Goal: Task Accomplishment & Management: Use online tool/utility

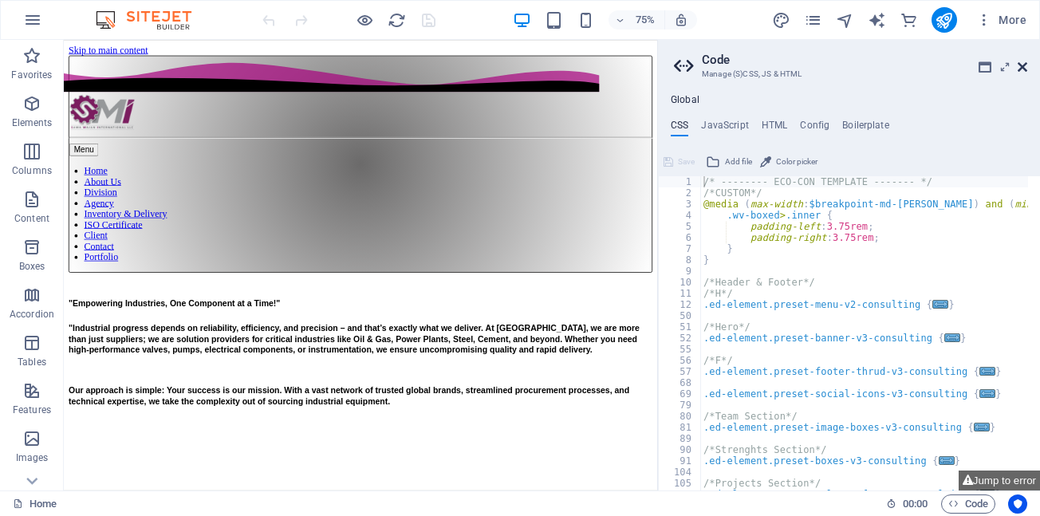
click at [1024, 67] on icon at bounding box center [1023, 67] width 10 height 13
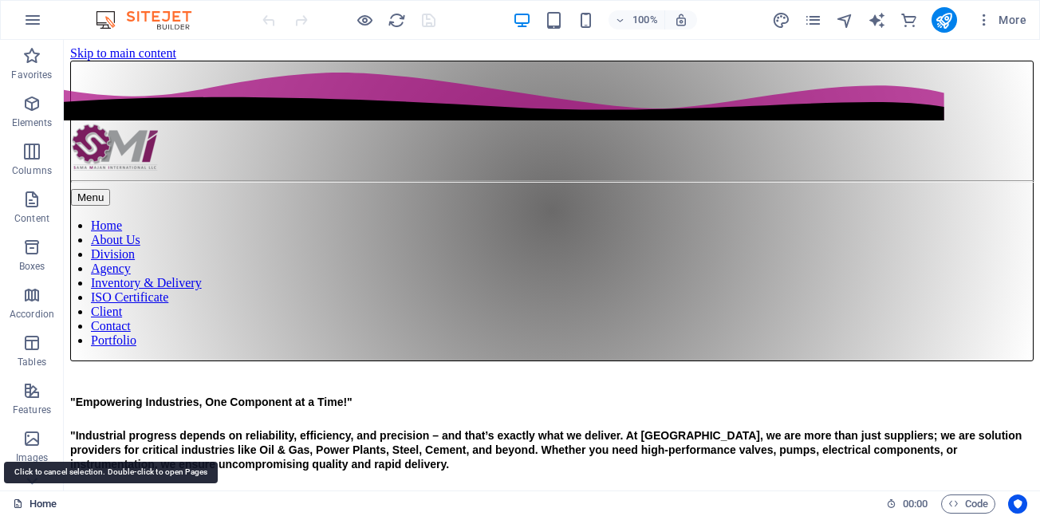
click at [35, 503] on link "Home" at bounding box center [35, 504] width 44 height 19
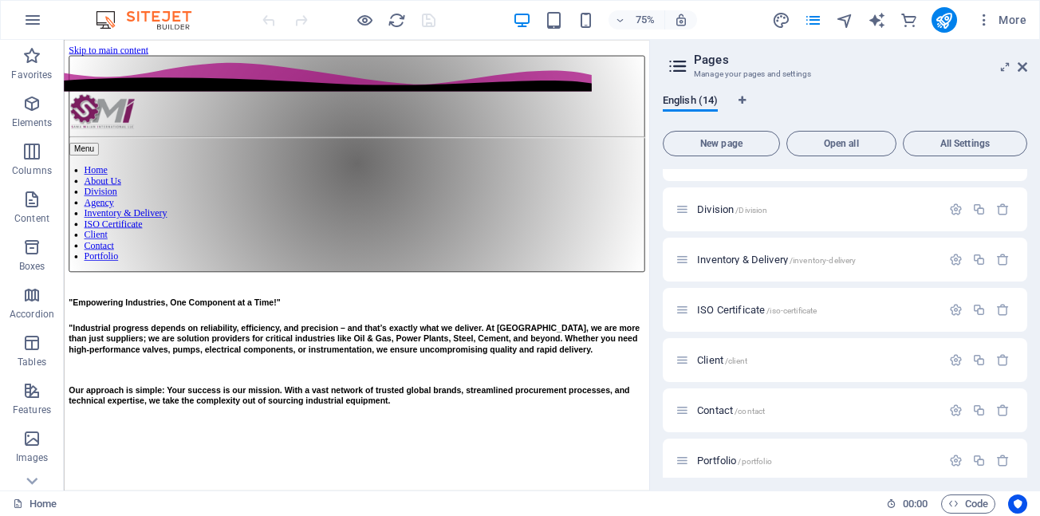
scroll to position [160, 0]
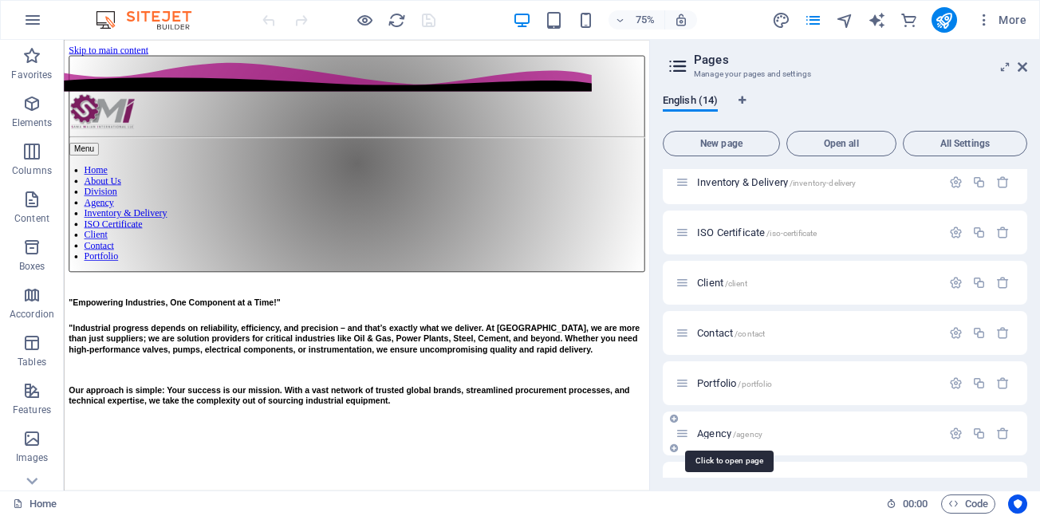
click at [725, 432] on span "Agency /agency" at bounding box center [729, 434] width 65 height 12
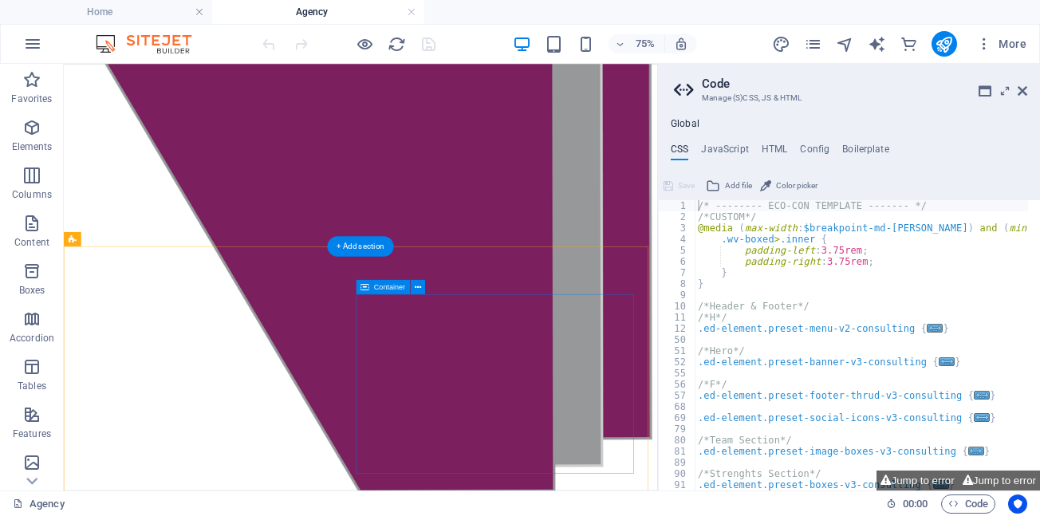
scroll to position [1516, 0]
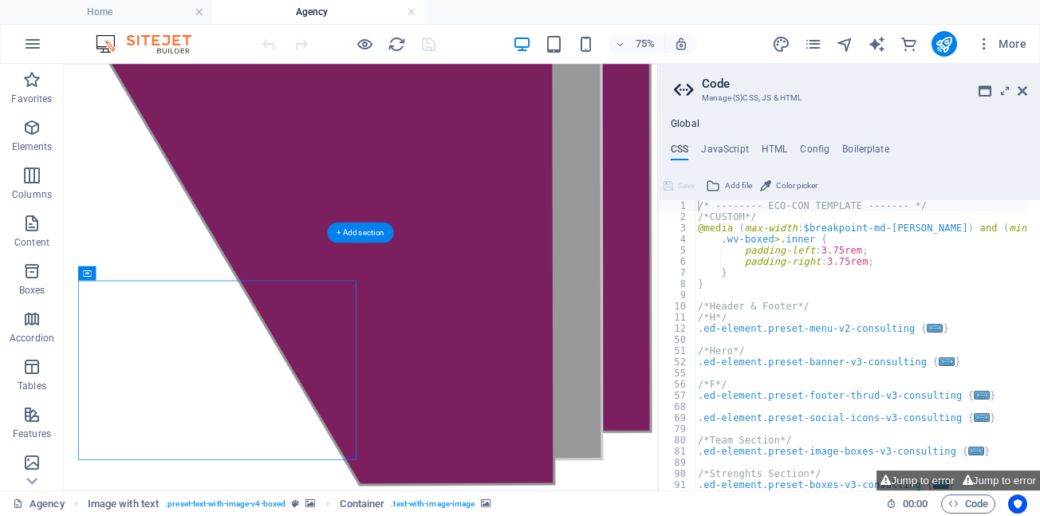
select select "px"
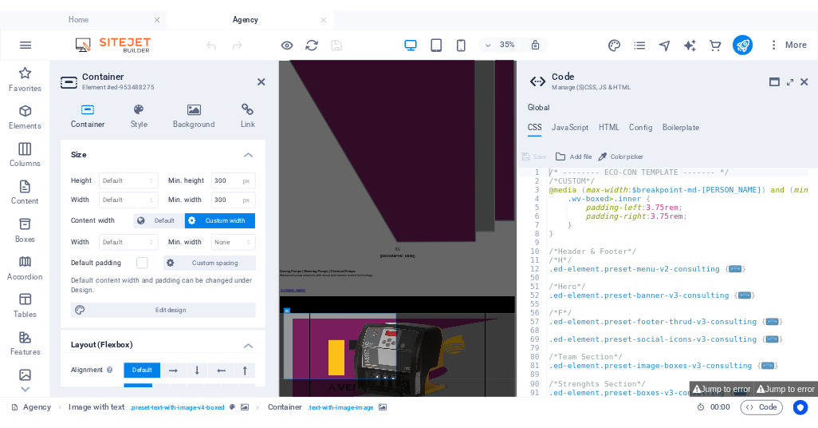
scroll to position [923, 0]
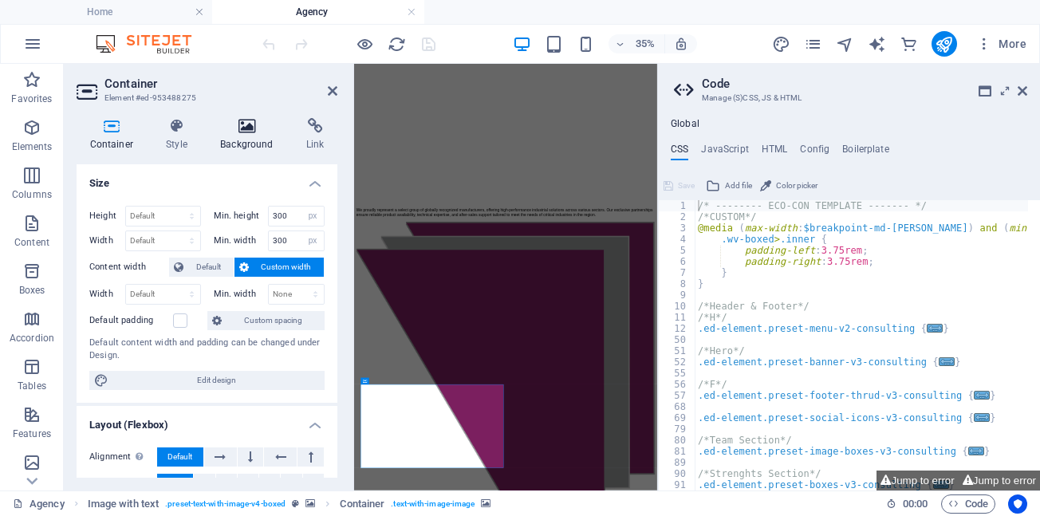
click at [250, 129] on icon at bounding box center [247, 126] width 80 height 16
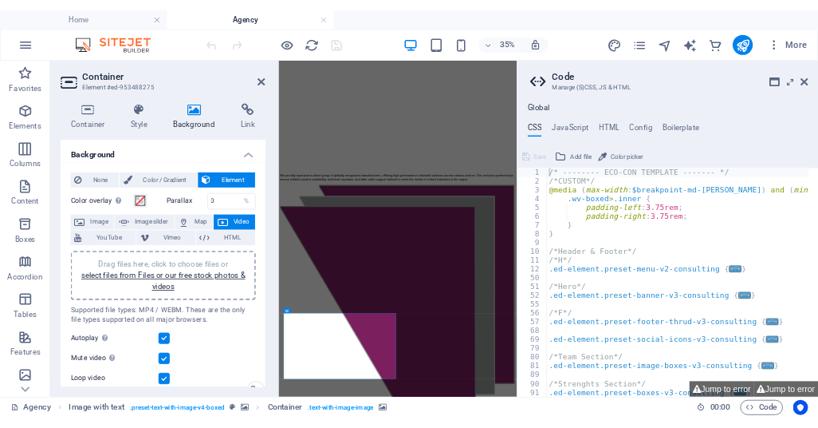
scroll to position [0, 0]
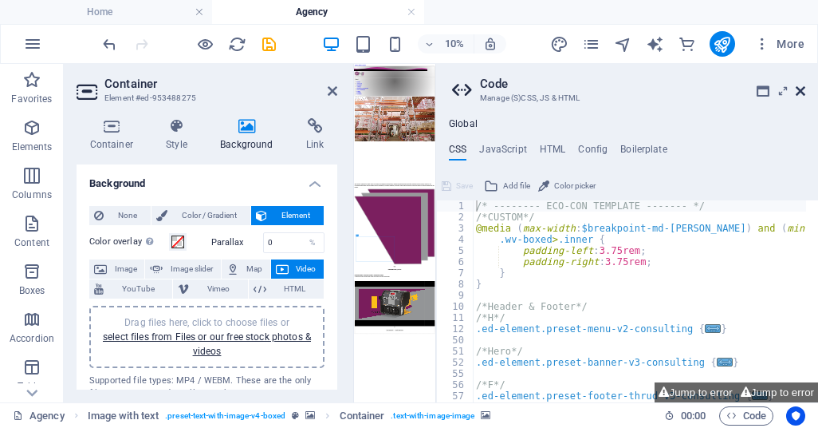
click at [803, 90] on icon at bounding box center [801, 91] width 10 height 13
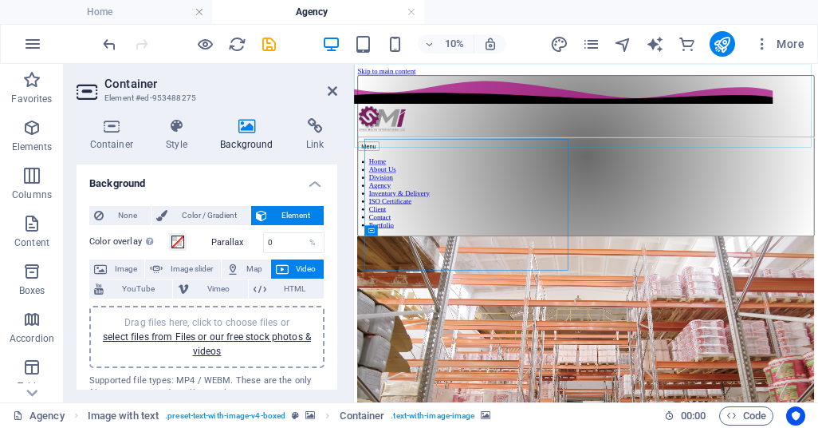
scroll to position [1517, 0]
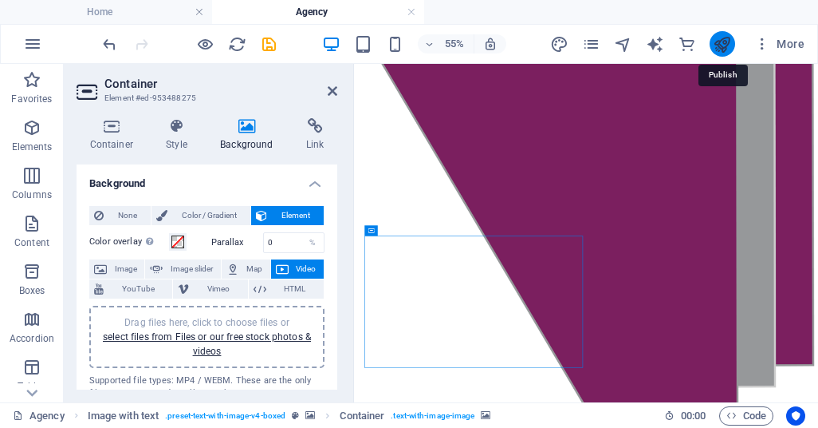
click at [720, 48] on icon "publish" at bounding box center [722, 44] width 18 height 18
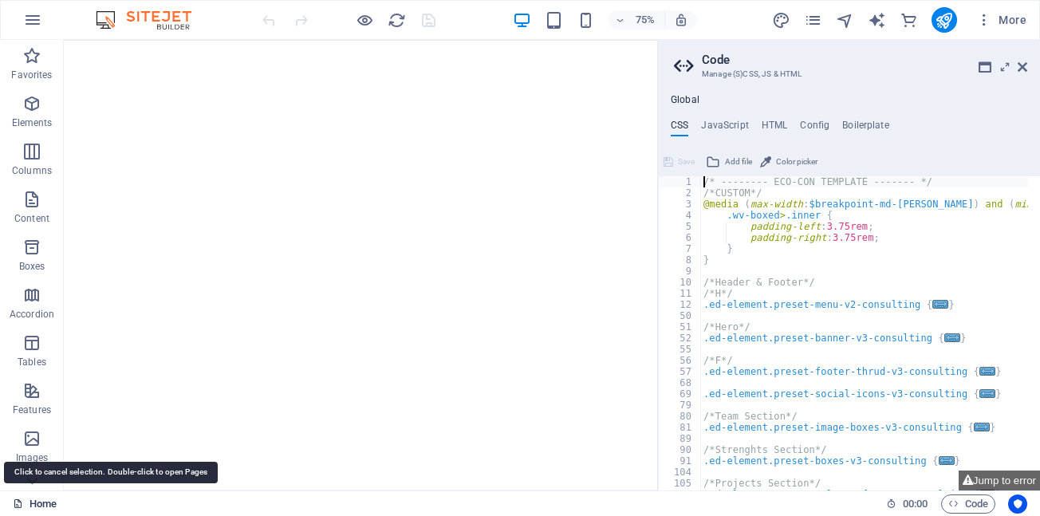
click at [35, 507] on link "Home" at bounding box center [35, 504] width 44 height 19
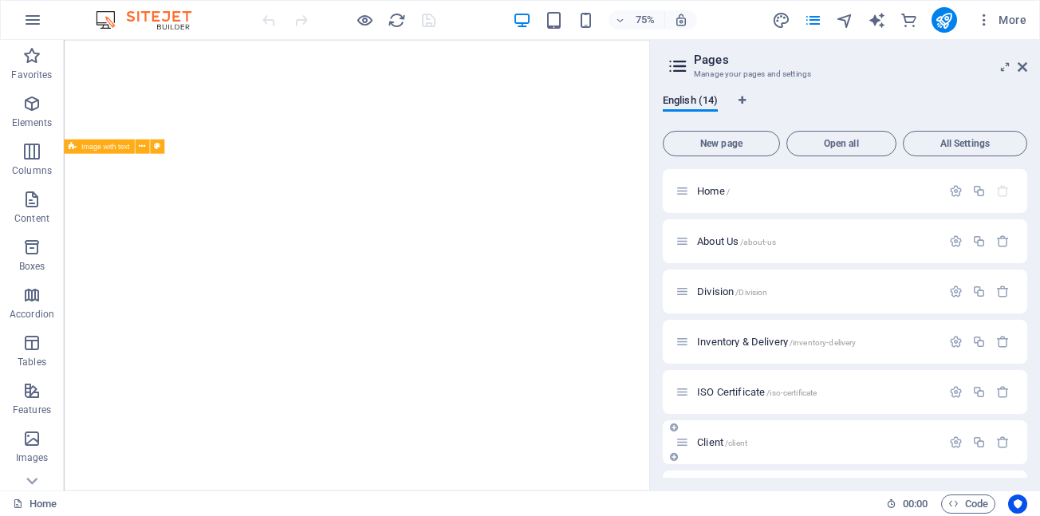
scroll to position [80, 0]
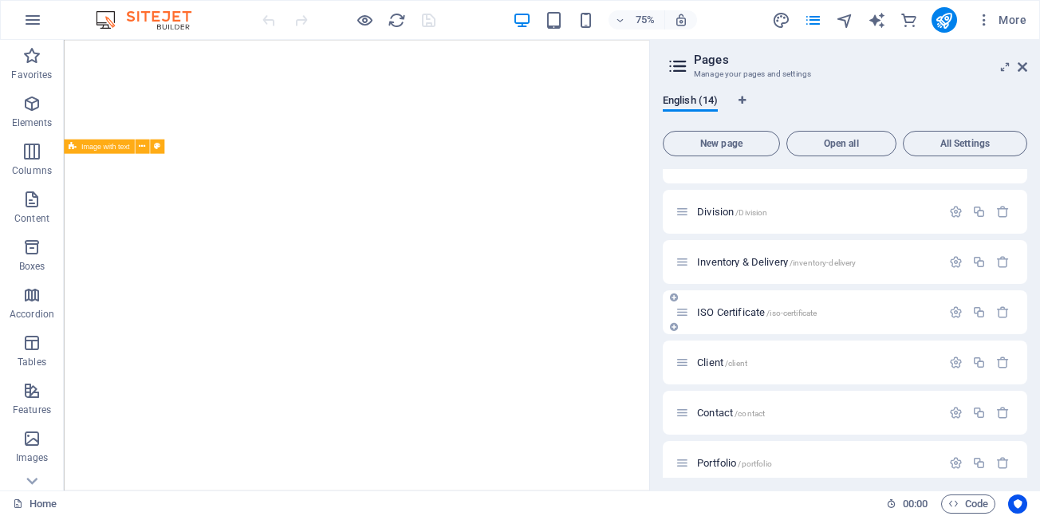
click at [739, 319] on div "ISO Certificate /iso-certificate" at bounding box center [809, 312] width 266 height 18
click at [741, 314] on span "ISO Certificate /iso-certificate" at bounding box center [757, 312] width 120 height 12
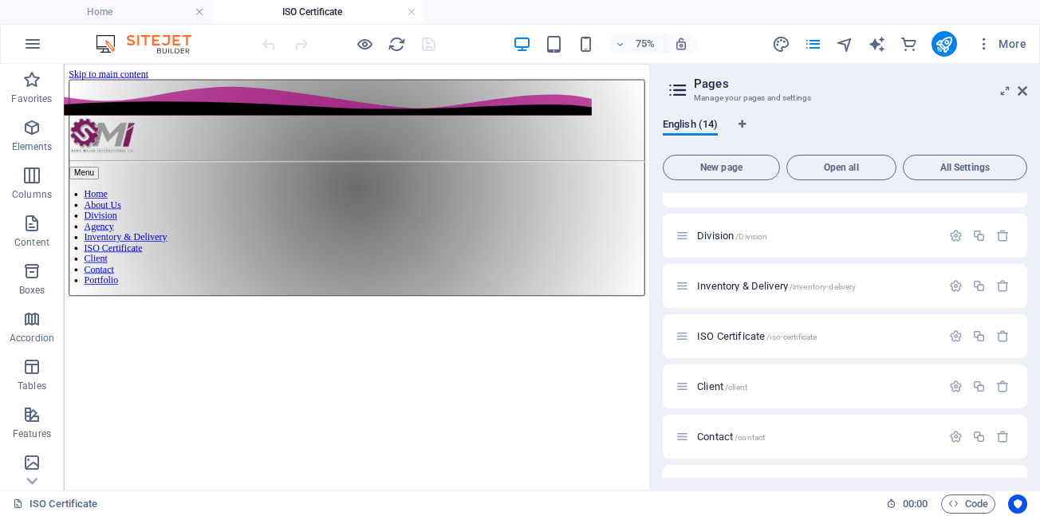
scroll to position [0, 0]
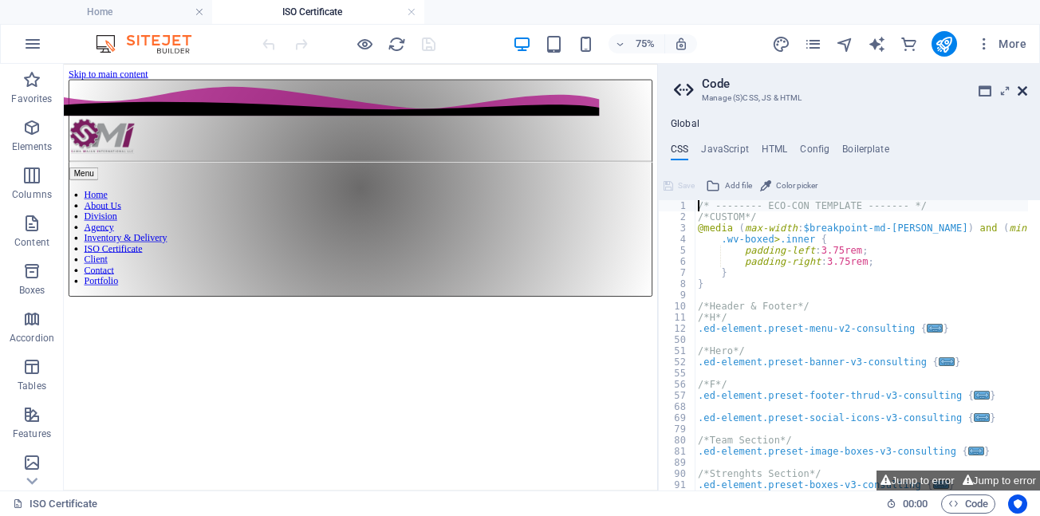
click at [1023, 94] on icon at bounding box center [1023, 91] width 10 height 13
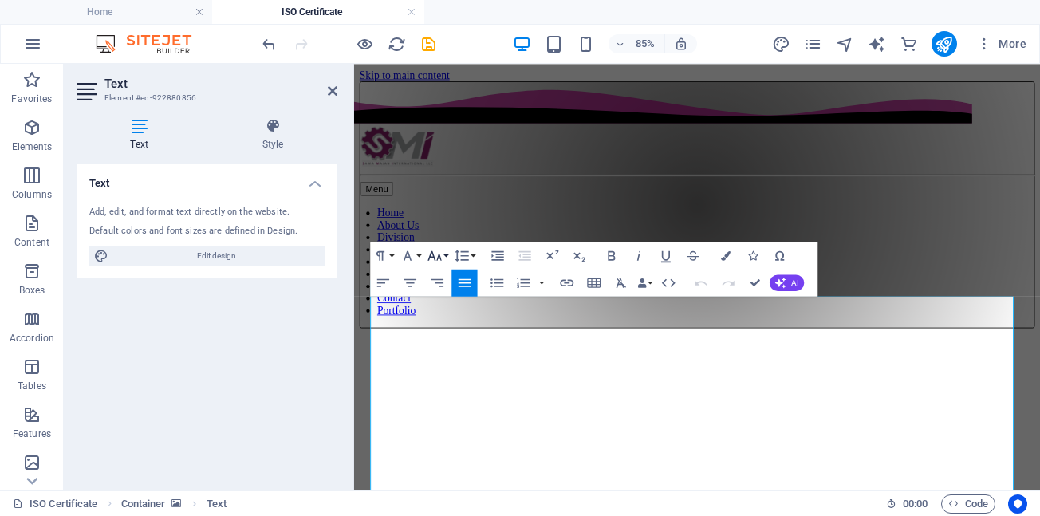
click at [445, 254] on button "Font Size" at bounding box center [437, 255] width 26 height 27
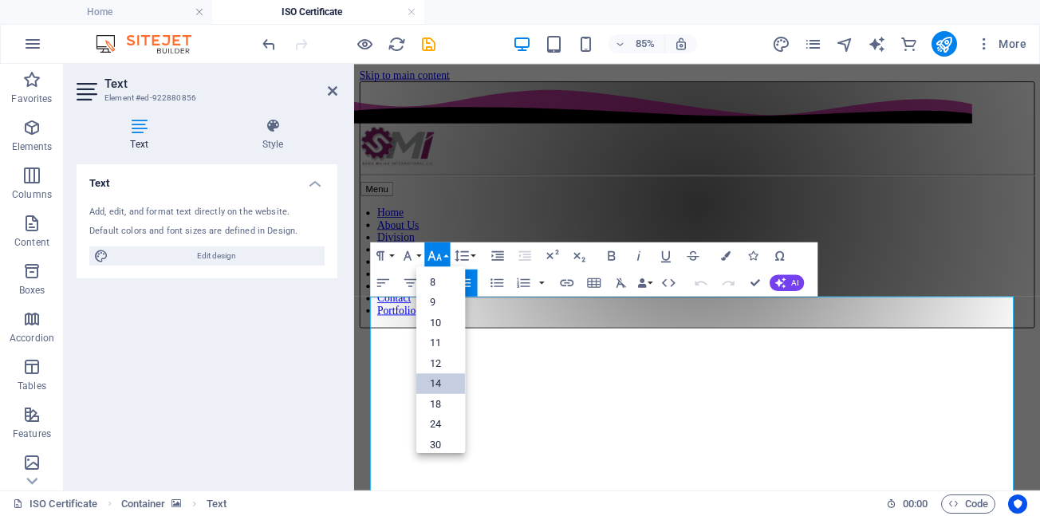
click at [435, 384] on link "14" at bounding box center [440, 383] width 49 height 21
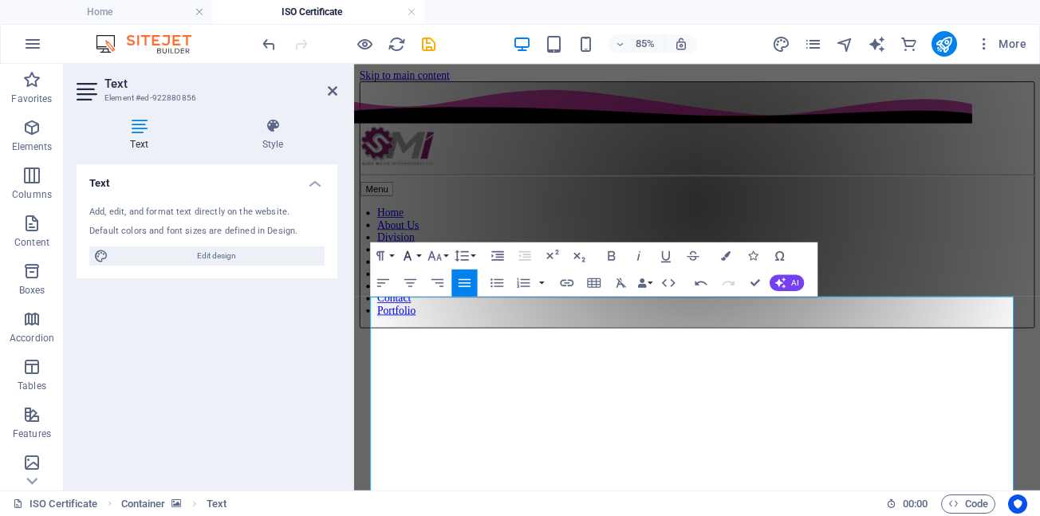
click at [418, 254] on button "Font Family" at bounding box center [410, 255] width 26 height 27
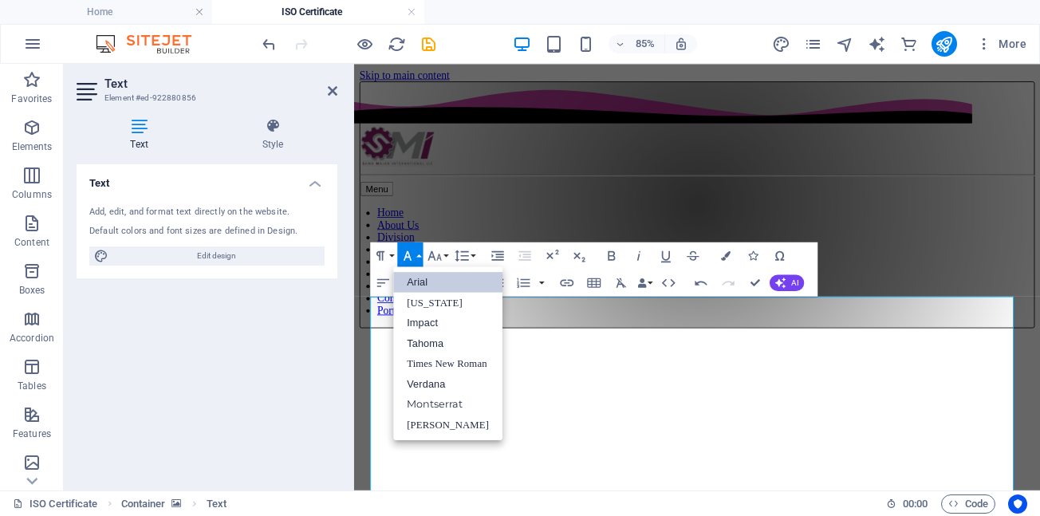
click at [419, 282] on link "Arial" at bounding box center [447, 282] width 109 height 21
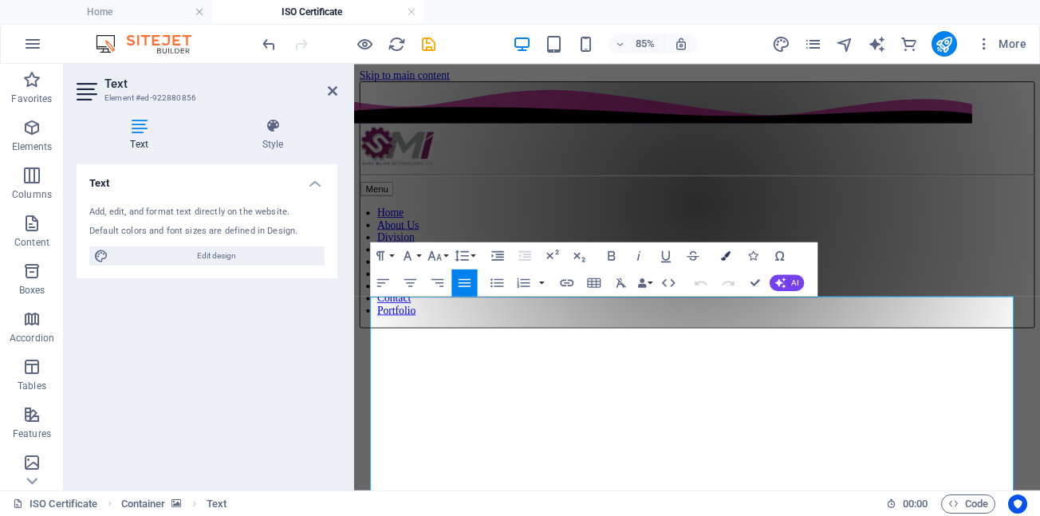
click at [725, 256] on icon "button" at bounding box center [726, 255] width 10 height 10
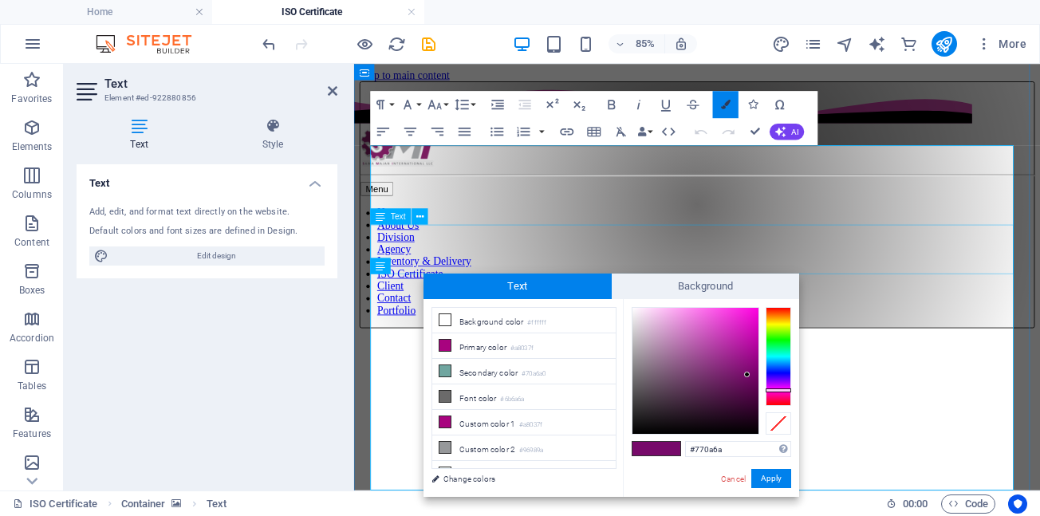
scroll to position [178, 0]
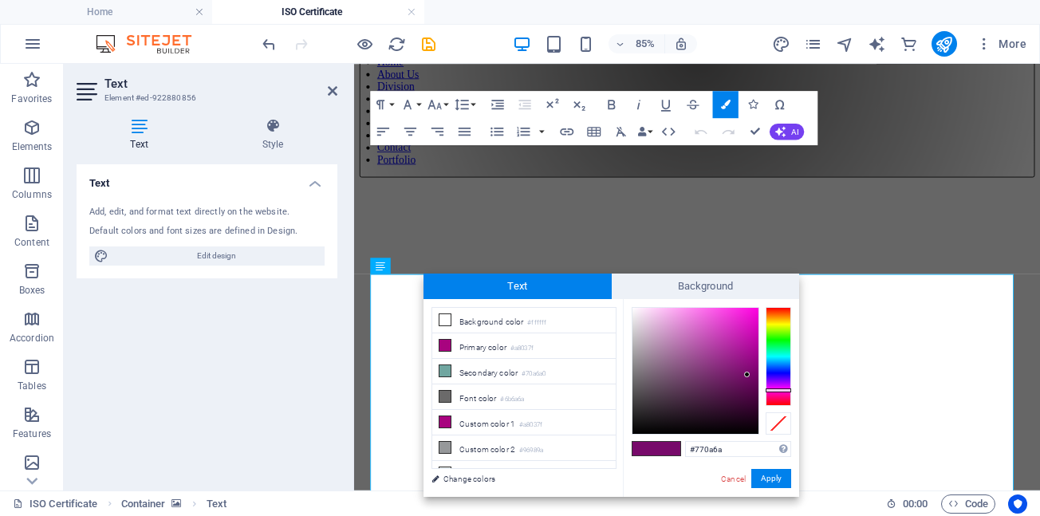
click at [657, 448] on span at bounding box center [669, 449] width 24 height 14
click at [775, 481] on button "Apply" at bounding box center [771, 478] width 40 height 19
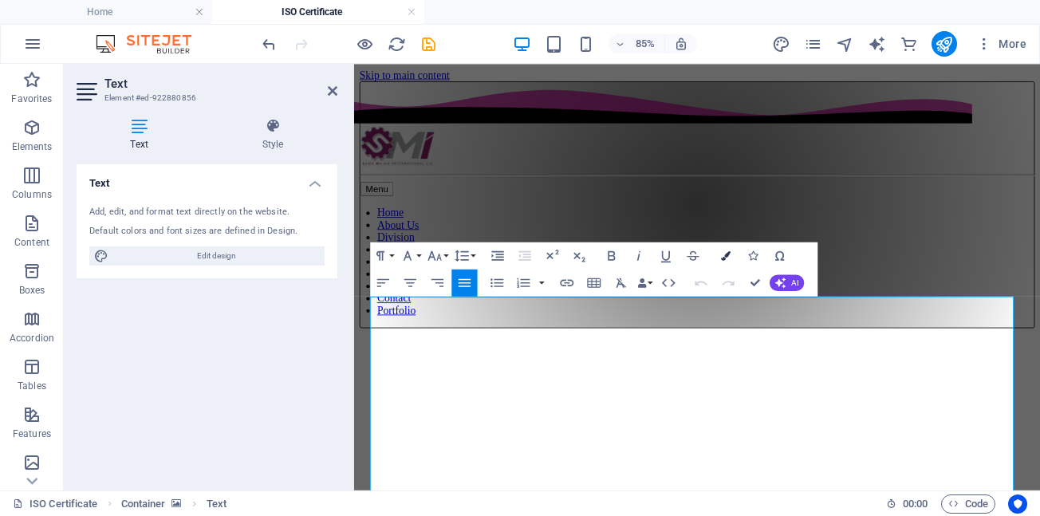
click at [725, 256] on icon "button" at bounding box center [726, 255] width 10 height 10
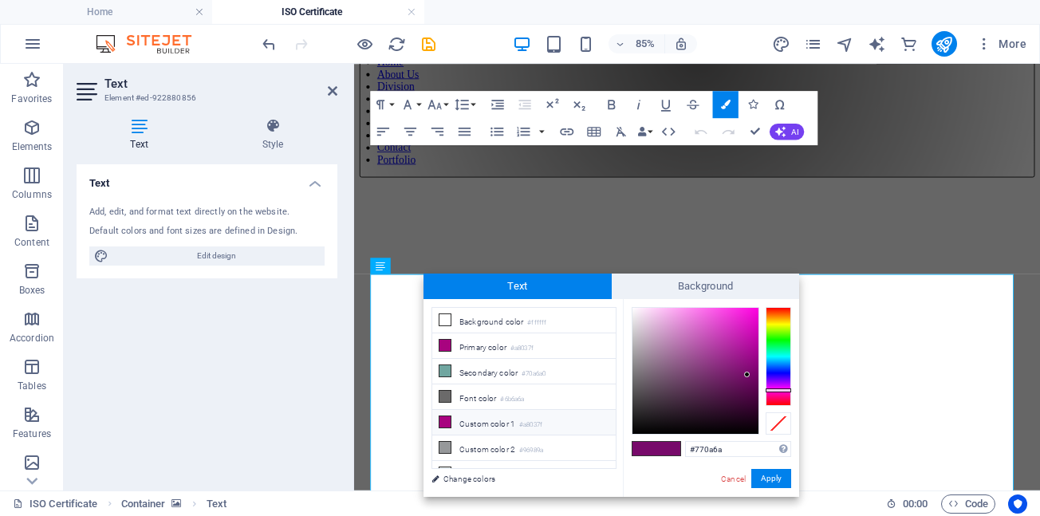
click at [445, 420] on icon at bounding box center [445, 421] width 11 height 11
click at [448, 418] on icon at bounding box center [445, 421] width 11 height 11
click at [641, 449] on span at bounding box center [645, 449] width 24 height 14
type input "#770a6a"
click at [774, 481] on button "Apply" at bounding box center [771, 478] width 40 height 19
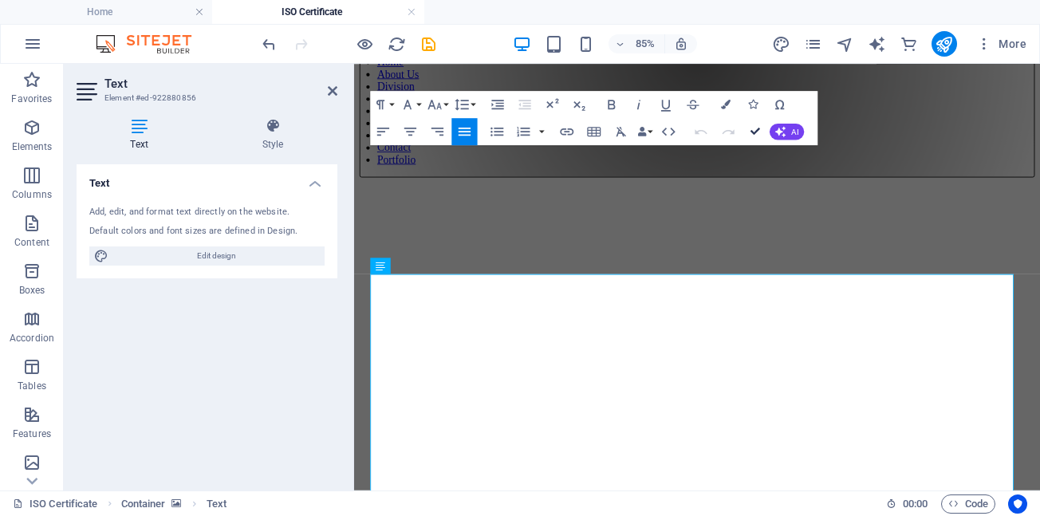
drag, startPoint x: 753, startPoint y: 132, endPoint x: 648, endPoint y: 142, distance: 105.8
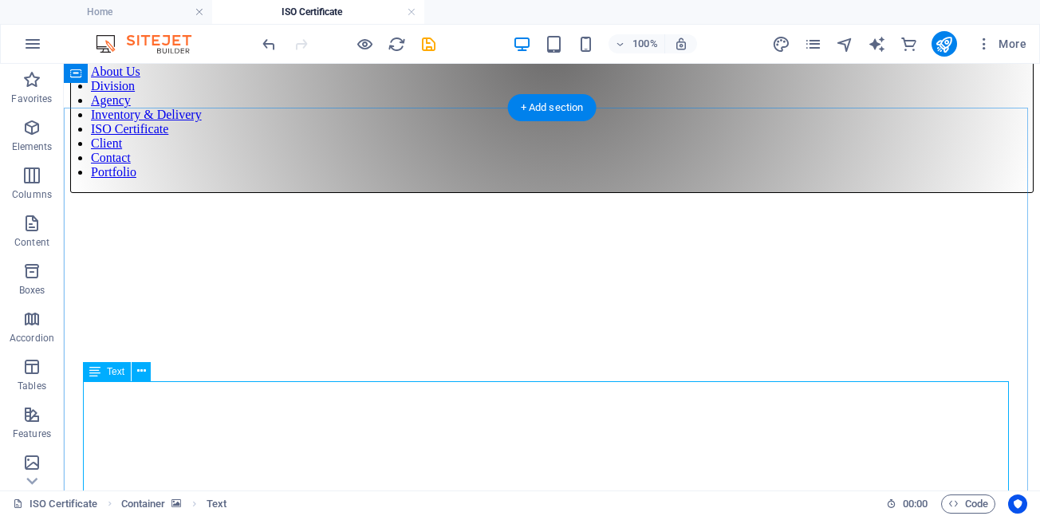
scroll to position [98, 0]
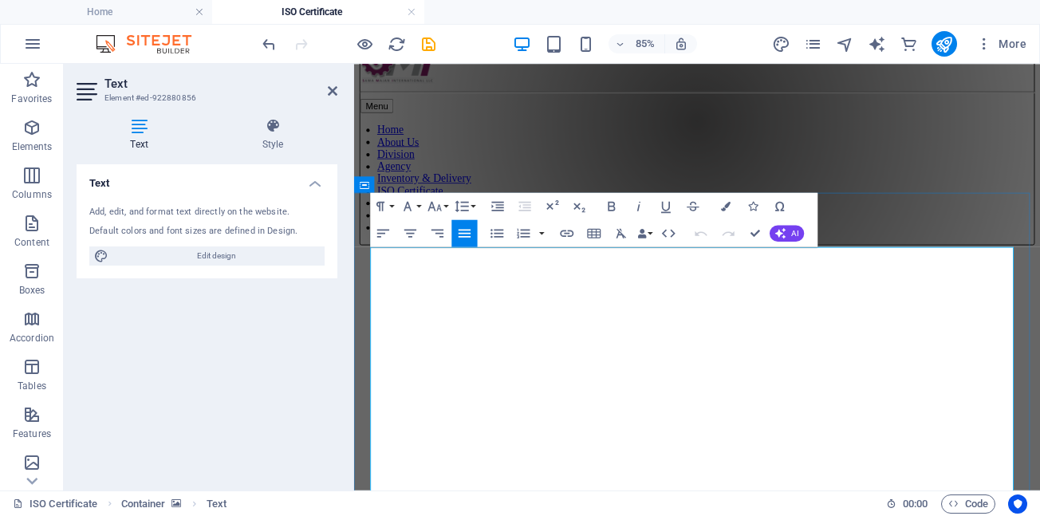
scroll to position [0, 0]
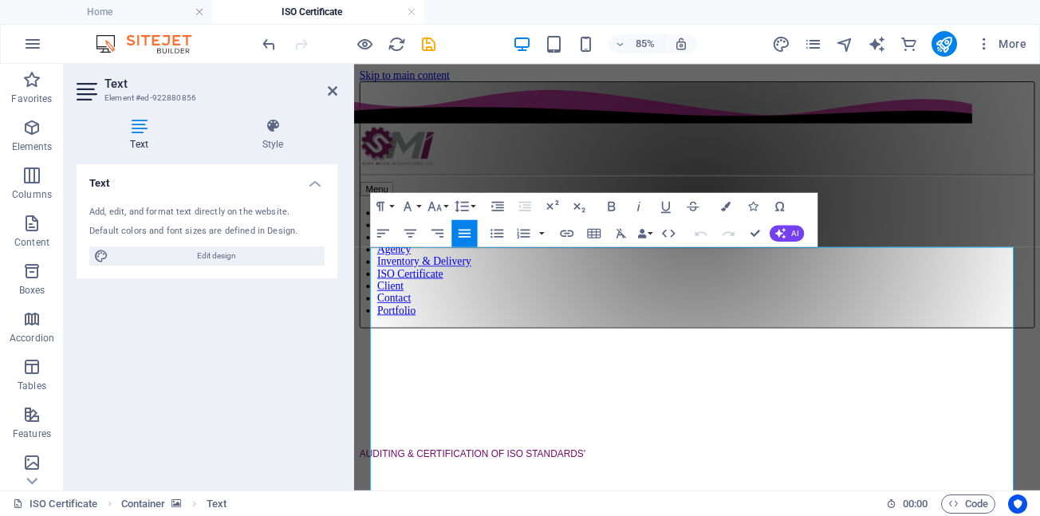
drag, startPoint x: 669, startPoint y: 289, endPoint x: 325, endPoint y: 283, distance: 343.1
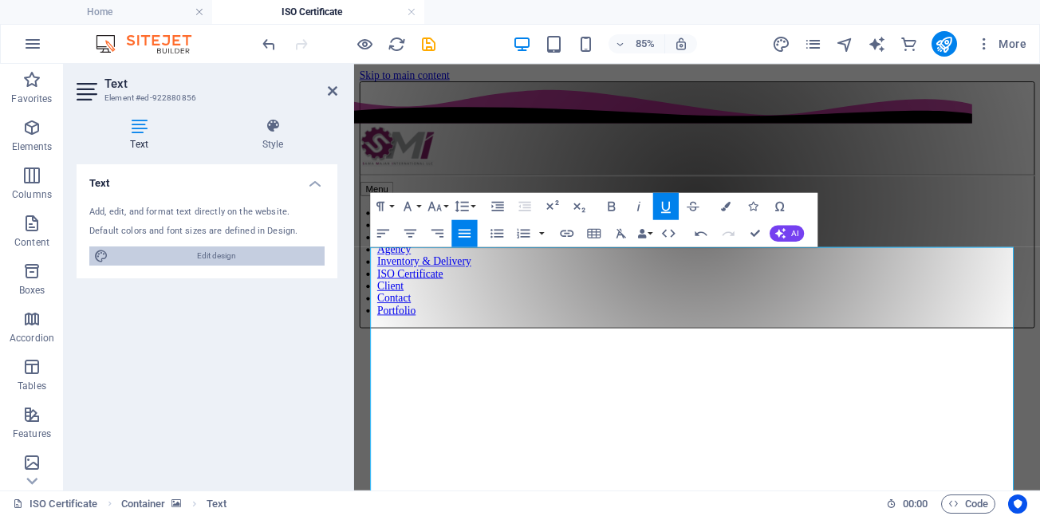
drag, startPoint x: 210, startPoint y: 258, endPoint x: 684, endPoint y: 556, distance: 559.5
click at [210, 258] on span "Edit design" at bounding box center [216, 256] width 207 height 19
select select "px"
select select "500"
select select "px"
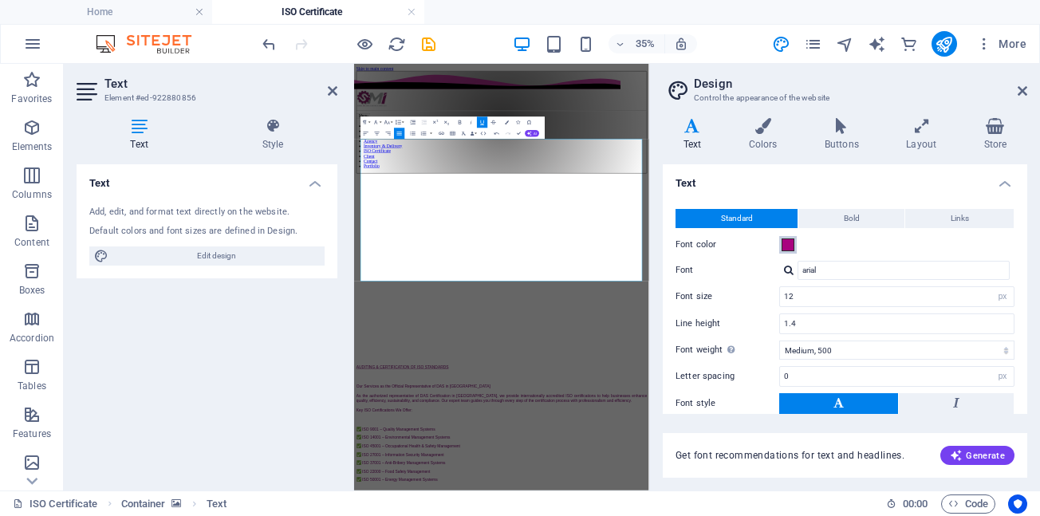
click at [786, 247] on span at bounding box center [788, 245] width 13 height 13
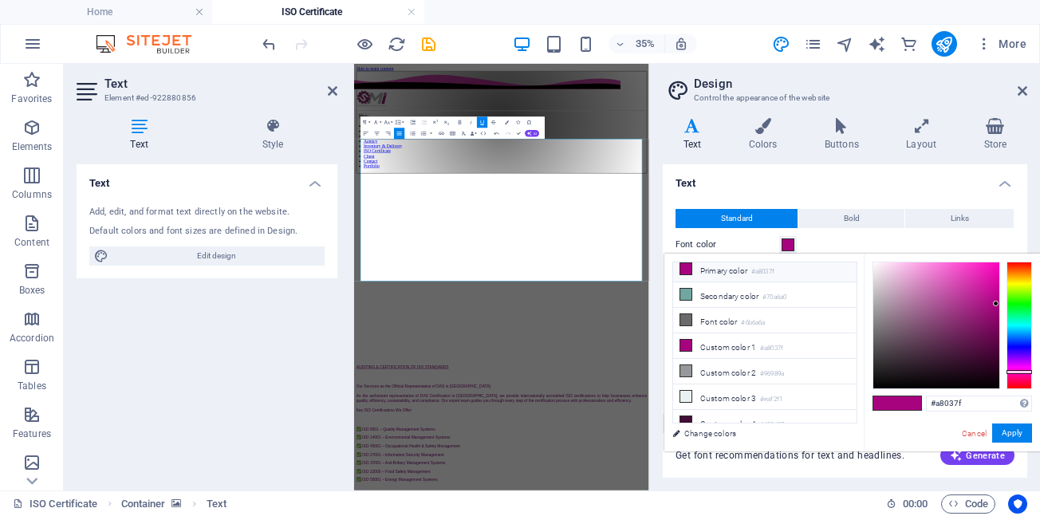
scroll to position [34, 0]
click at [903, 404] on span at bounding box center [909, 403] width 24 height 14
click at [1013, 431] on button "Apply" at bounding box center [1012, 433] width 40 height 19
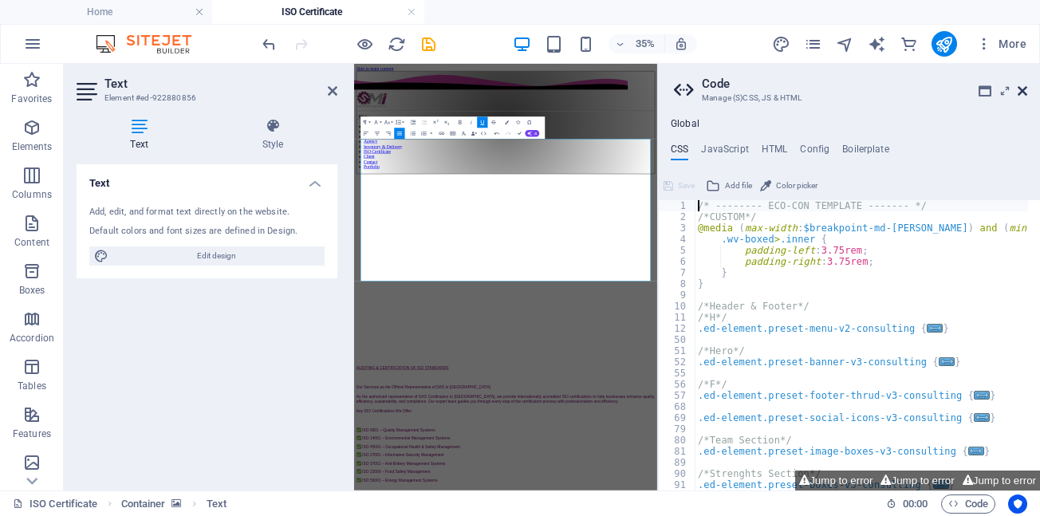
click at [1024, 89] on icon at bounding box center [1023, 91] width 10 height 13
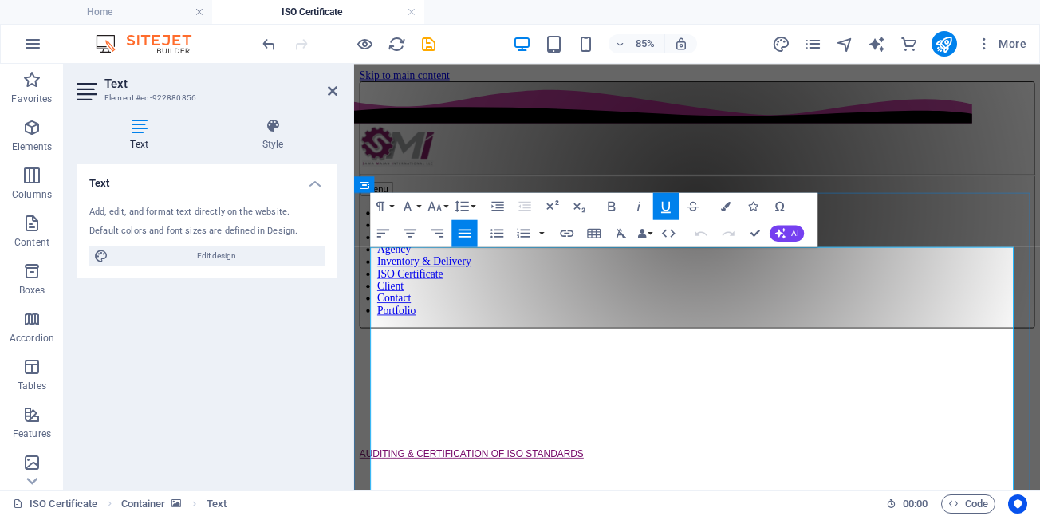
click at [609, 207] on icon "button" at bounding box center [611, 207] width 7 height 10
click at [724, 209] on icon "button" at bounding box center [726, 207] width 10 height 10
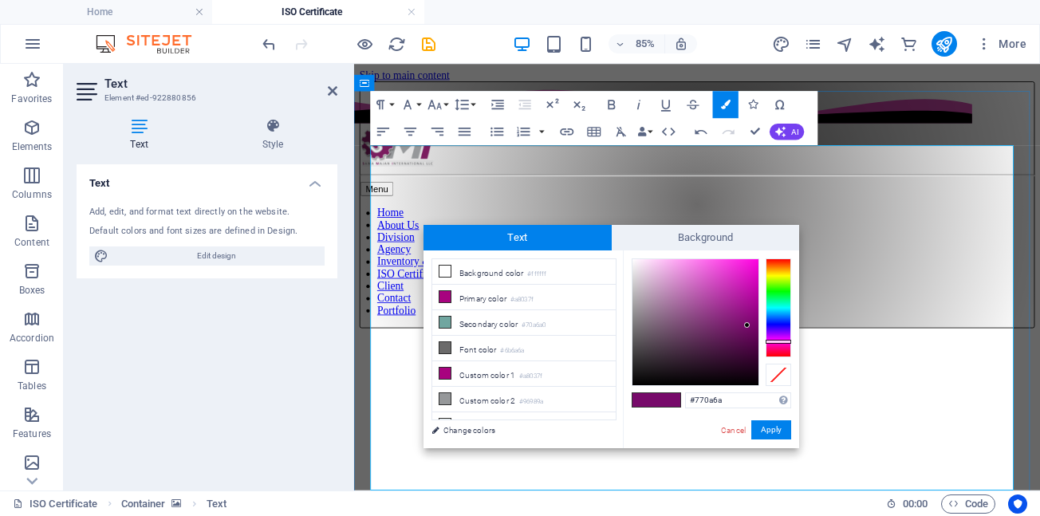
scroll to position [120, 0]
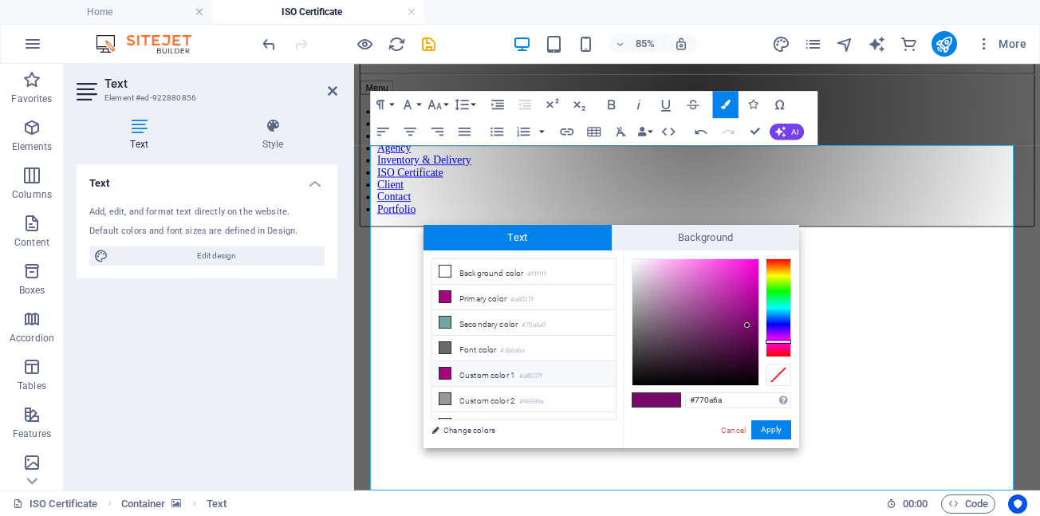
click at [444, 370] on icon at bounding box center [445, 373] width 11 height 11
type input "#a8037f"
click at [667, 401] on span at bounding box center [669, 400] width 24 height 14
click at [772, 433] on button "Apply" at bounding box center [771, 429] width 40 height 19
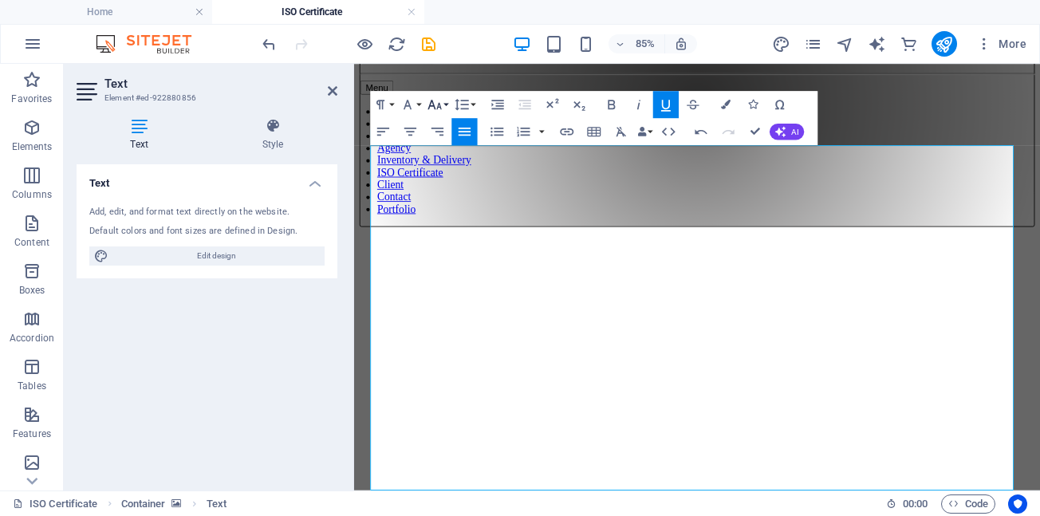
click at [447, 104] on button "Font Size" at bounding box center [437, 104] width 26 height 27
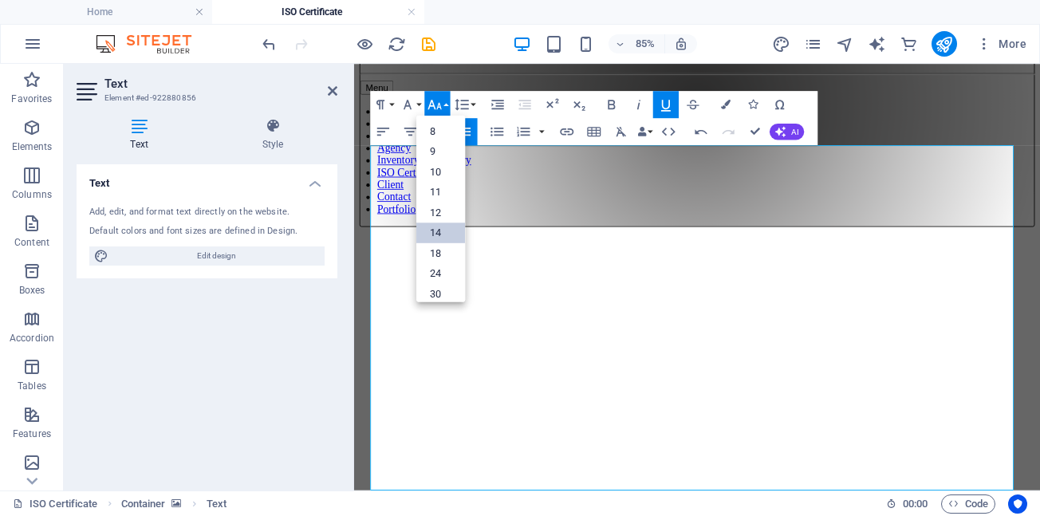
click at [436, 235] on link "14" at bounding box center [440, 233] width 49 height 21
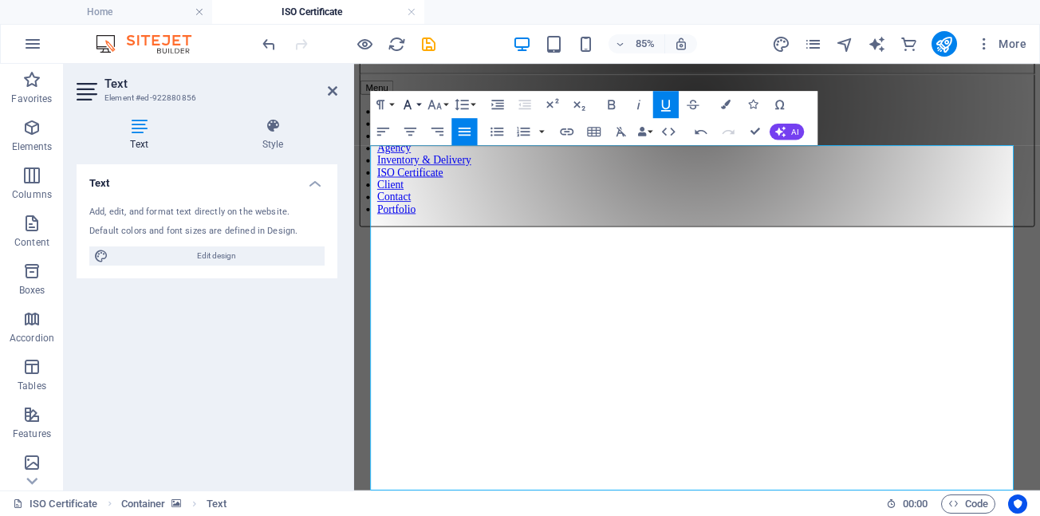
click at [422, 103] on button "Font Family" at bounding box center [410, 104] width 26 height 27
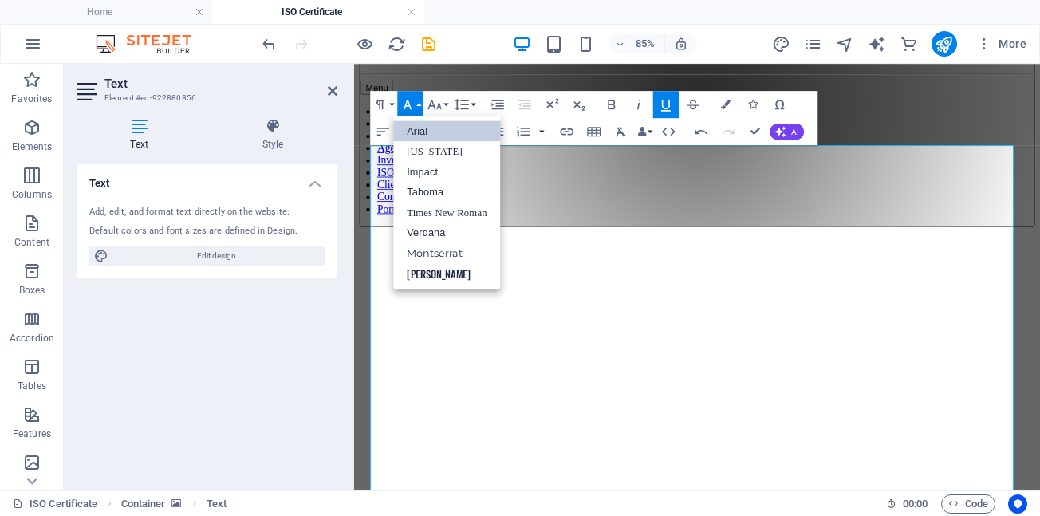
scroll to position [0, 0]
click at [420, 134] on link "Arial" at bounding box center [446, 130] width 107 height 21
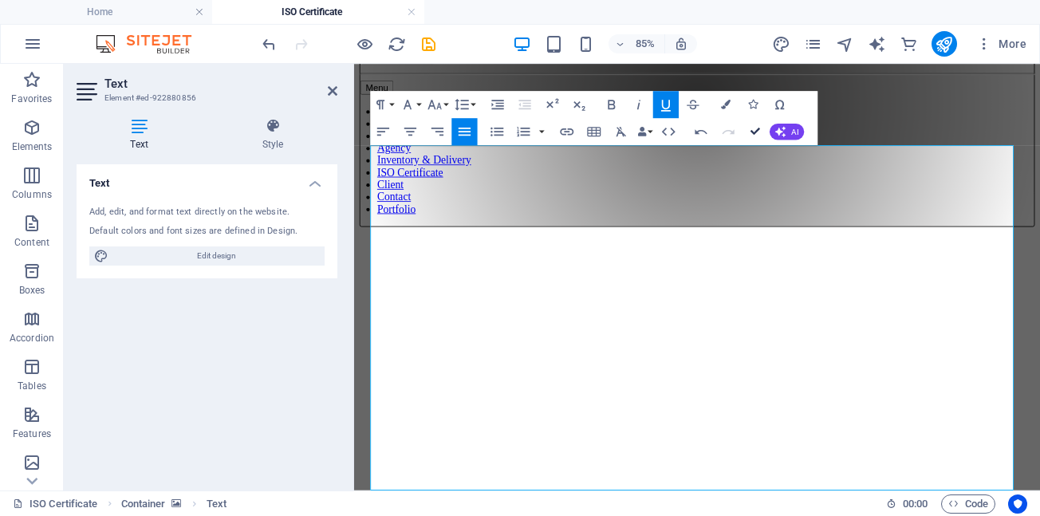
drag, startPoint x: 755, startPoint y: 134, endPoint x: 638, endPoint y: 136, distance: 116.5
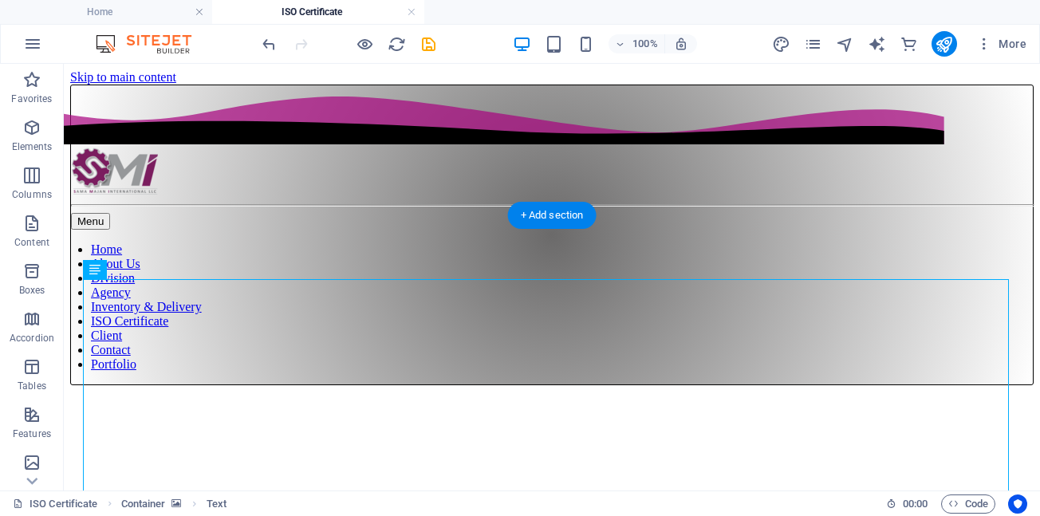
click at [92, 385] on figure at bounding box center [552, 385] width 964 height 0
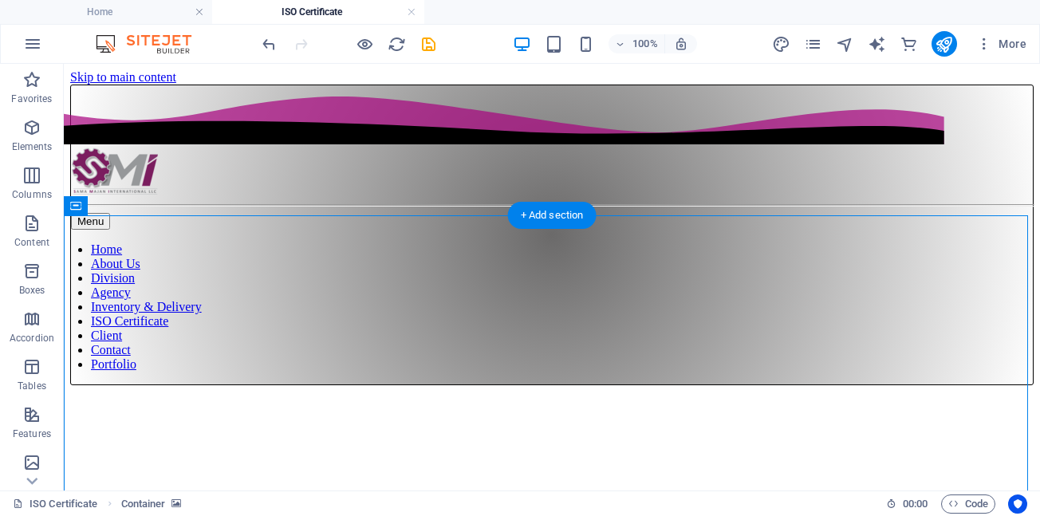
click at [92, 385] on figure at bounding box center [552, 385] width 964 height 0
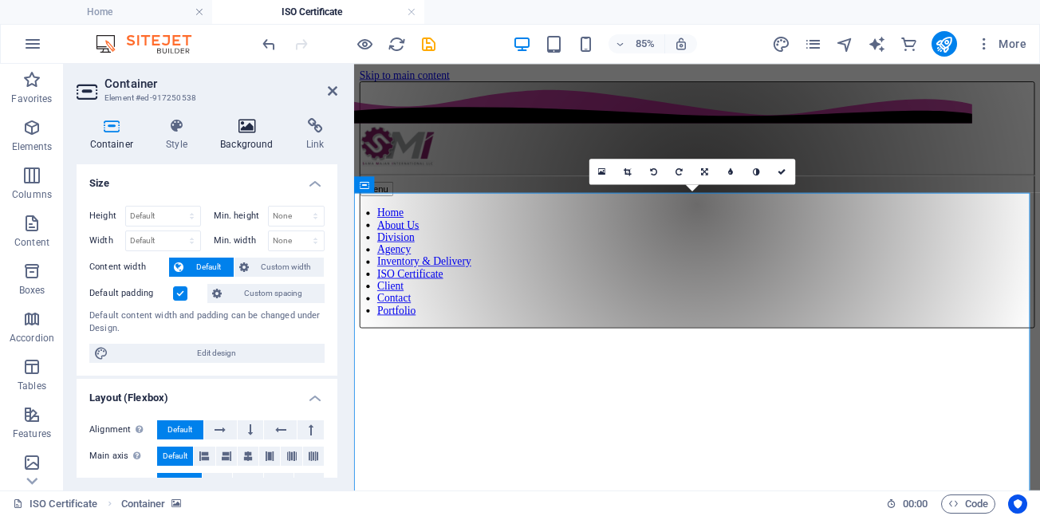
click at [248, 129] on icon at bounding box center [247, 126] width 80 height 16
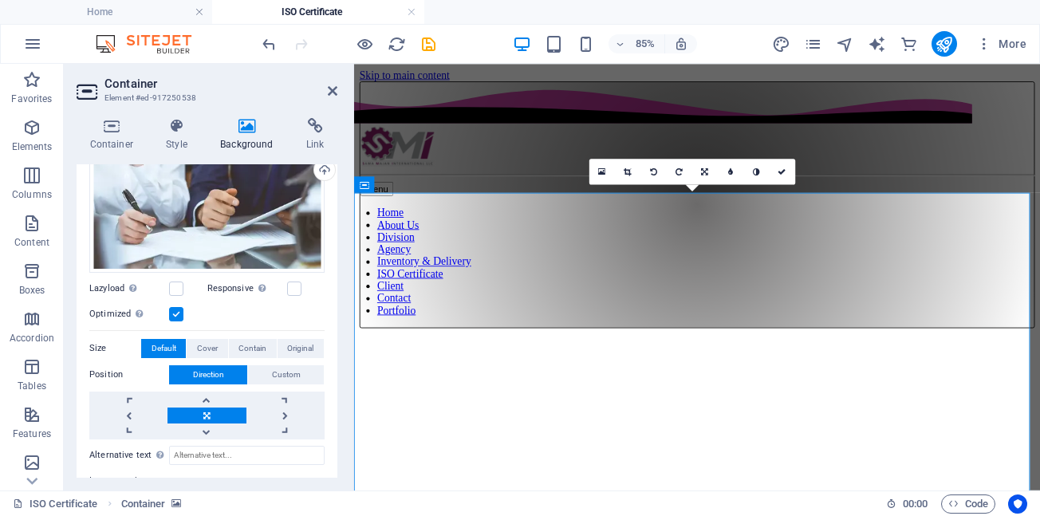
scroll to position [239, 0]
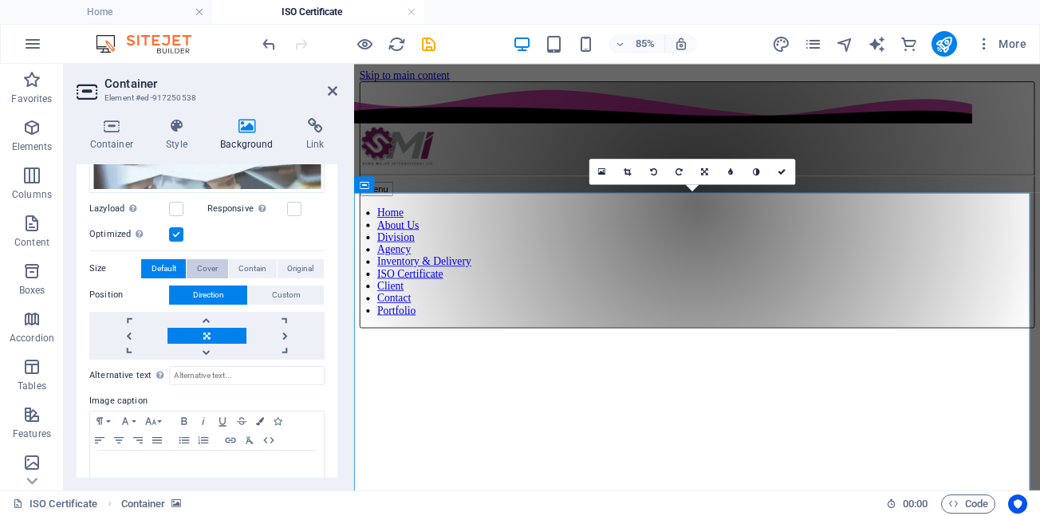
click at [209, 269] on span "Cover" at bounding box center [207, 268] width 21 height 19
click at [245, 268] on span "Contain" at bounding box center [253, 268] width 28 height 19
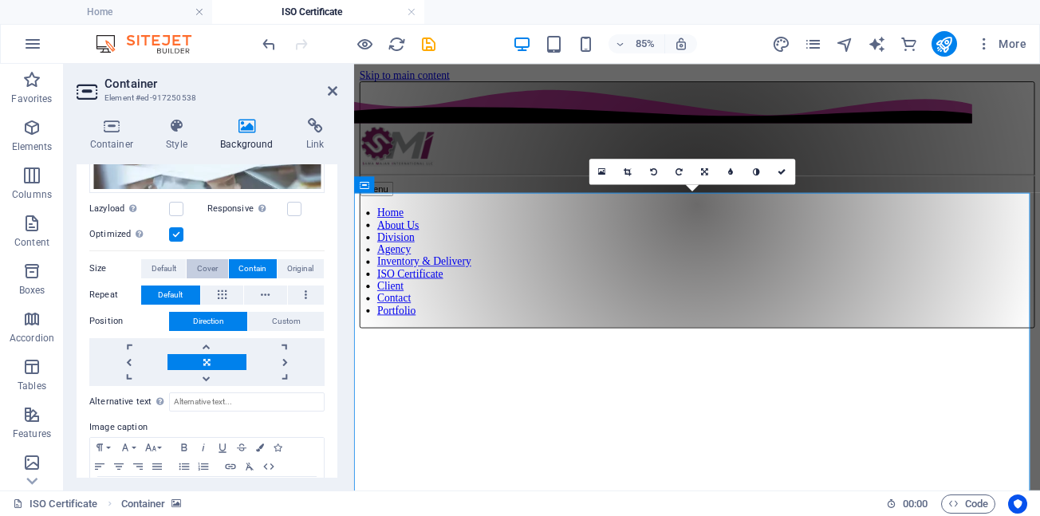
click at [218, 270] on button "Cover" at bounding box center [207, 268] width 41 height 19
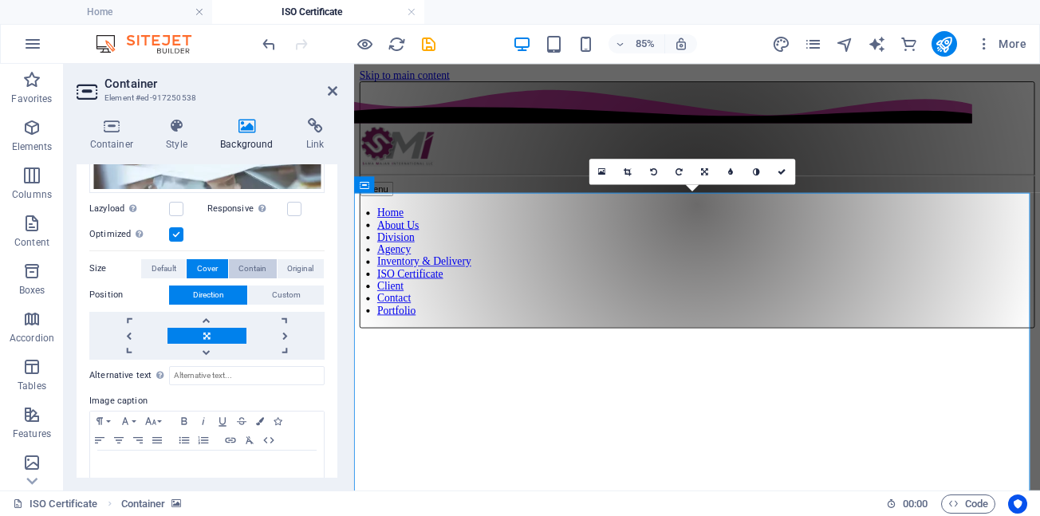
scroll to position [272, 0]
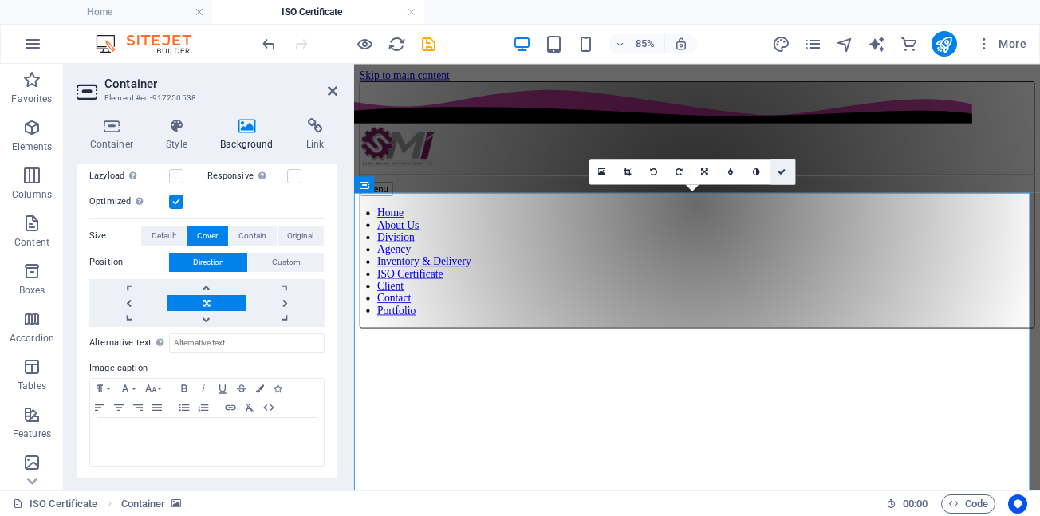
click at [782, 172] on icon at bounding box center [783, 172] width 8 height 8
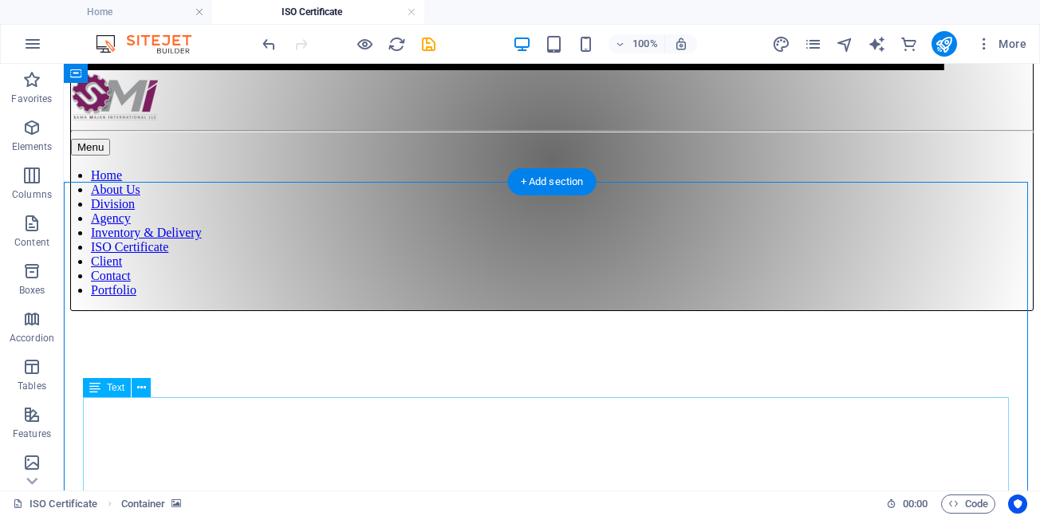
scroll to position [0, 0]
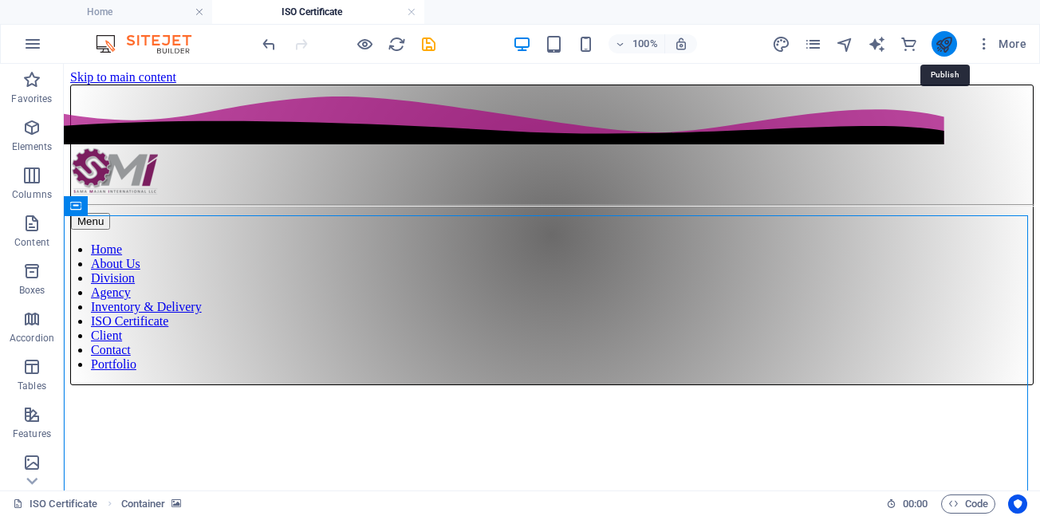
click at [947, 49] on icon "publish" at bounding box center [944, 44] width 18 height 18
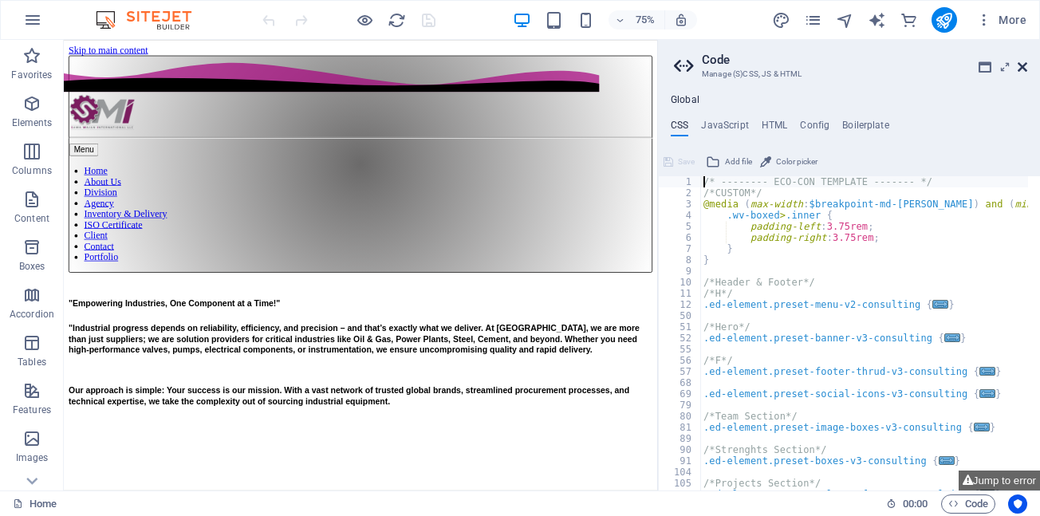
click at [1020, 68] on icon at bounding box center [1023, 67] width 10 height 13
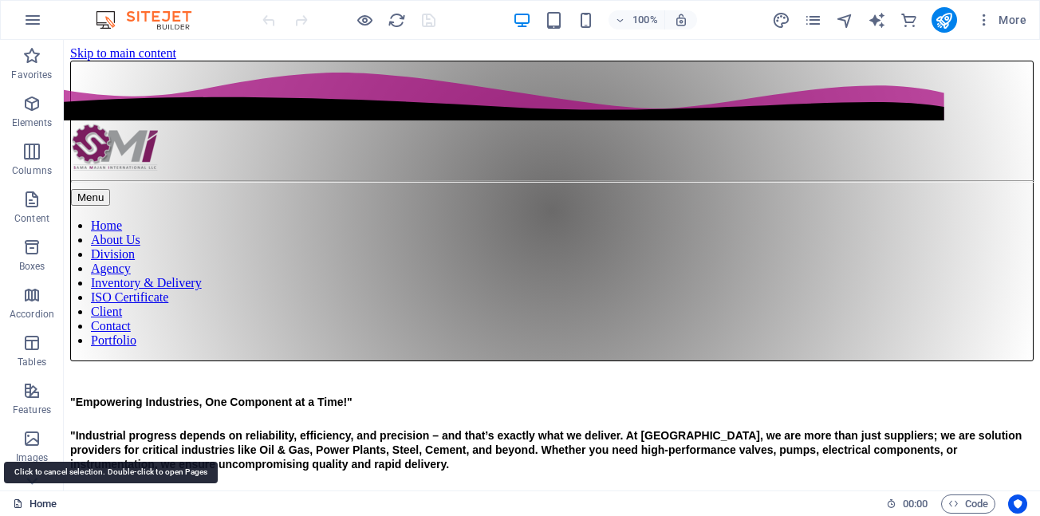
click at [30, 504] on link "Home" at bounding box center [35, 504] width 44 height 19
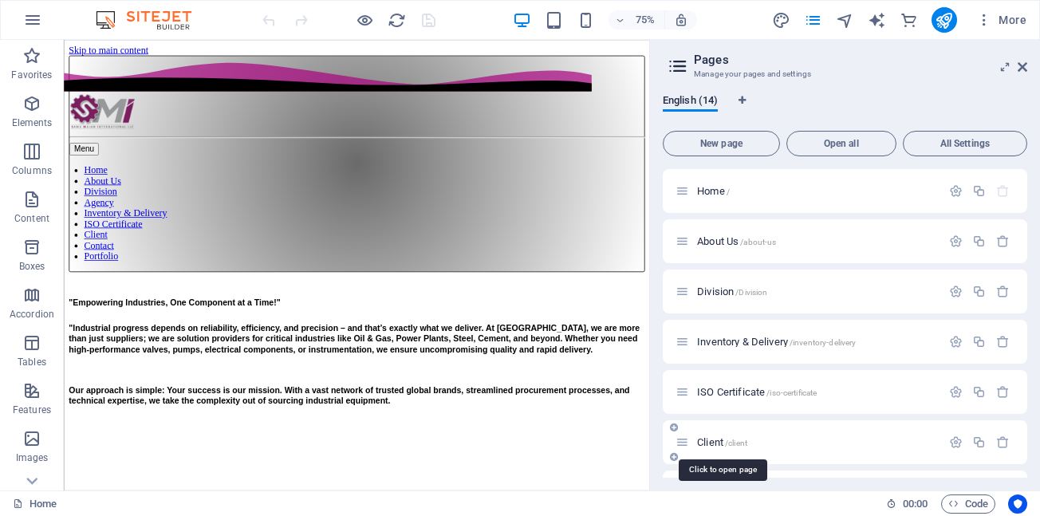
click at [705, 445] on span "Client /client" at bounding box center [722, 442] width 50 height 12
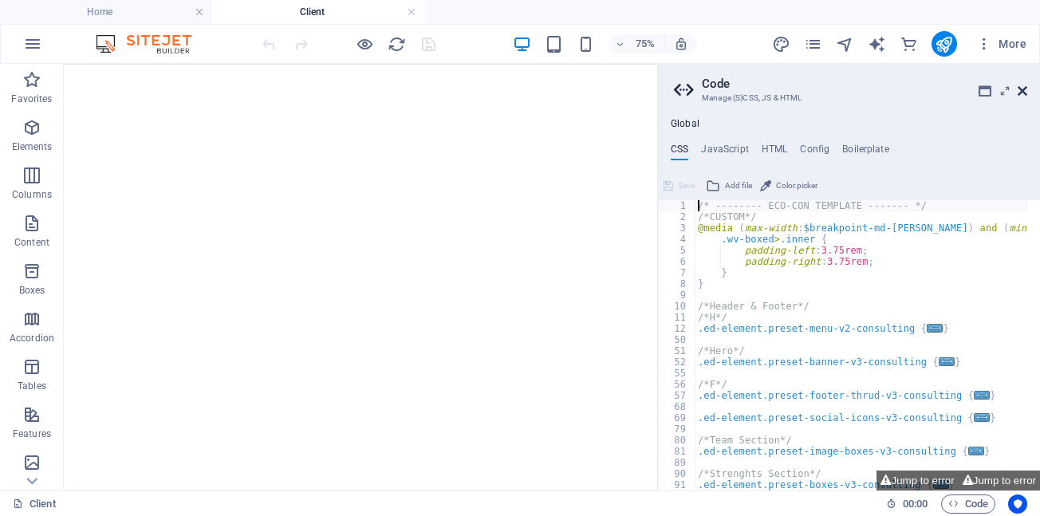
click at [1024, 93] on icon at bounding box center [1023, 91] width 10 height 13
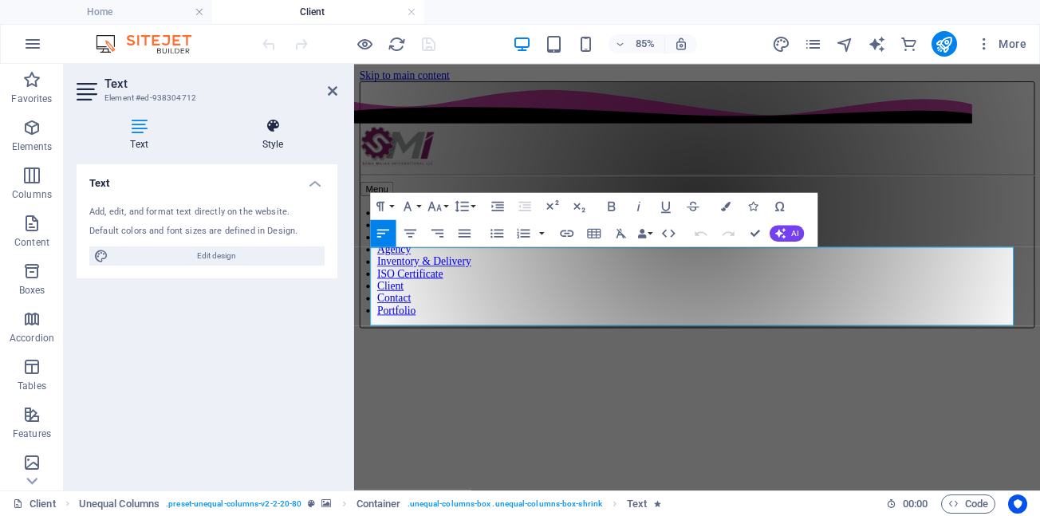
click at [275, 124] on icon at bounding box center [272, 126] width 129 height 16
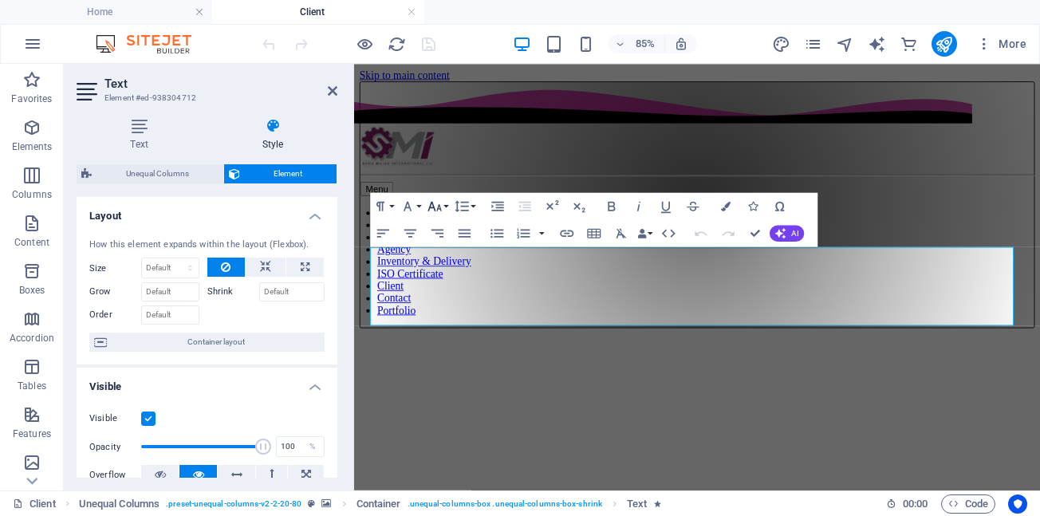
click at [446, 206] on button "Font Size" at bounding box center [437, 206] width 26 height 27
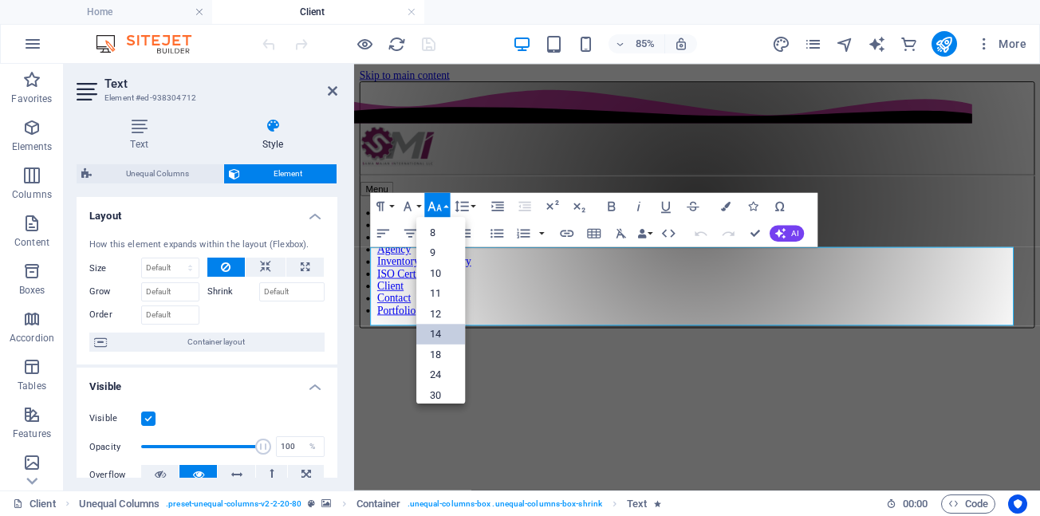
click at [436, 335] on link "14" at bounding box center [440, 334] width 49 height 21
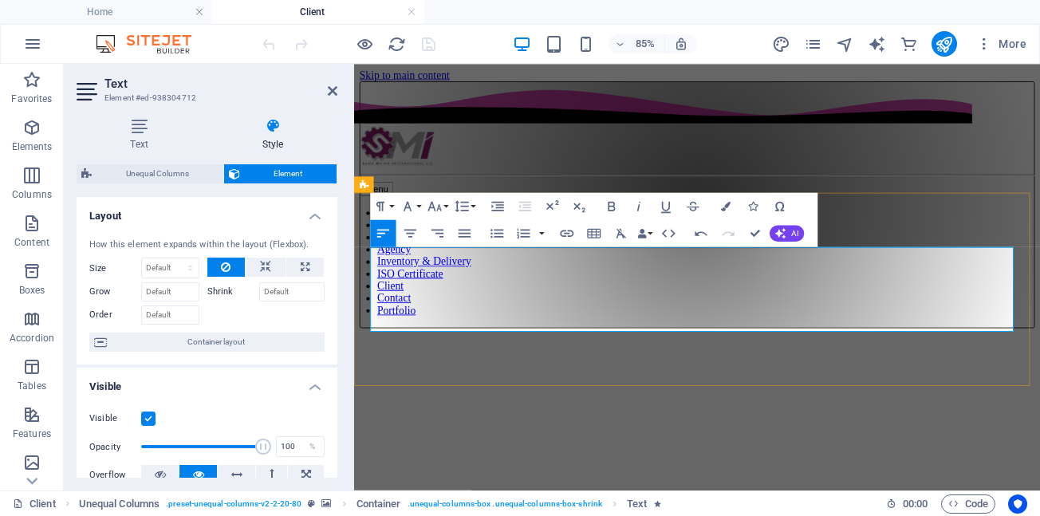
click at [446, 207] on button "Font Size" at bounding box center [437, 206] width 26 height 27
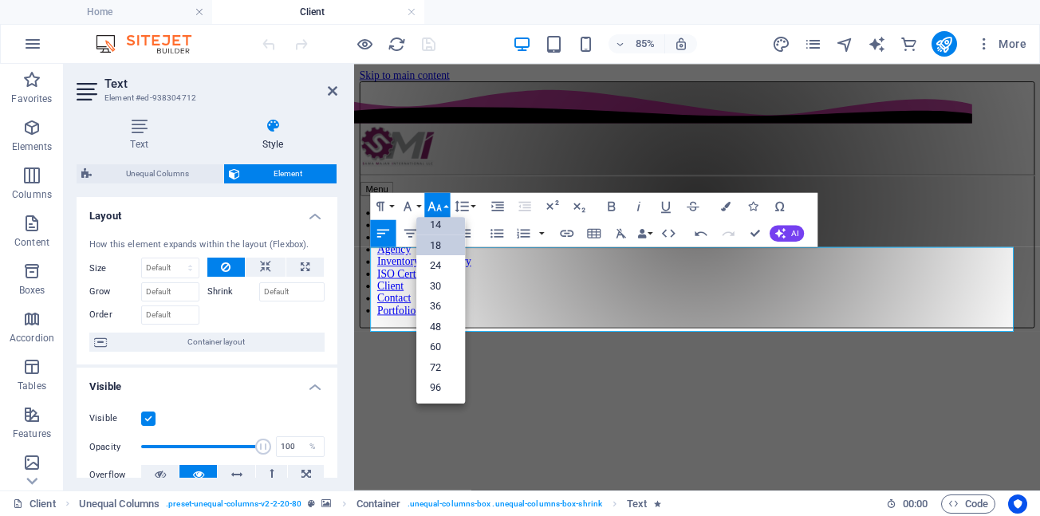
scroll to position [128, 0]
click at [439, 227] on link "14" at bounding box center [440, 225] width 49 height 21
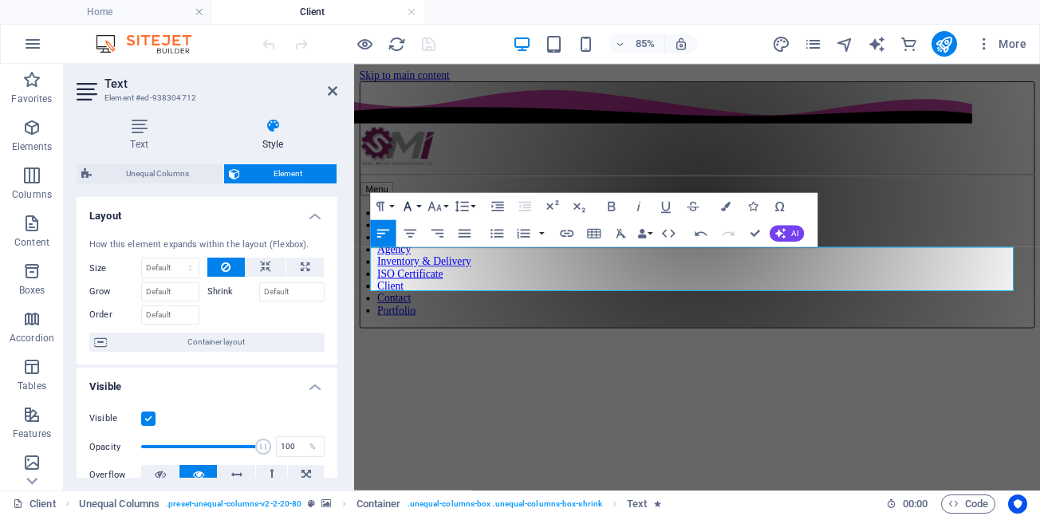
click at [419, 205] on button "Font Family" at bounding box center [410, 206] width 26 height 27
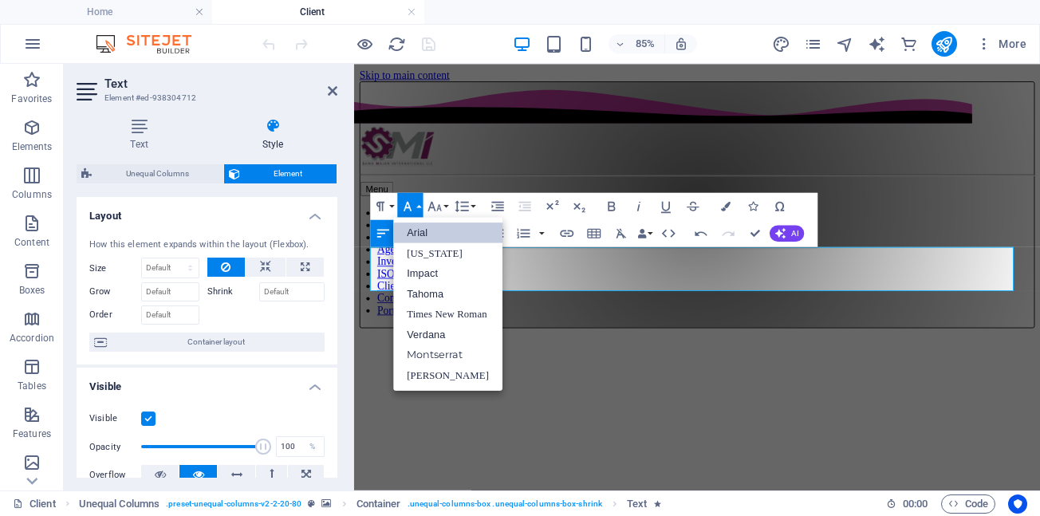
click at [424, 235] on link "Arial" at bounding box center [447, 233] width 109 height 21
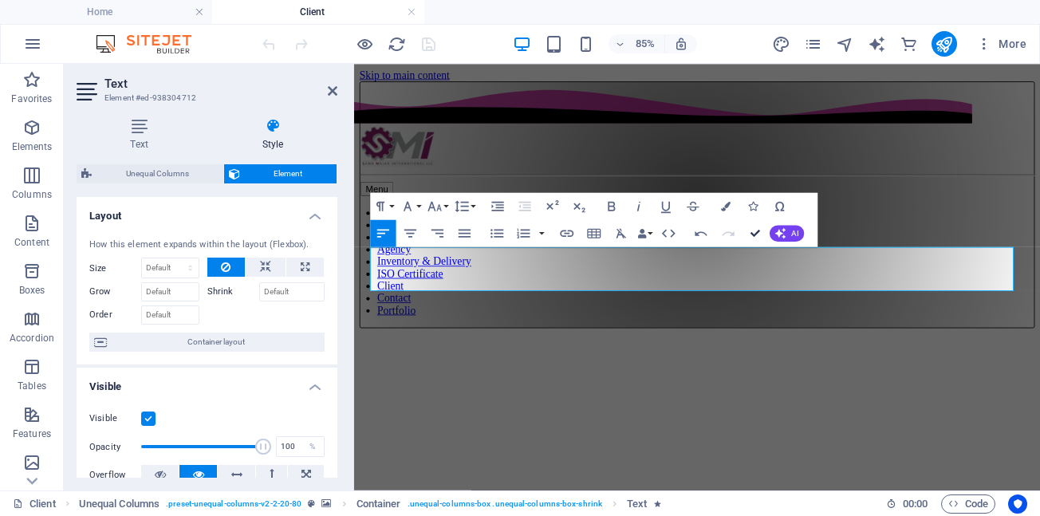
drag, startPoint x: 755, startPoint y: 232, endPoint x: 689, endPoint y: 169, distance: 90.8
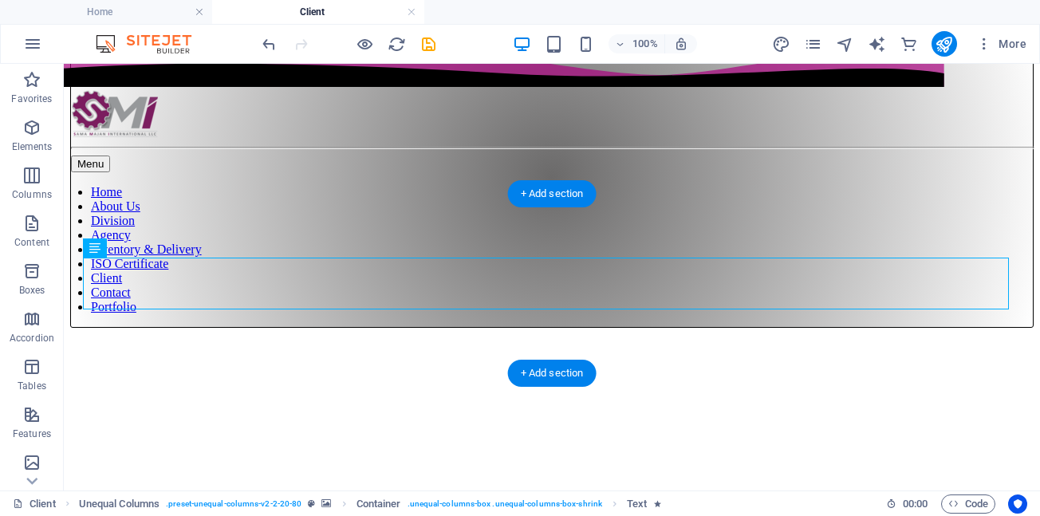
scroll to position [80, 0]
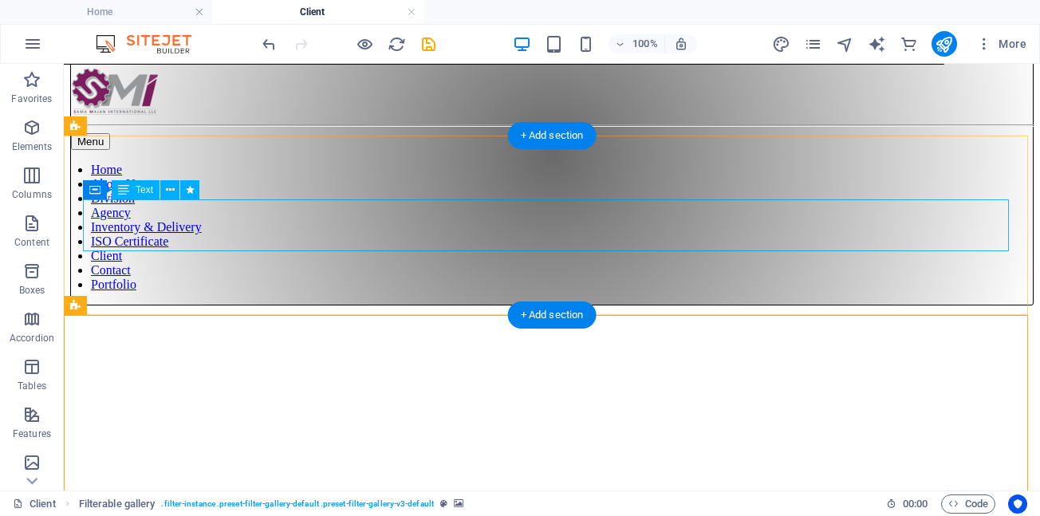
click at [397, 485] on h2 "" Industrial Giants Rely on Us.... So can you !!! "" at bounding box center [552, 511] width 964 height 52
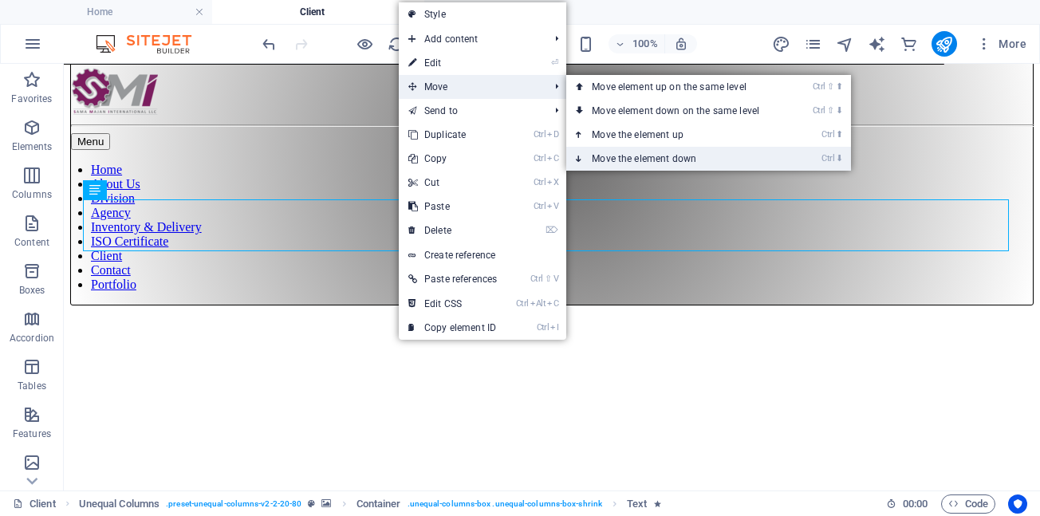
click at [612, 157] on link "Ctrl ⬇ Move the element down" at bounding box center [678, 159] width 225 height 24
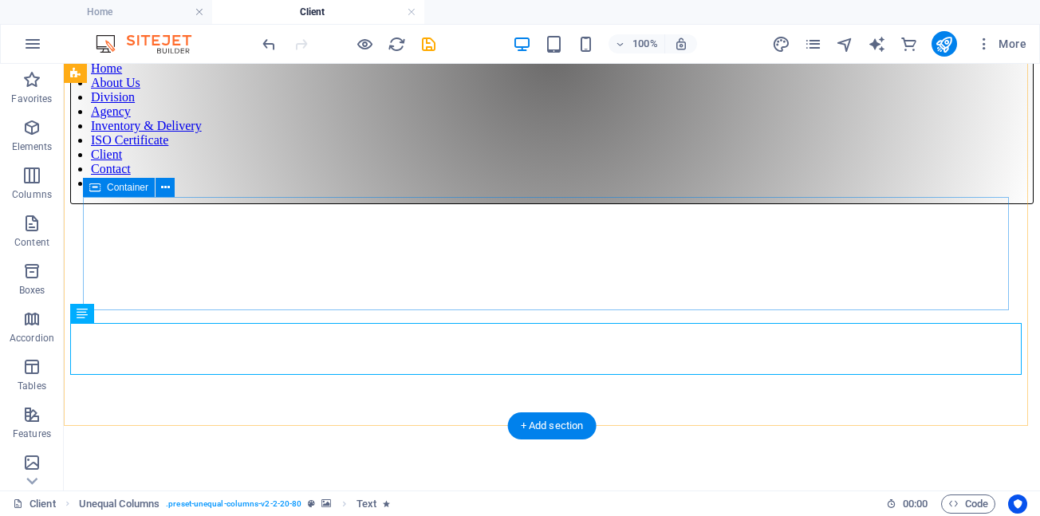
scroll to position [160, 0]
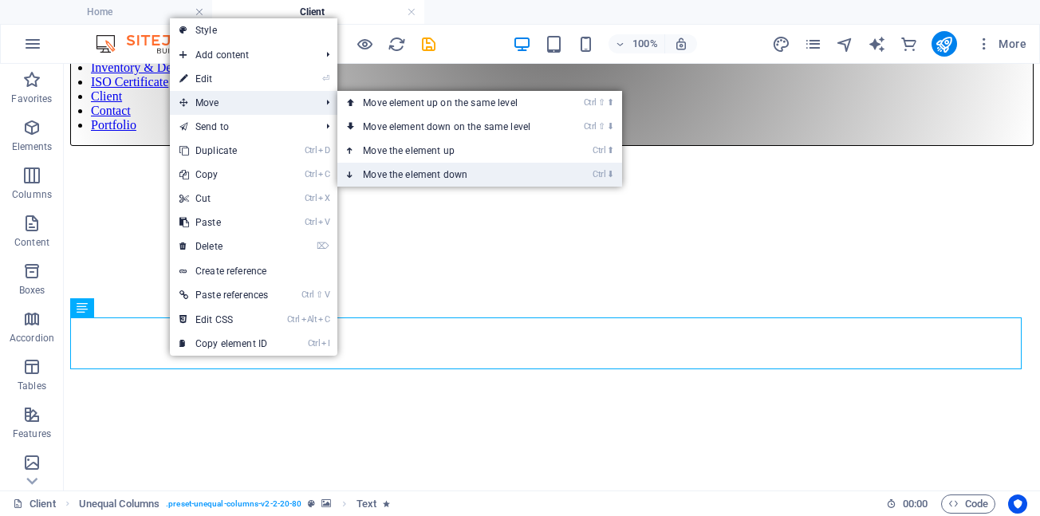
click at [386, 171] on link "Ctrl ⬇ Move the element down" at bounding box center [449, 175] width 225 height 24
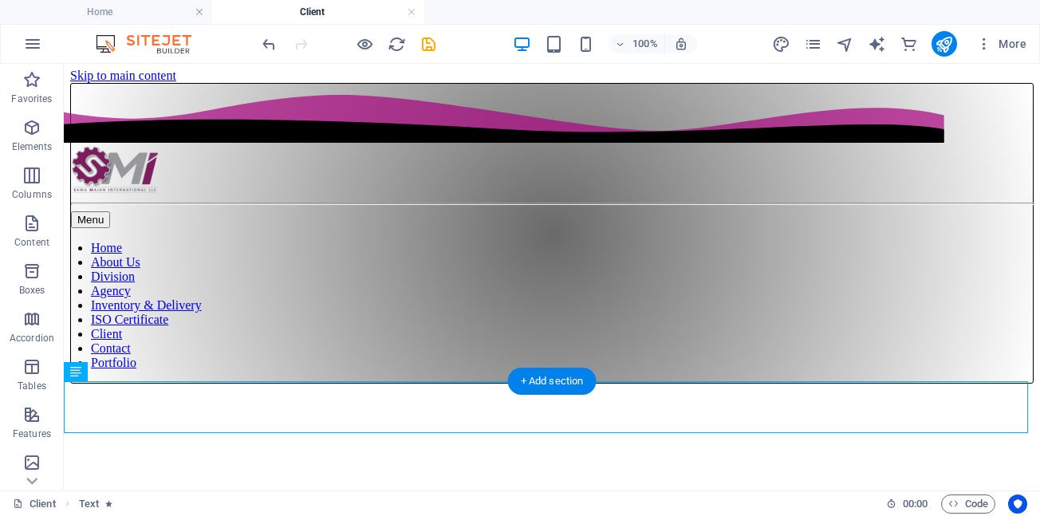
scroll to position [0, 0]
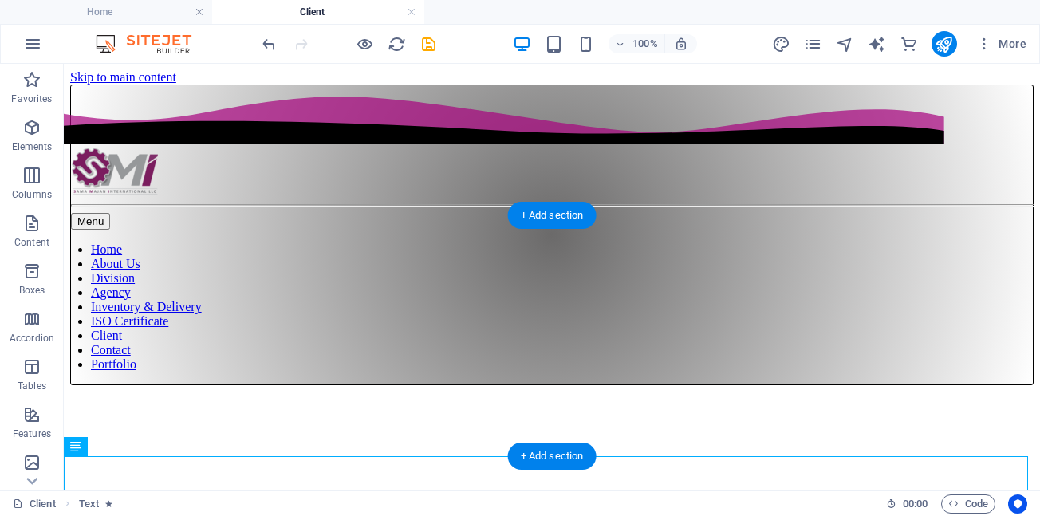
click at [81, 385] on figure at bounding box center [552, 385] width 964 height 0
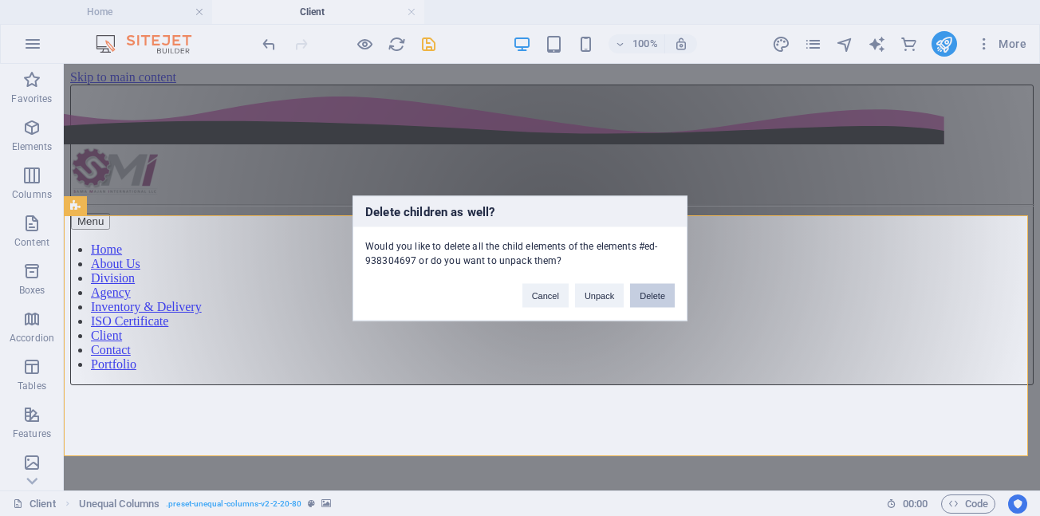
drag, startPoint x: 648, startPoint y: 293, endPoint x: 584, endPoint y: 230, distance: 89.7
click at [648, 293] on button "Delete" at bounding box center [652, 295] width 45 height 24
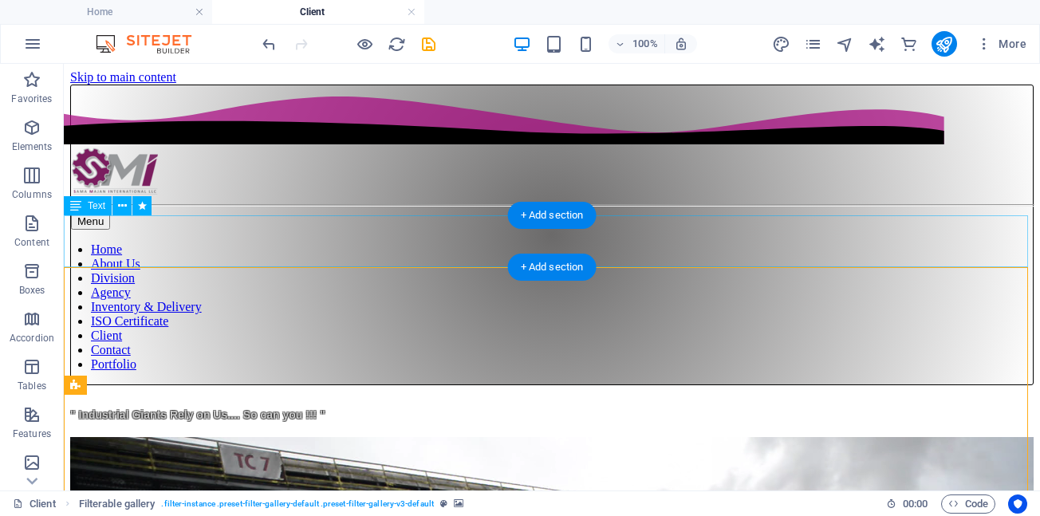
click at [302, 408] on span "" Industrial Giants Rely on Us.... So can you !!! "" at bounding box center [197, 414] width 255 height 13
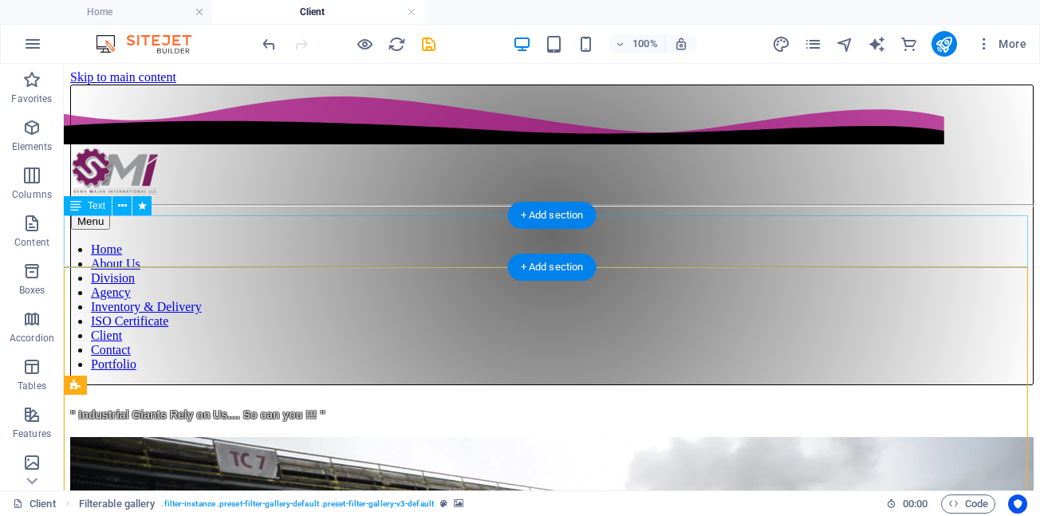
click at [323, 385] on h2 "" Industrial Giants Rely on Us.... So can you !!! "" at bounding box center [552, 411] width 964 height 52
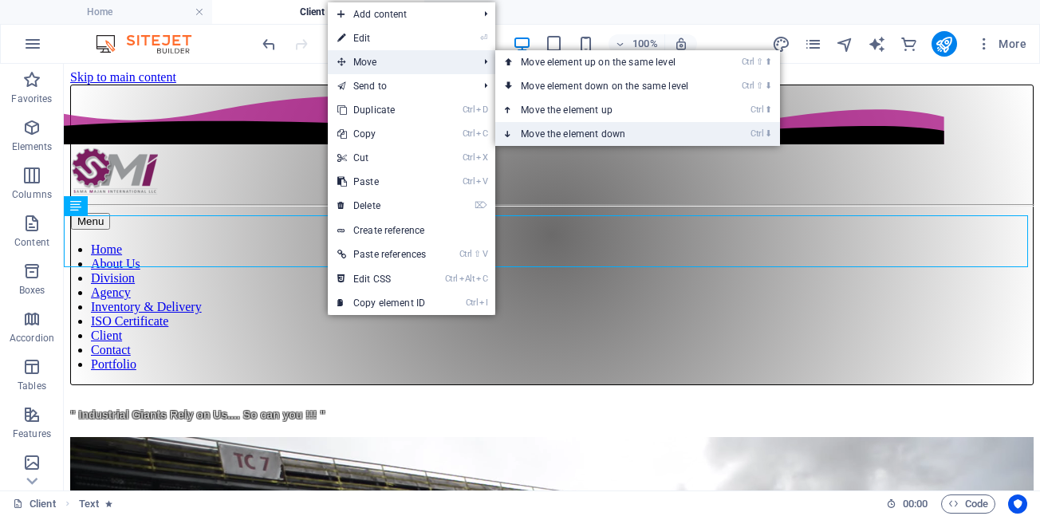
click at [549, 134] on link "Ctrl ⬇ Move the element down" at bounding box center [607, 134] width 225 height 24
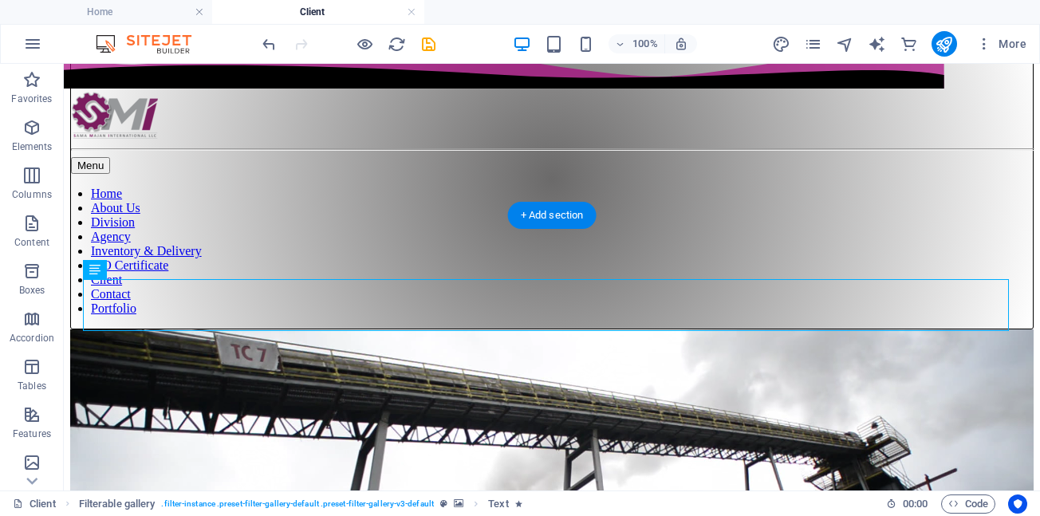
scroll to position [80, 0]
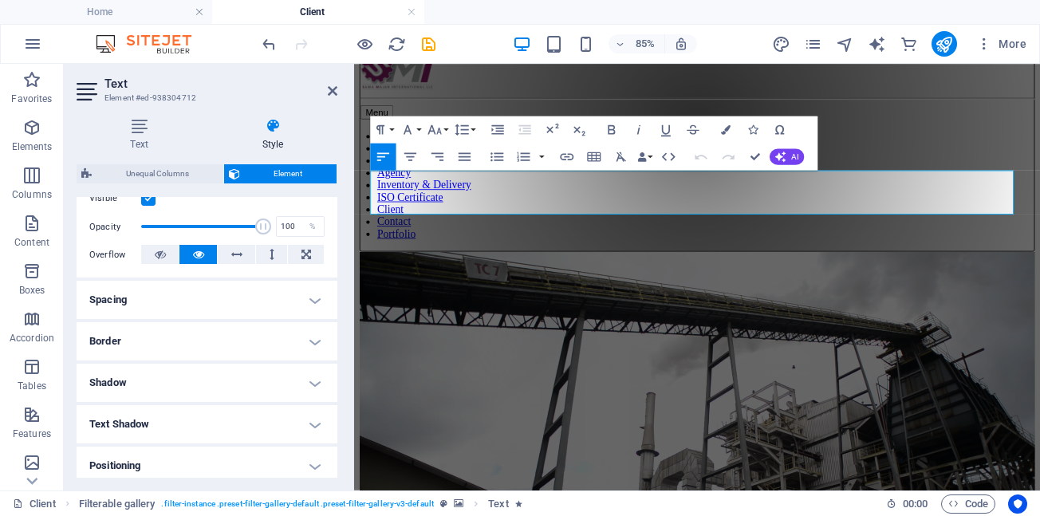
scroll to position [239, 0]
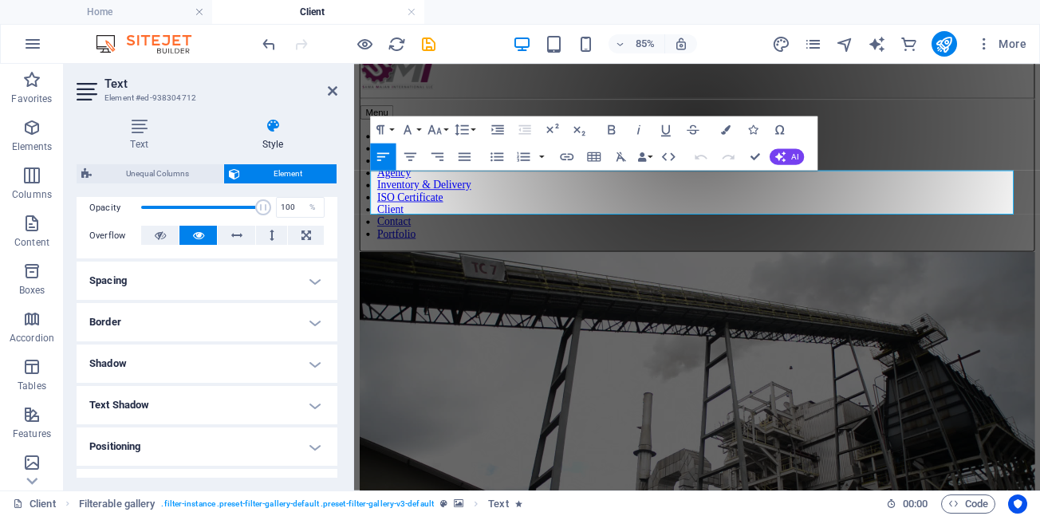
click at [312, 408] on h4 "Text Shadow" at bounding box center [207, 405] width 261 height 38
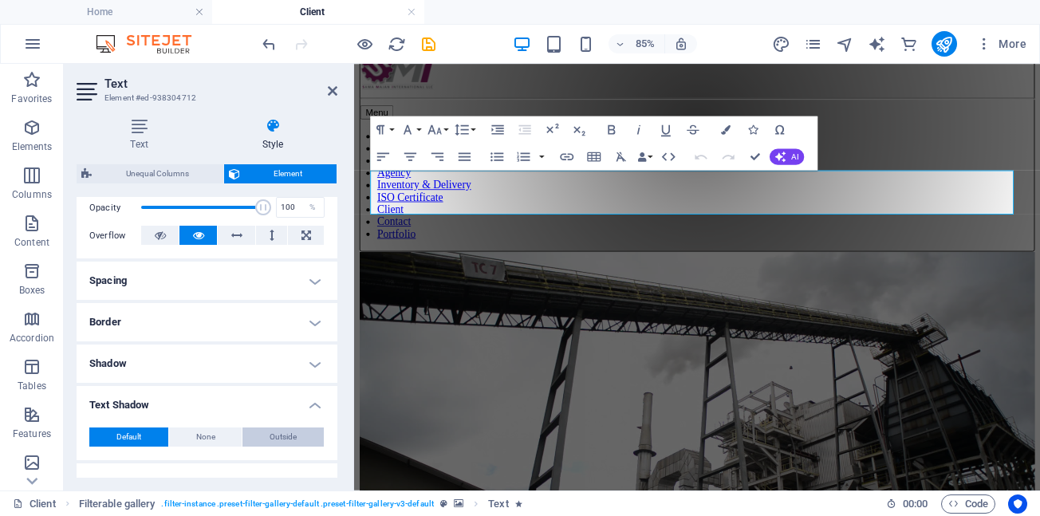
click at [282, 441] on span "Outside" at bounding box center [283, 437] width 27 height 19
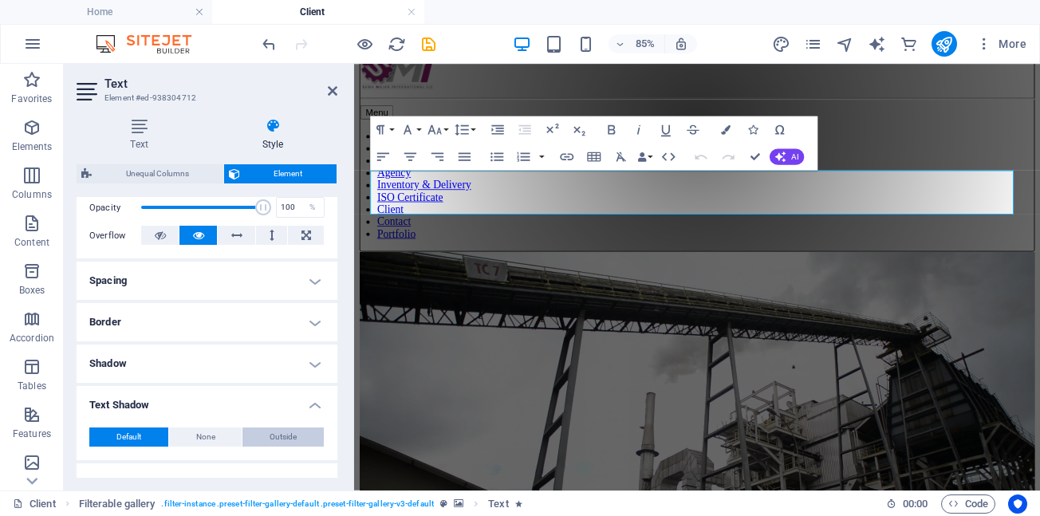
type input "2"
type input "4"
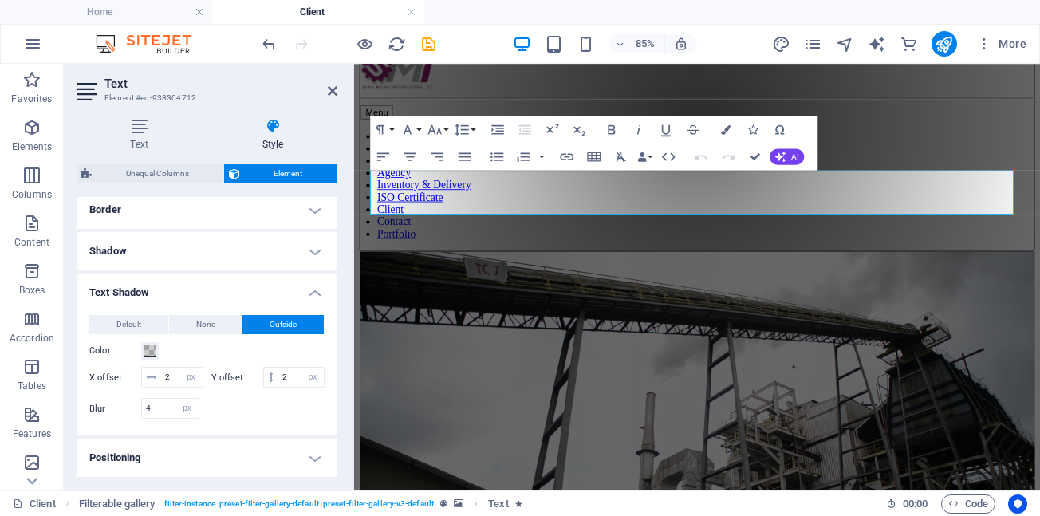
scroll to position [399, 0]
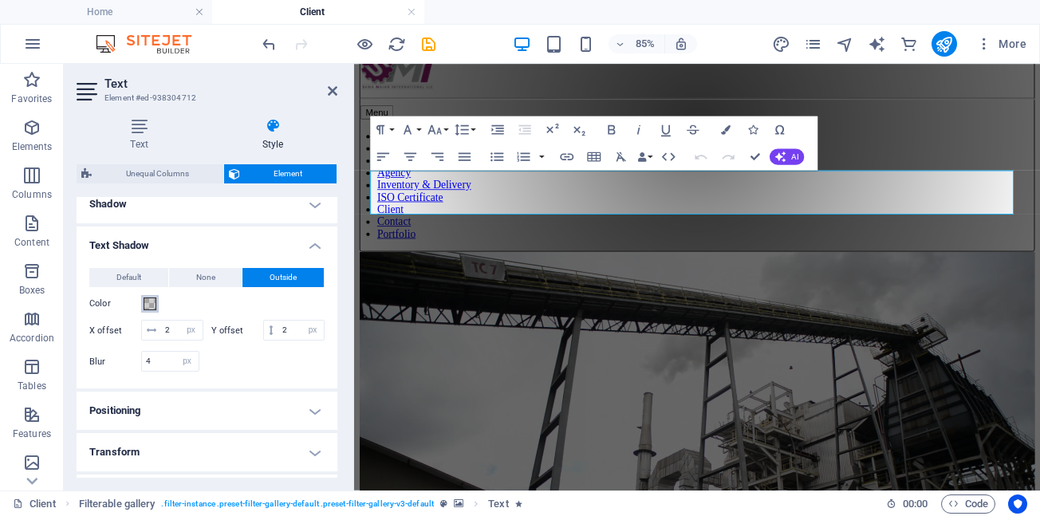
click at [148, 307] on span at bounding box center [150, 304] width 13 height 13
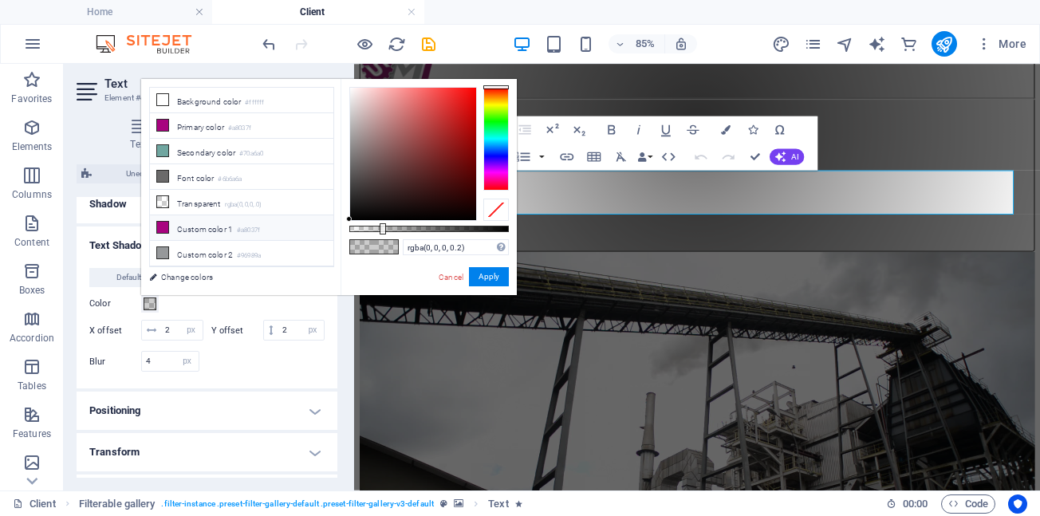
click at [160, 224] on icon at bounding box center [162, 227] width 11 height 11
type input "#a8037f"
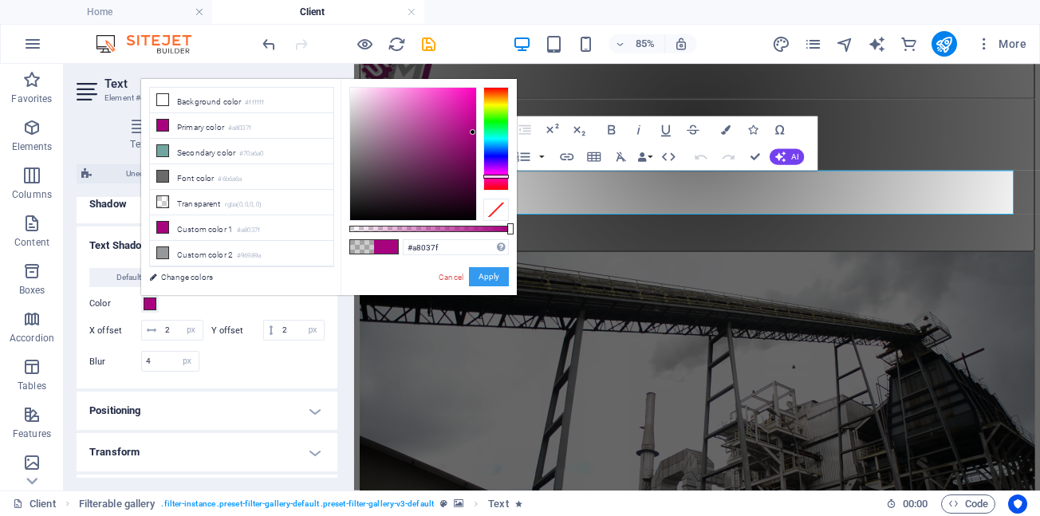
click at [489, 276] on button "Apply" at bounding box center [489, 276] width 40 height 19
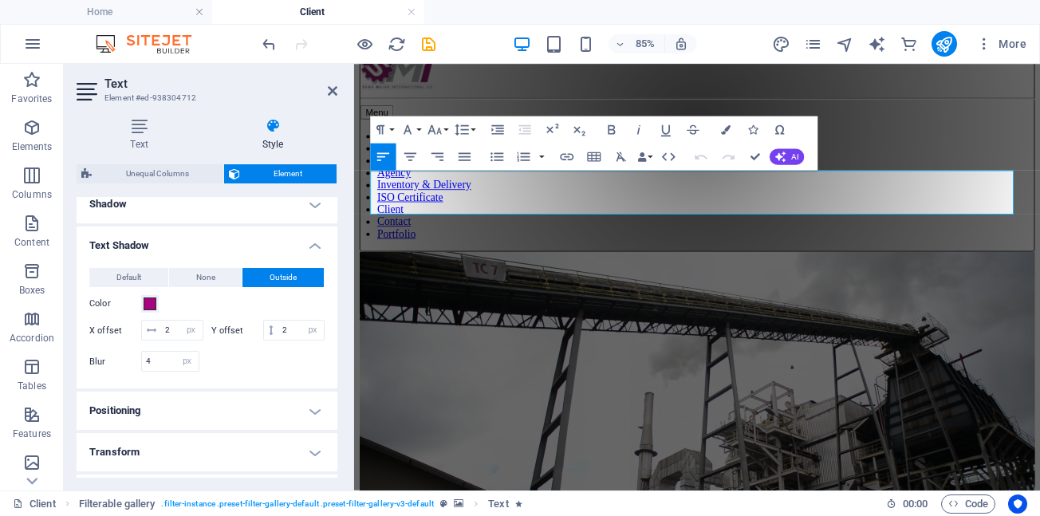
drag, startPoint x: 650, startPoint y: 217, endPoint x: 259, endPoint y: 235, distance: 391.3
click at [276, 282] on span "Outside" at bounding box center [283, 277] width 27 height 19
click at [149, 306] on span at bounding box center [150, 304] width 13 height 13
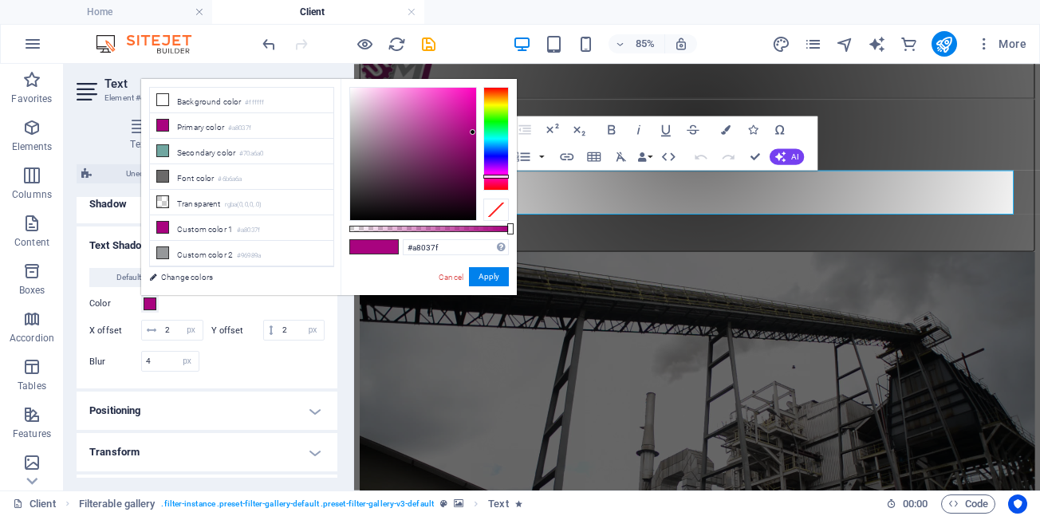
drag, startPoint x: 365, startPoint y: 247, endPoint x: 454, endPoint y: 262, distance: 90.5
click at [365, 247] on span at bounding box center [362, 247] width 24 height 14
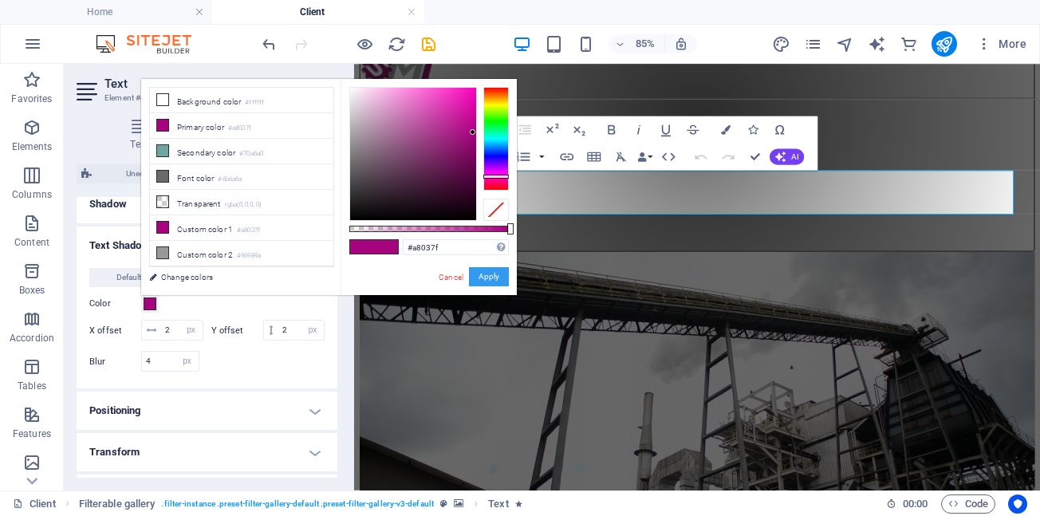
drag, startPoint x: 494, startPoint y: 279, endPoint x: 163, endPoint y: 253, distance: 332.1
click at [494, 279] on button "Apply" at bounding box center [489, 276] width 40 height 19
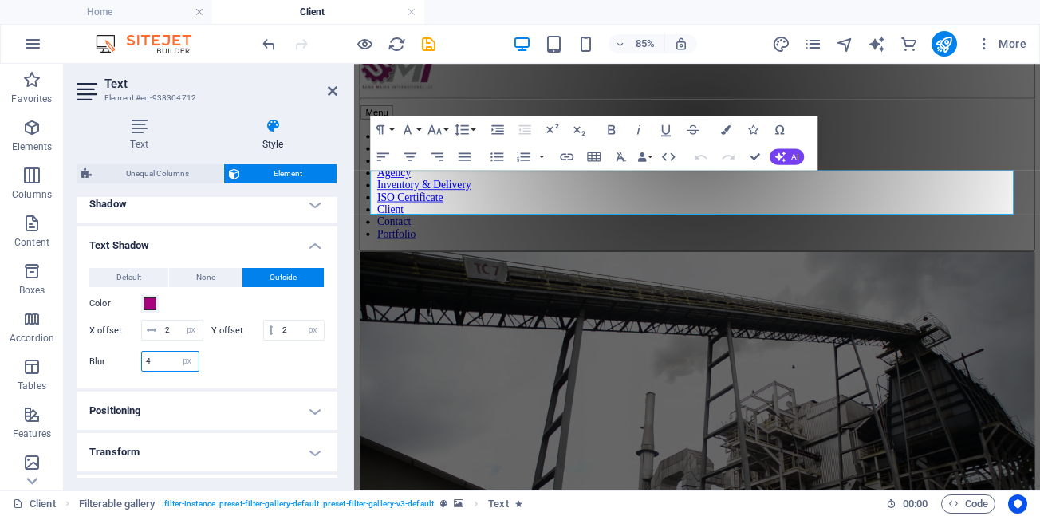
click at [163, 371] on input "4" at bounding box center [170, 361] width 57 height 19
type input "2"
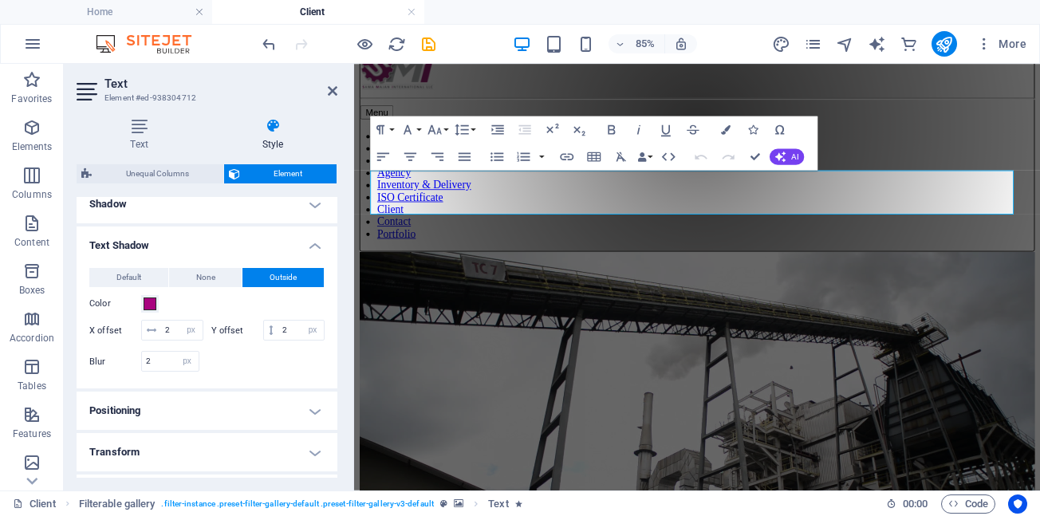
click at [258, 372] on div at bounding box center [266, 361] width 118 height 21
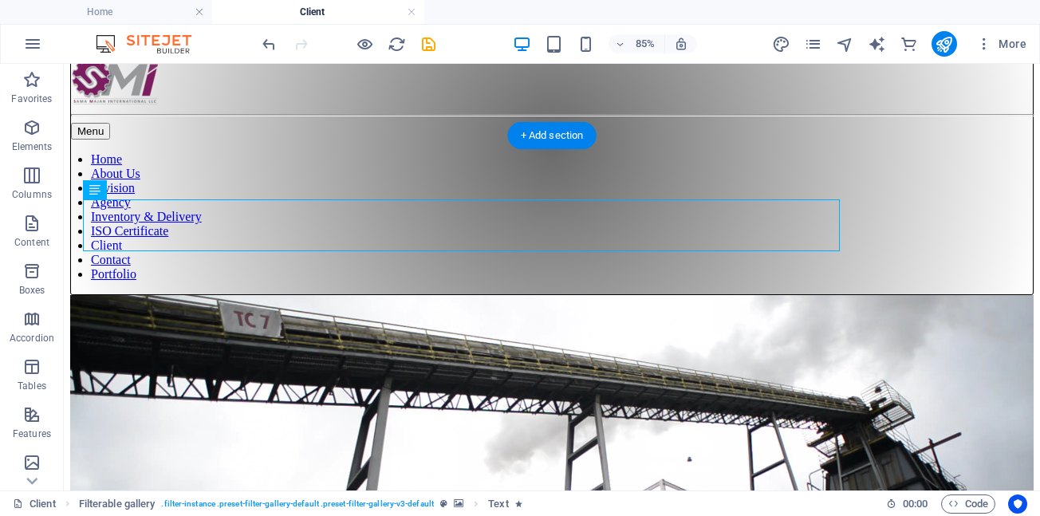
scroll to position [80, 0]
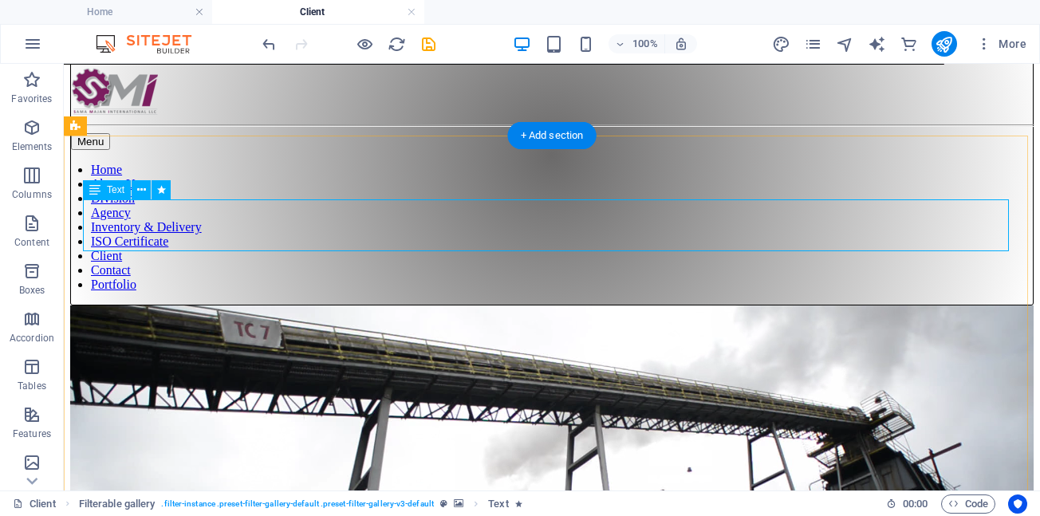
scroll to position [90, 0]
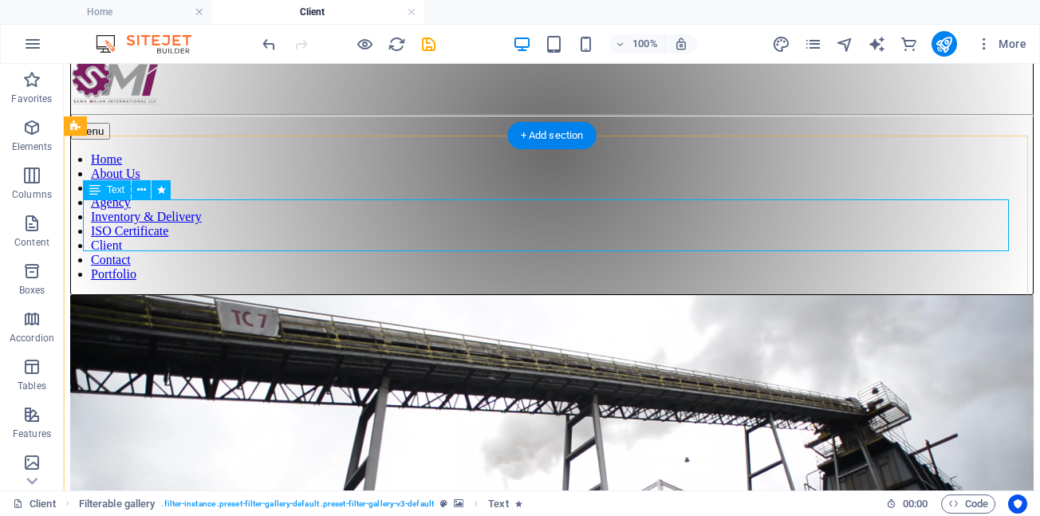
select select "px"
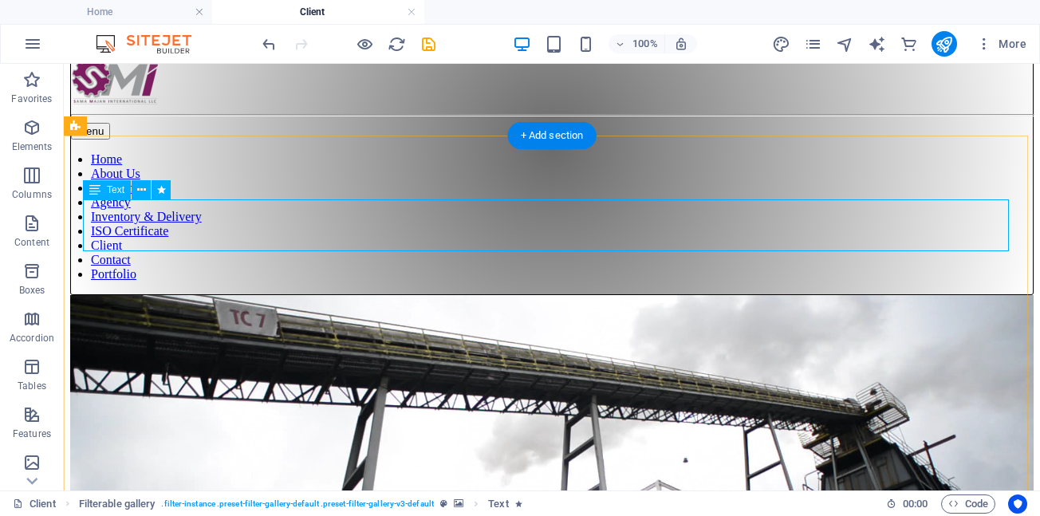
select select "px"
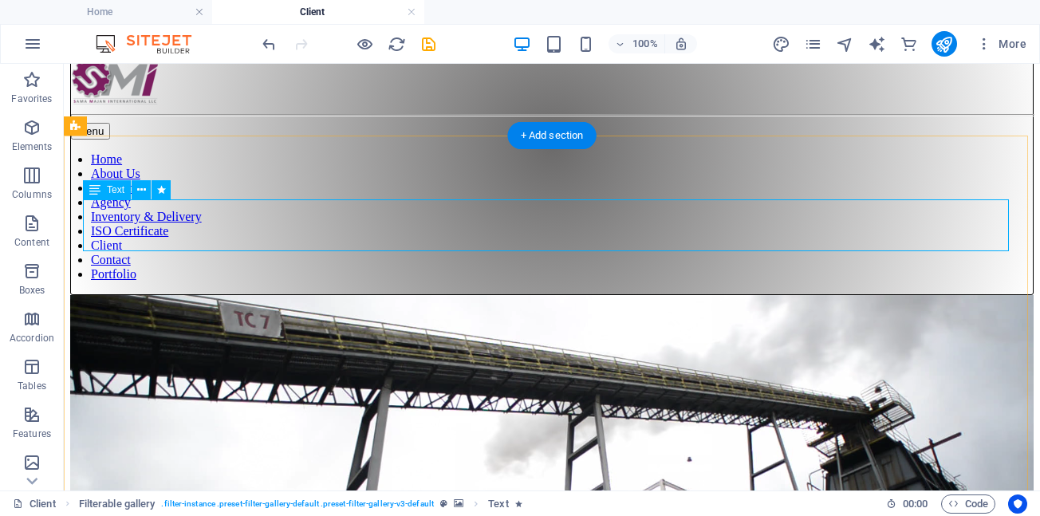
select select "px"
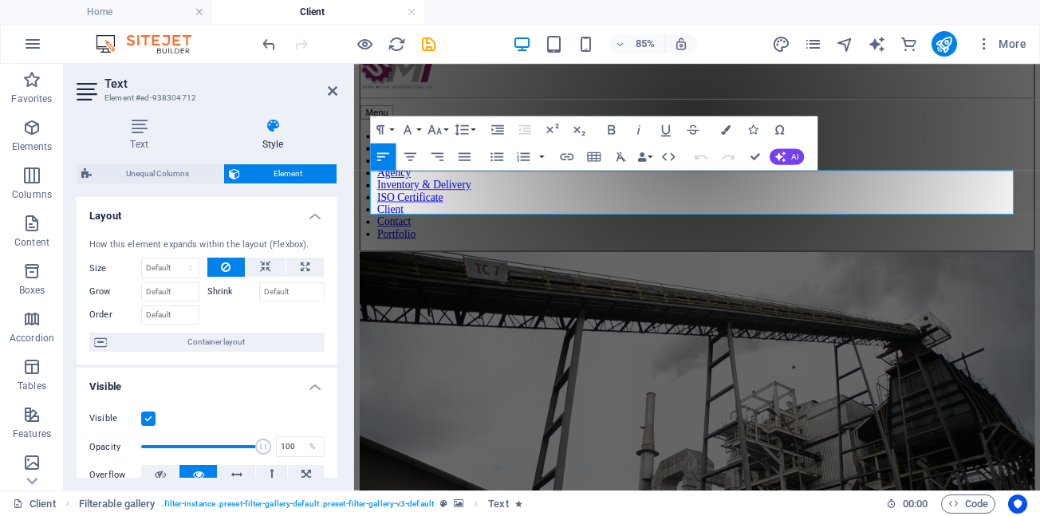
drag, startPoint x: 645, startPoint y: 217, endPoint x: 349, endPoint y: 219, distance: 295.2
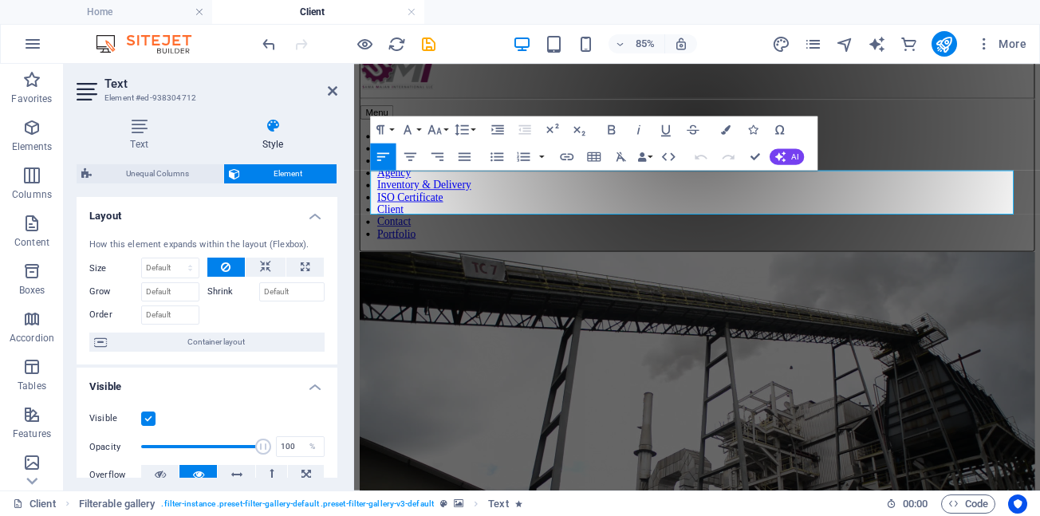
click at [724, 130] on icon "button" at bounding box center [726, 130] width 10 height 10
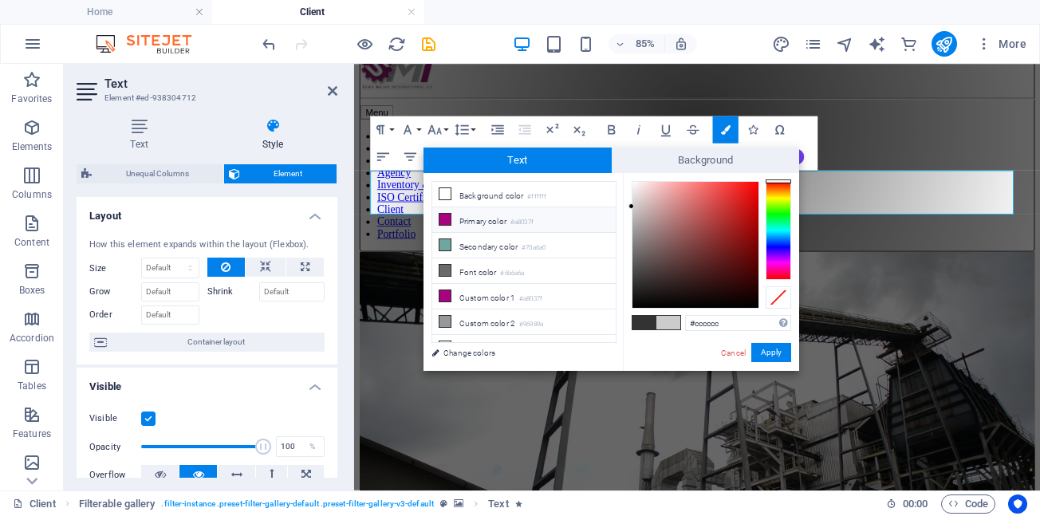
click at [443, 219] on icon at bounding box center [445, 219] width 11 height 11
type input "#a8037f"
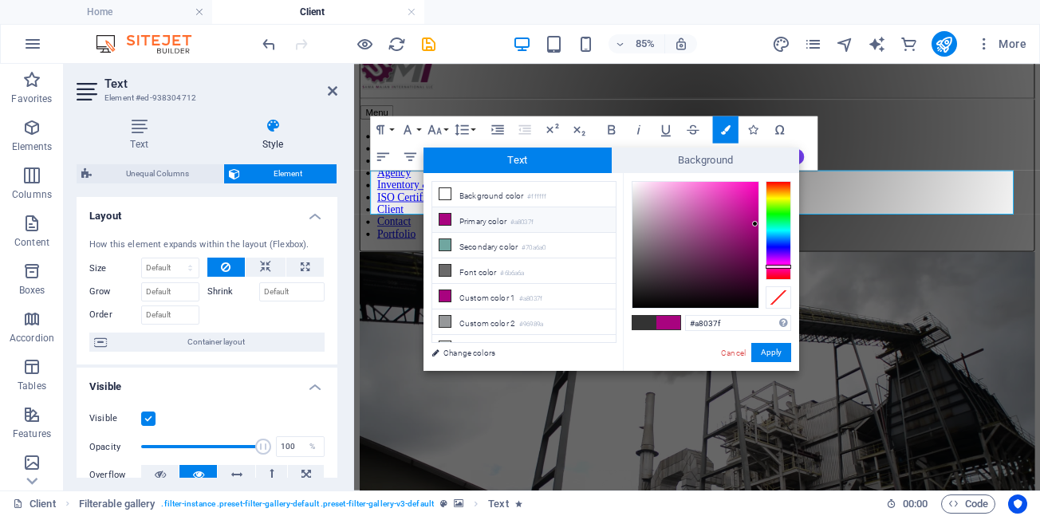
click at [669, 318] on span at bounding box center [669, 323] width 24 height 14
click at [765, 354] on button "Apply" at bounding box center [771, 352] width 40 height 19
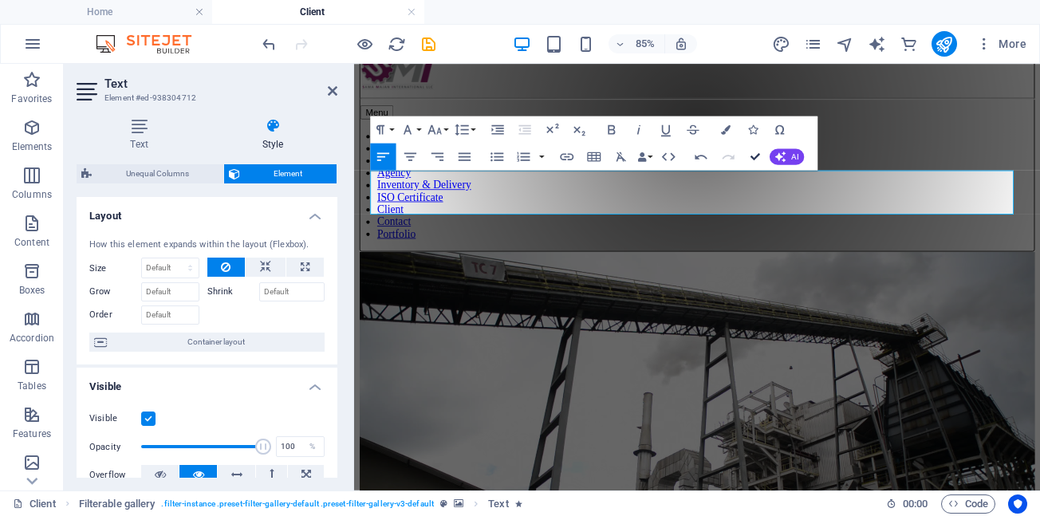
drag, startPoint x: 755, startPoint y: 156, endPoint x: 680, endPoint y: 99, distance: 93.8
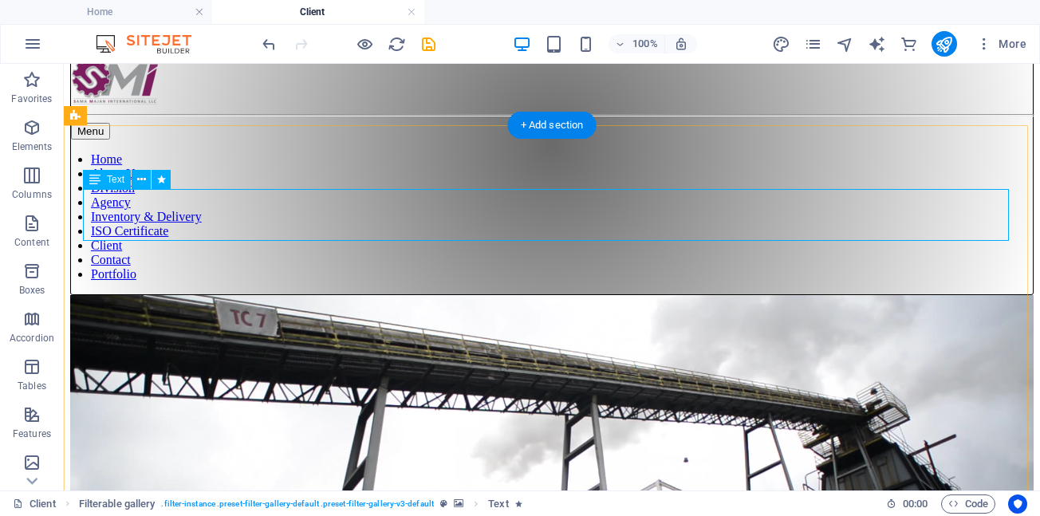
scroll to position [101, 0]
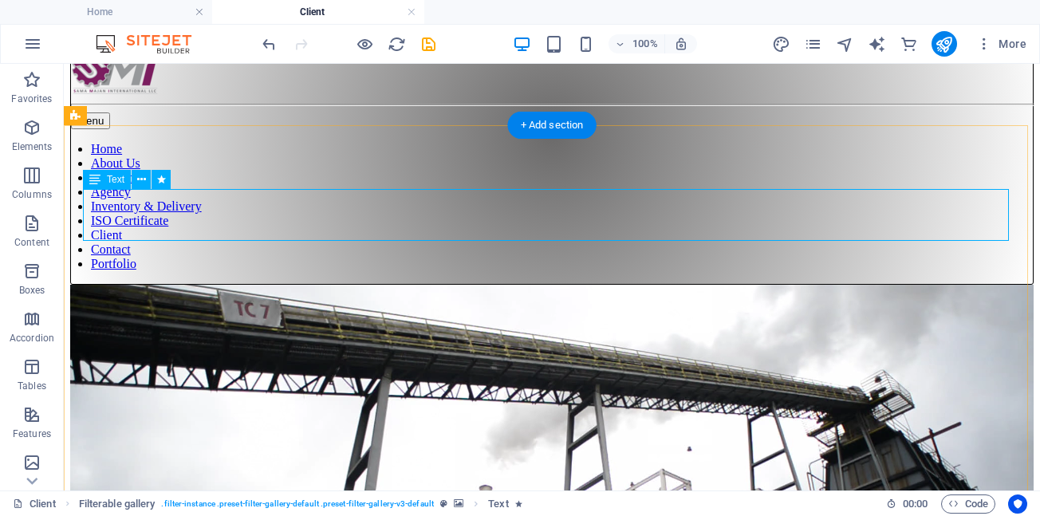
select select "px"
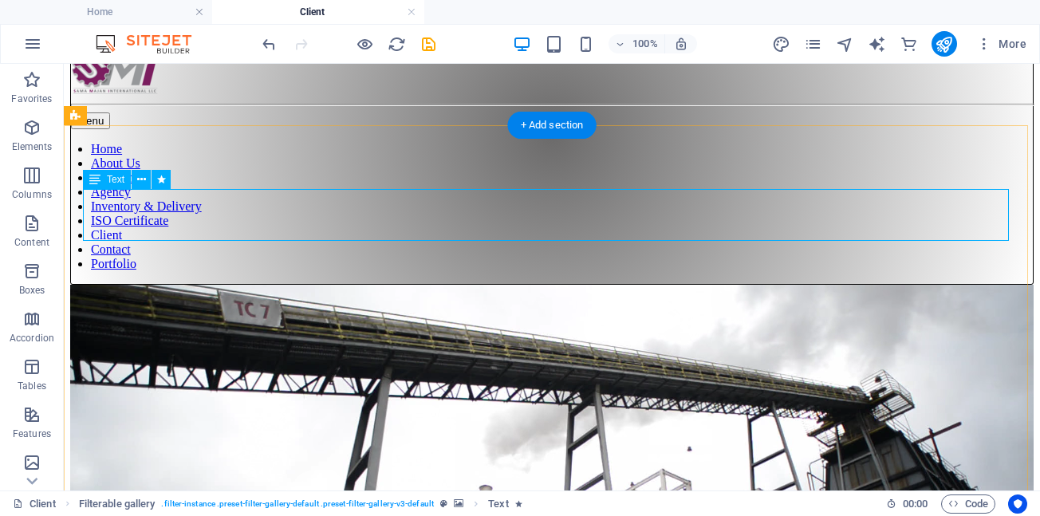
select select "px"
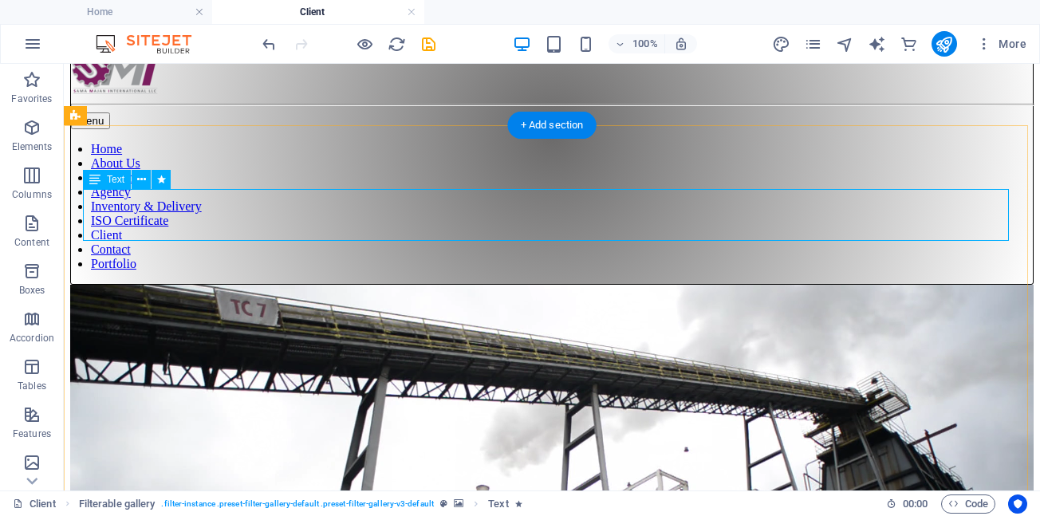
select select "px"
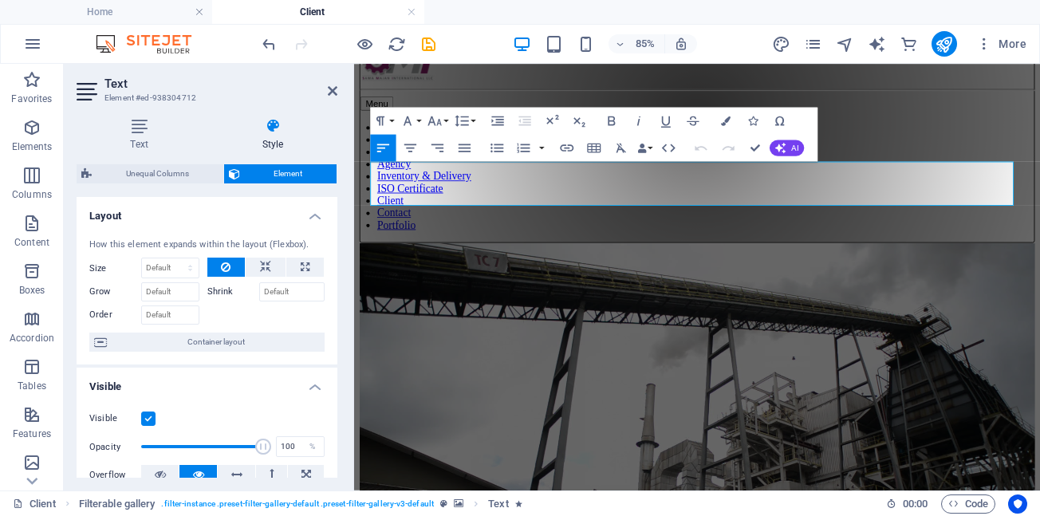
drag, startPoint x: 656, startPoint y: 203, endPoint x: 228, endPoint y: 204, distance: 427.6
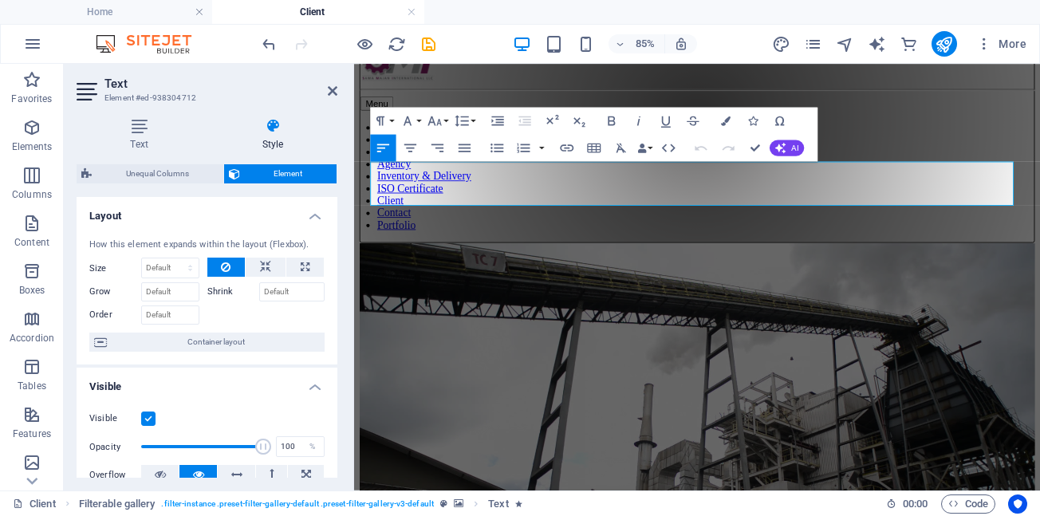
click at [724, 124] on icon "button" at bounding box center [726, 121] width 10 height 10
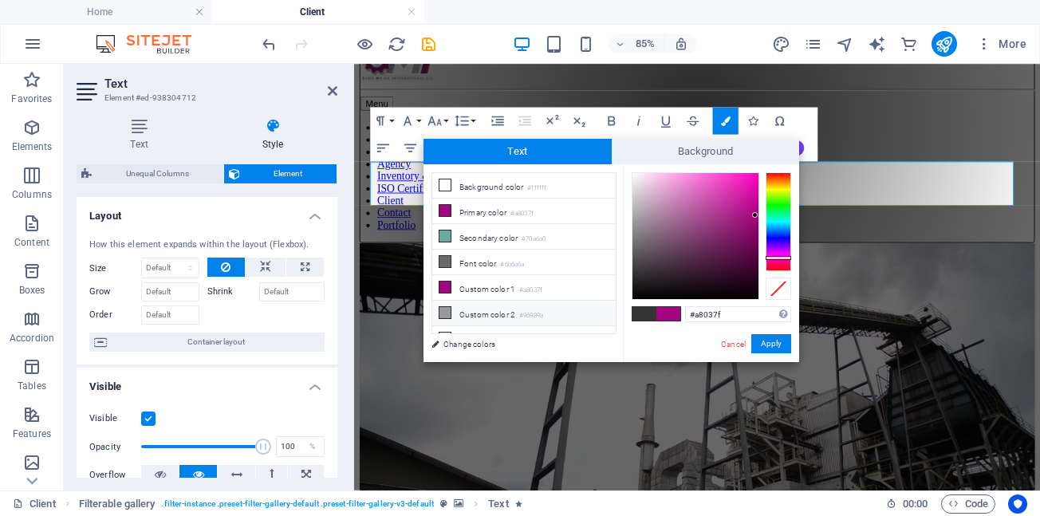
click at [443, 307] on icon at bounding box center [445, 312] width 11 height 11
type input "#96989a"
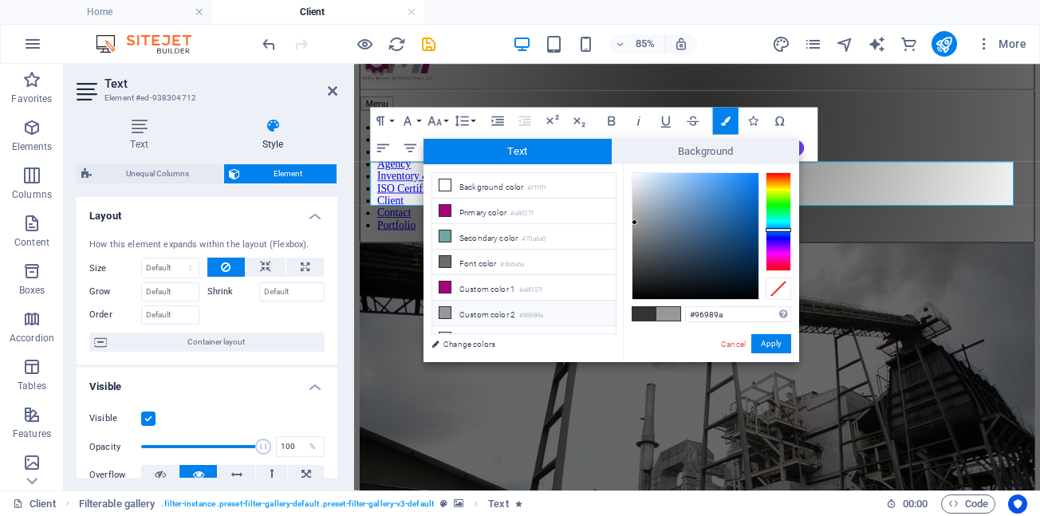
drag, startPoint x: 669, startPoint y: 317, endPoint x: 676, endPoint y: 318, distance: 8.0
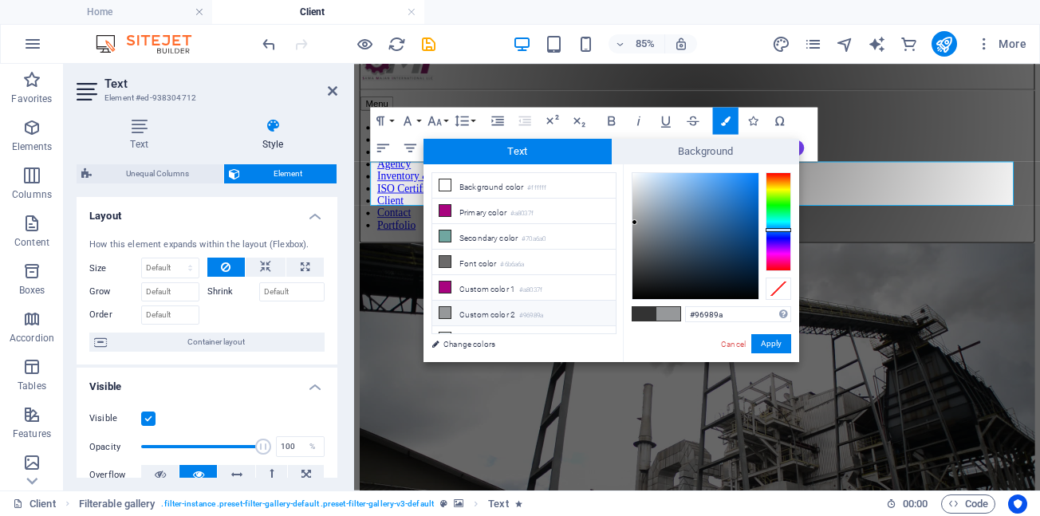
click at [669, 316] on span at bounding box center [669, 314] width 24 height 14
click at [770, 345] on button "Apply" at bounding box center [771, 343] width 40 height 19
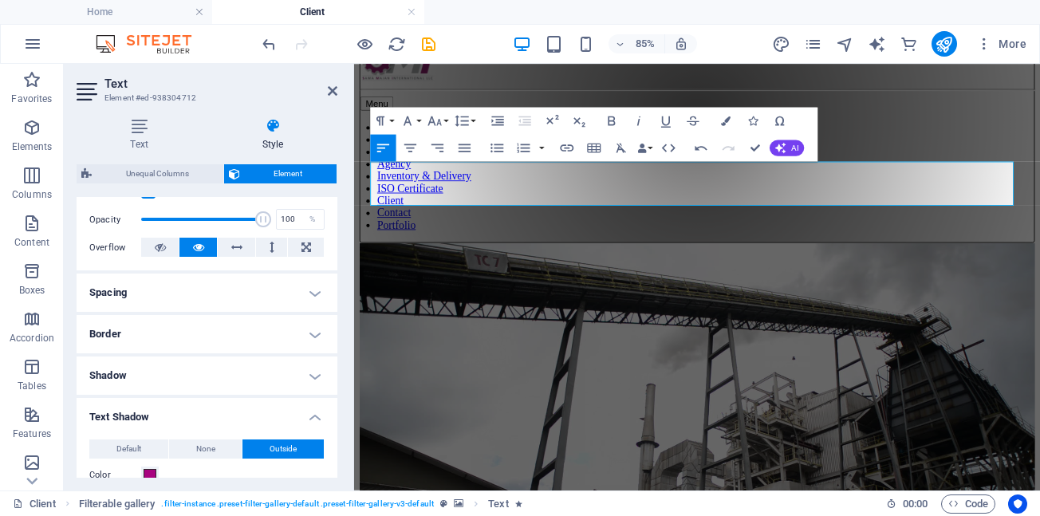
scroll to position [239, 0]
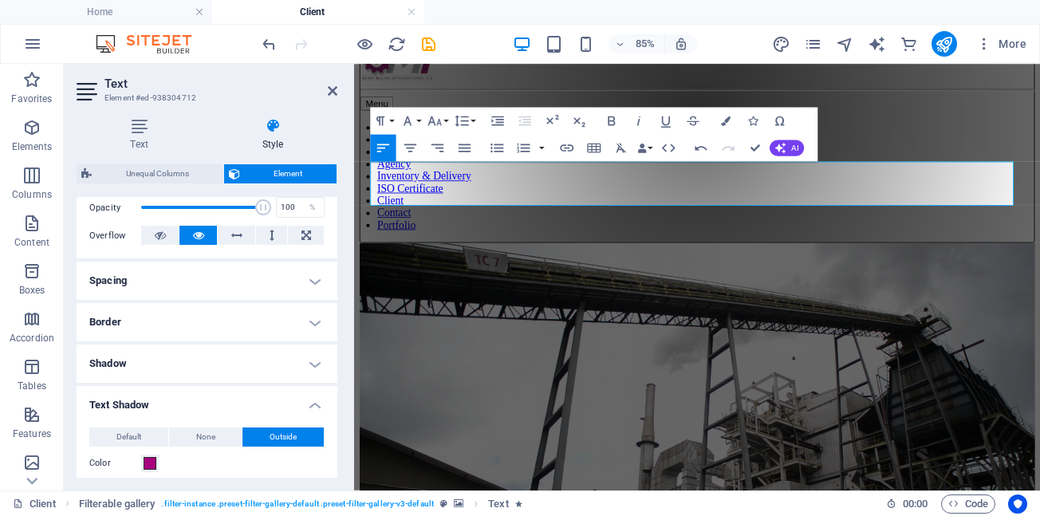
click at [272, 438] on span "Outside" at bounding box center [283, 437] width 27 height 19
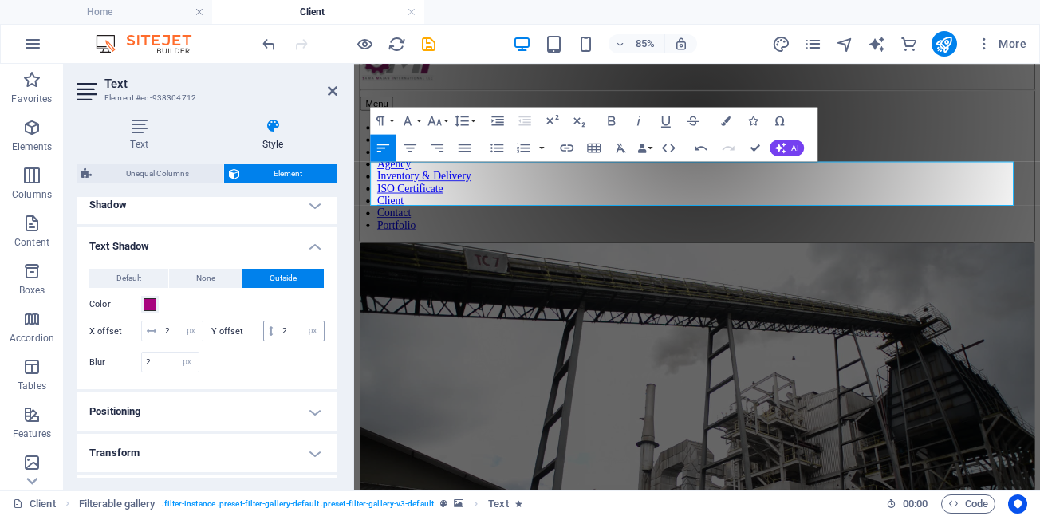
scroll to position [399, 0]
click at [150, 306] on span at bounding box center [150, 304] width 13 height 13
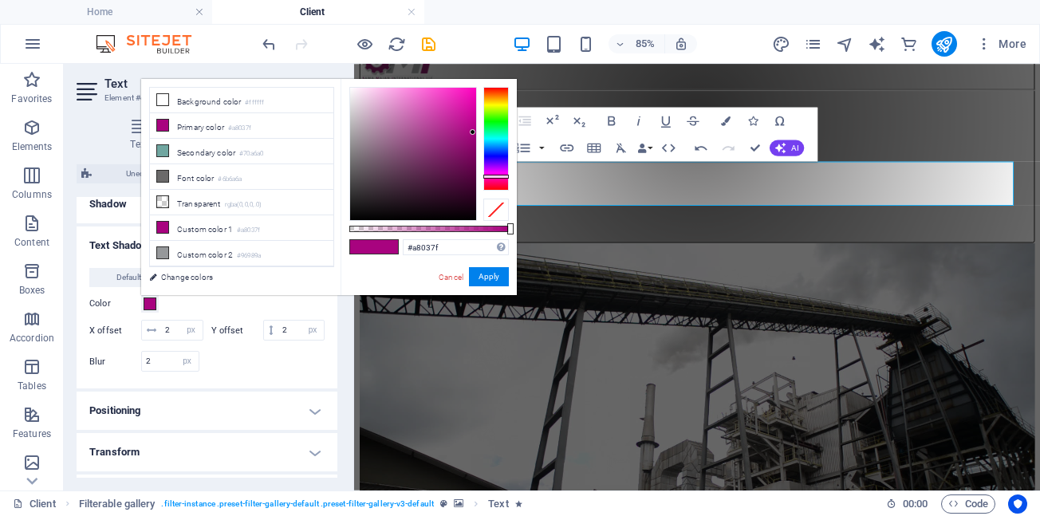
click at [368, 247] on span at bounding box center [362, 247] width 24 height 14
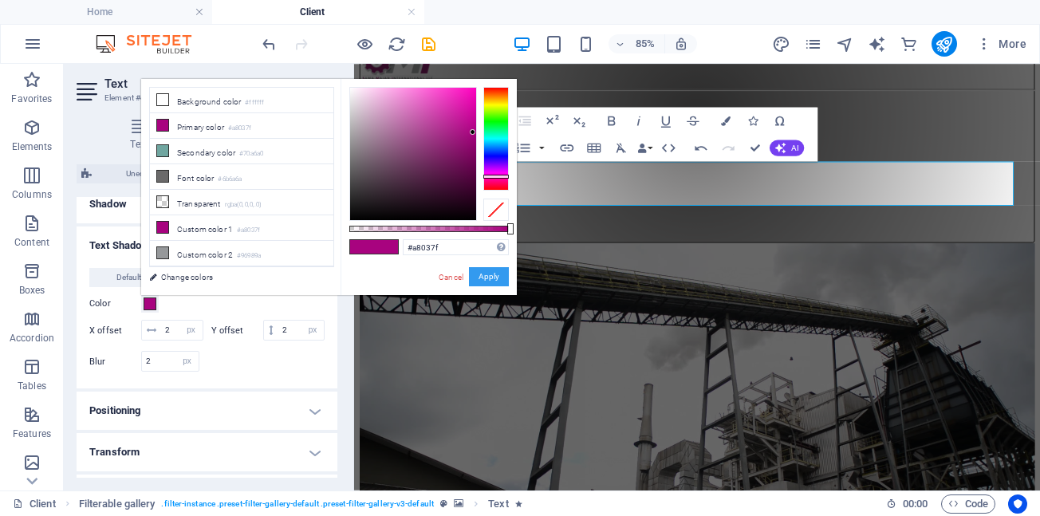
click at [493, 279] on button "Apply" at bounding box center [489, 276] width 40 height 19
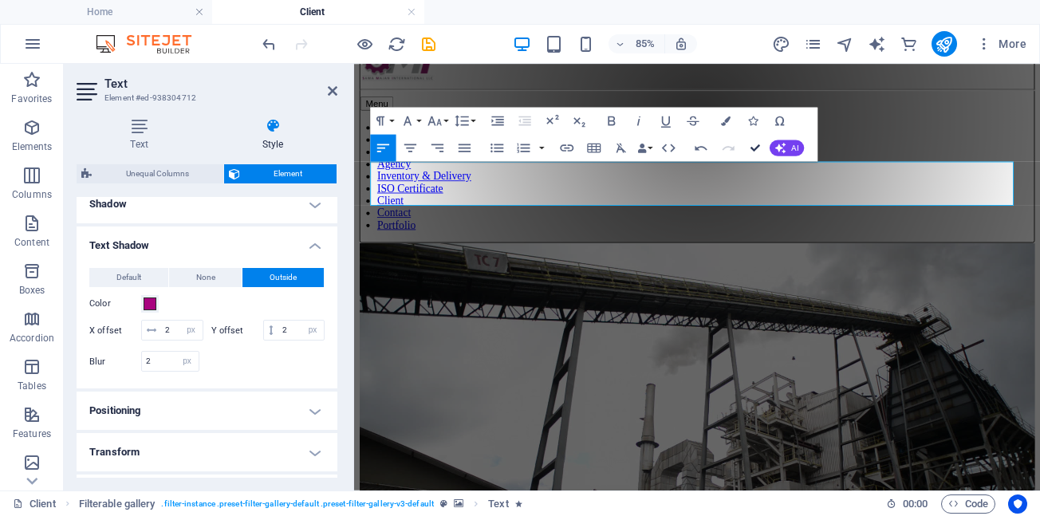
drag, startPoint x: 755, startPoint y: 149, endPoint x: 594, endPoint y: 163, distance: 162.5
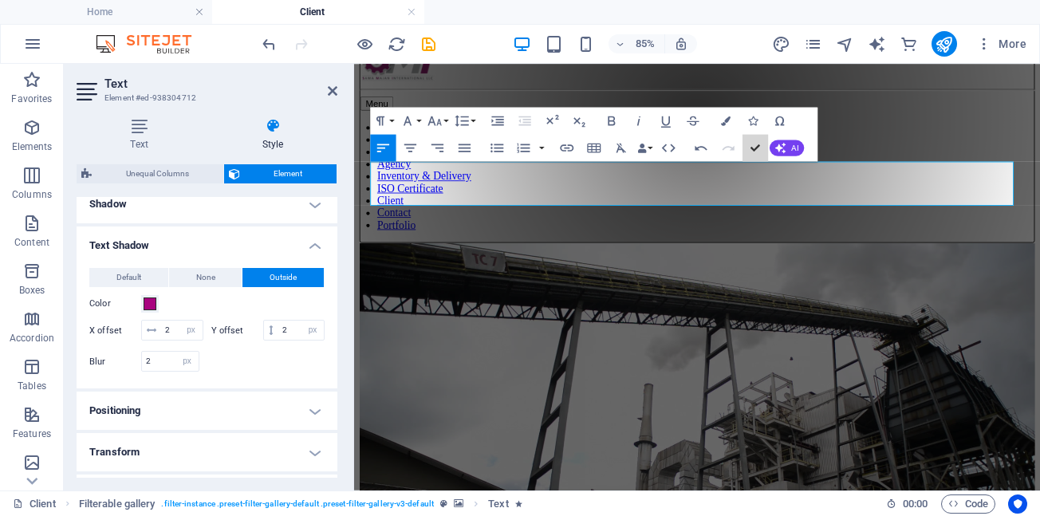
scroll to position [90, 0]
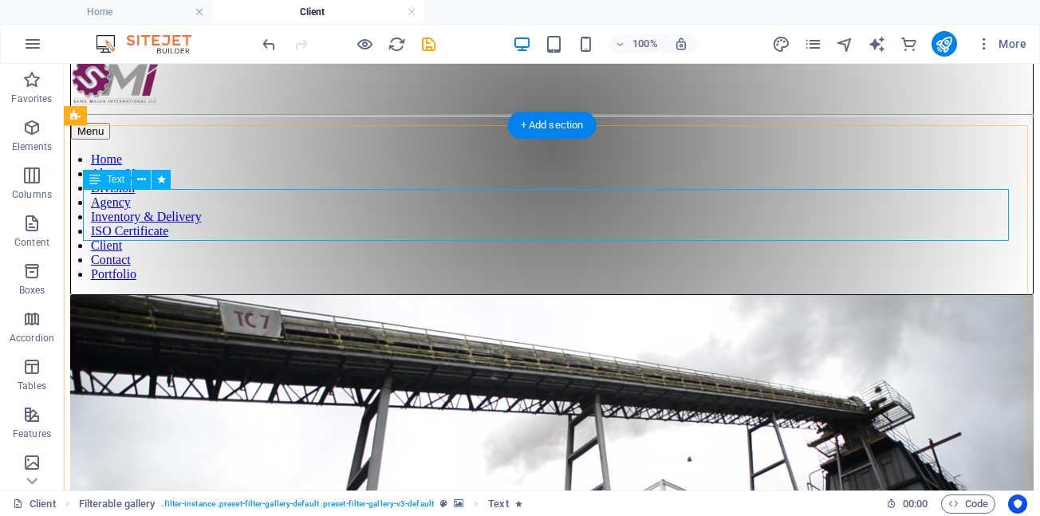
scroll to position [101, 0]
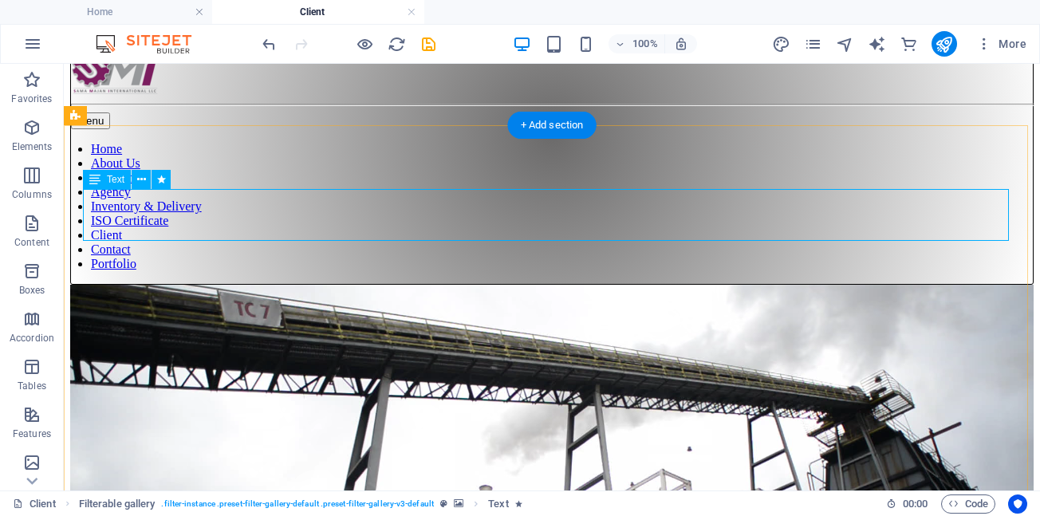
select select "px"
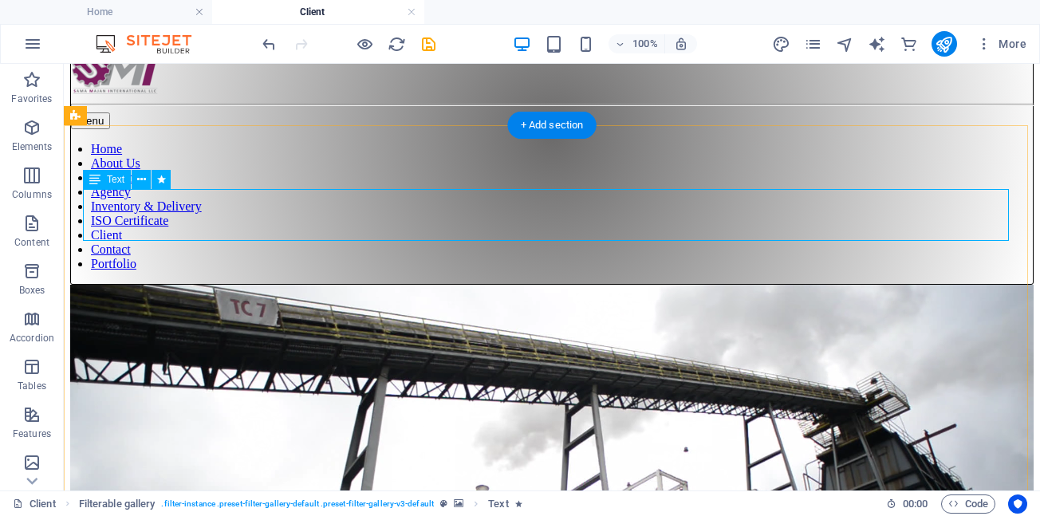
select select "px"
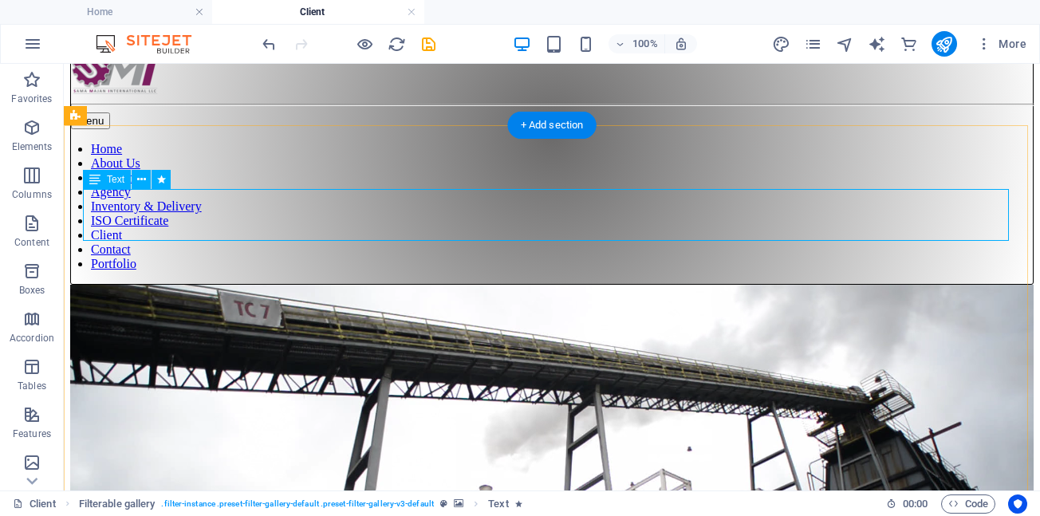
select select "px"
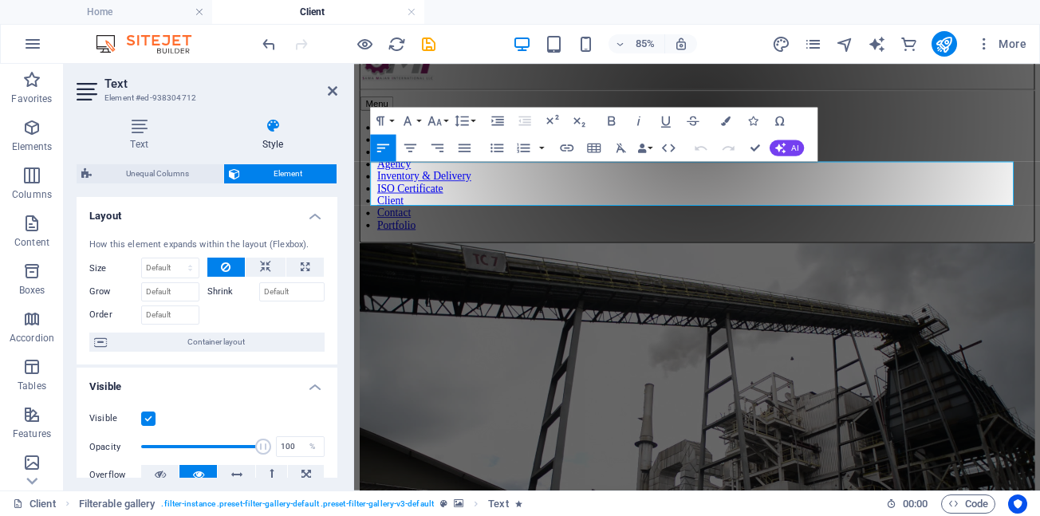
drag, startPoint x: 641, startPoint y: 203, endPoint x: 241, endPoint y: 230, distance: 400.5
click at [444, 120] on button "Font Size" at bounding box center [437, 120] width 26 height 27
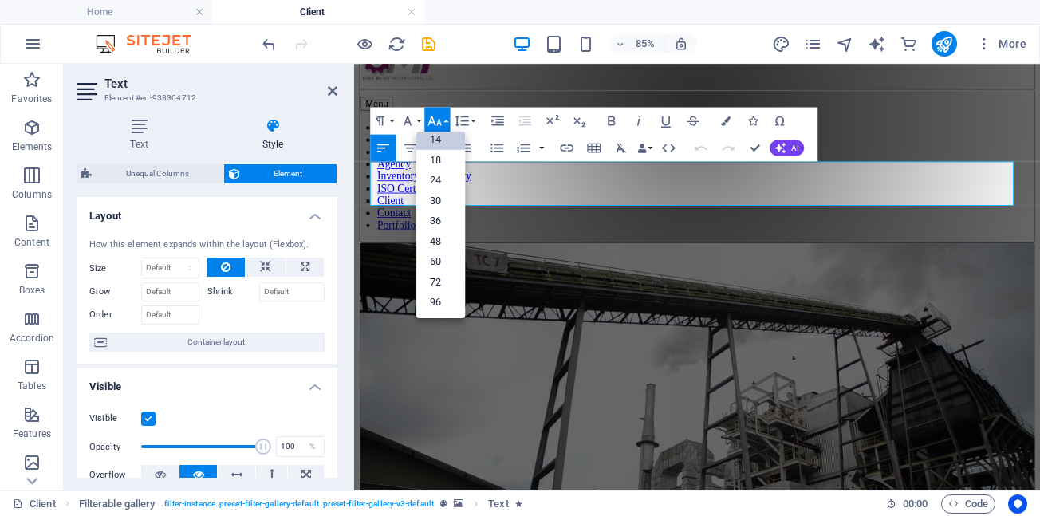
scroll to position [128, 0]
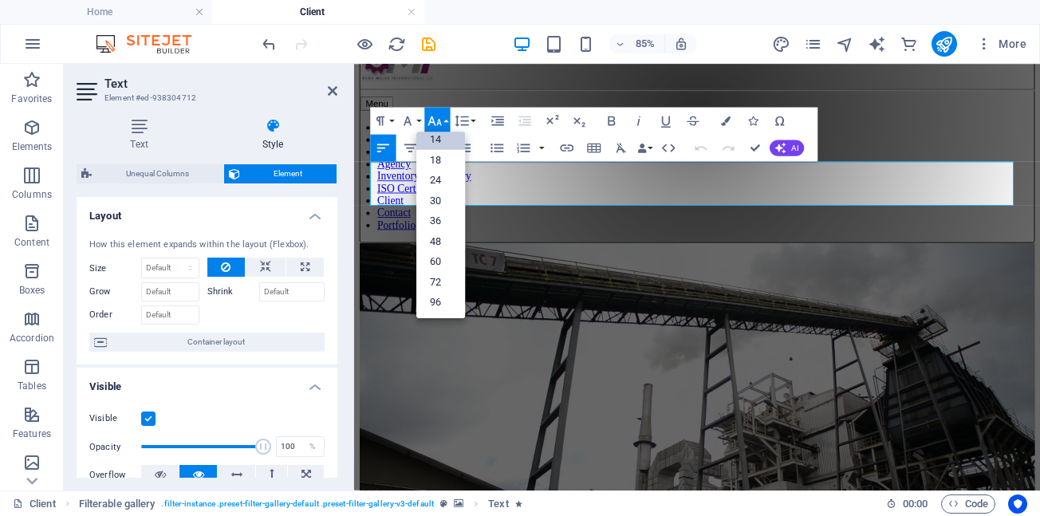
click at [439, 140] on link "14" at bounding box center [440, 139] width 49 height 21
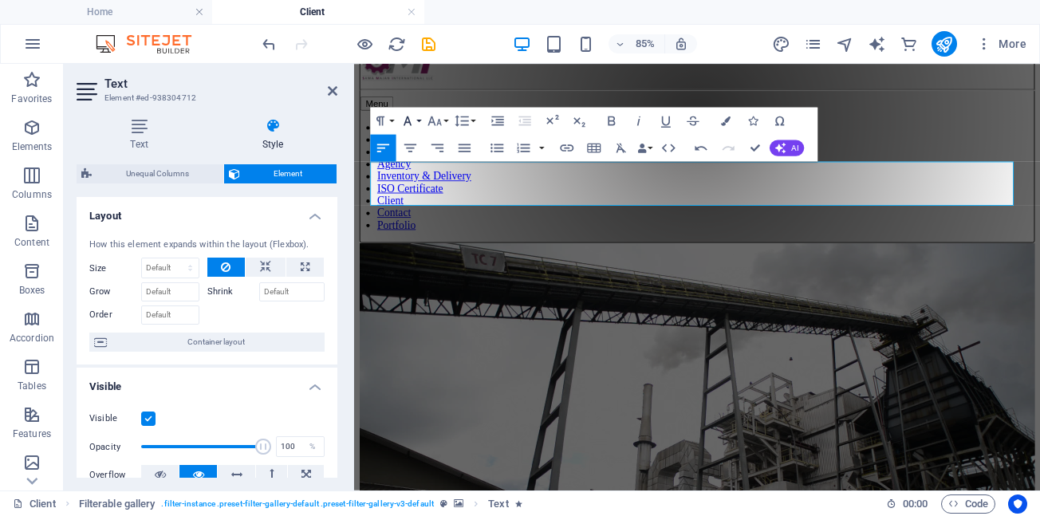
click at [421, 119] on button "Font Family" at bounding box center [410, 120] width 26 height 27
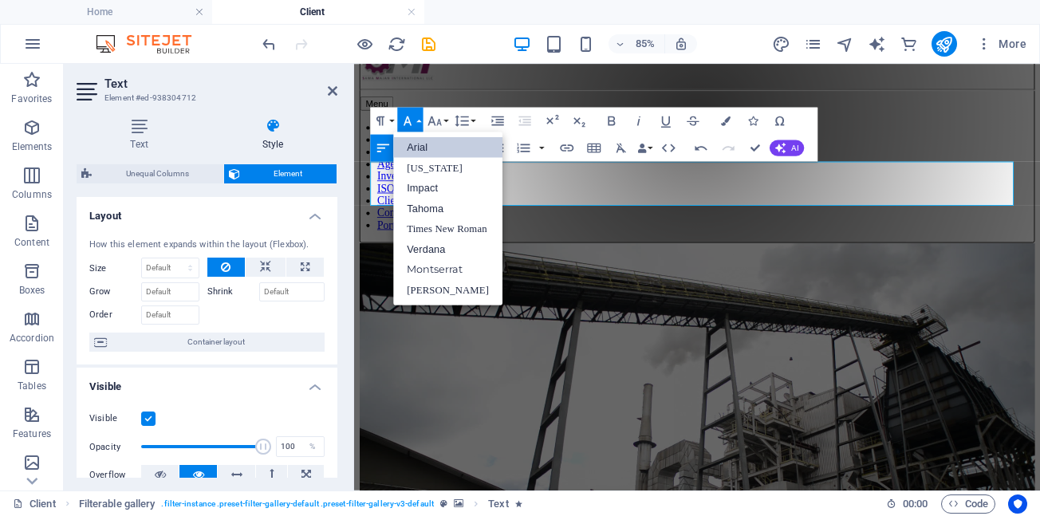
scroll to position [0, 0]
click at [428, 141] on link "Arial" at bounding box center [447, 147] width 109 height 21
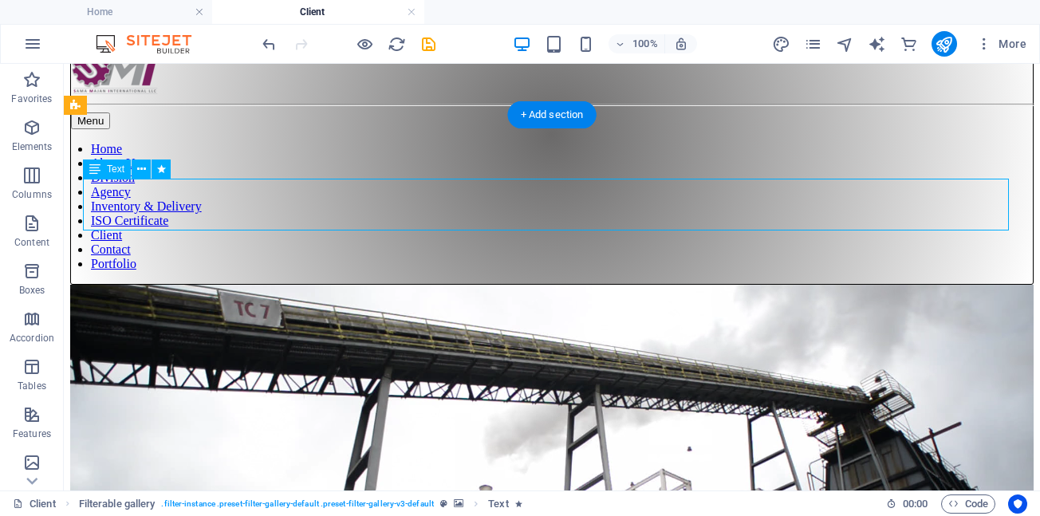
scroll to position [111, 0]
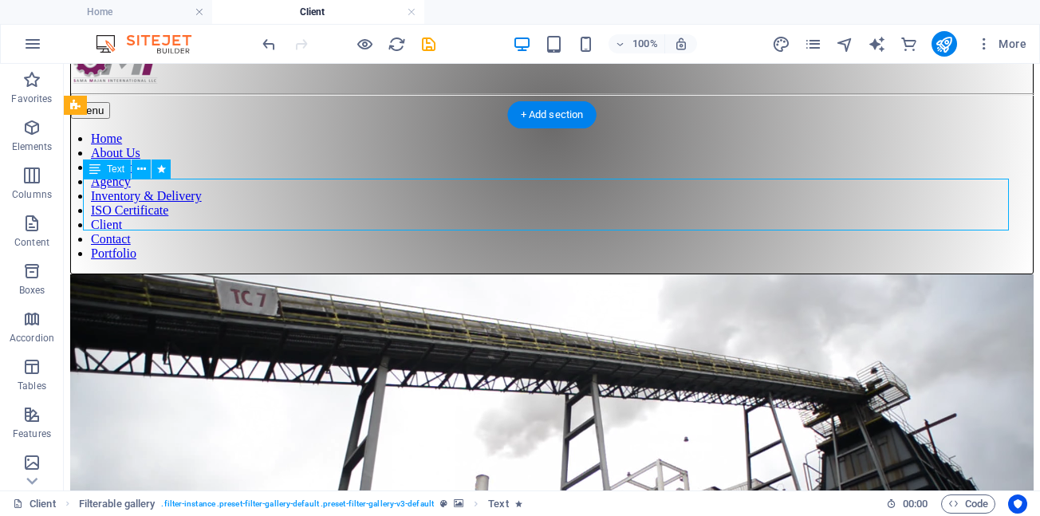
select select "px"
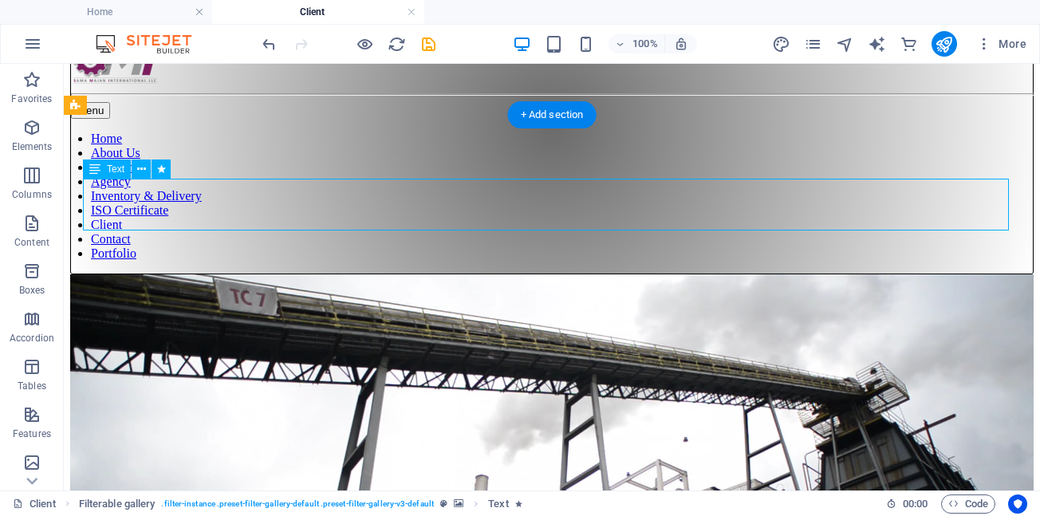
select select "px"
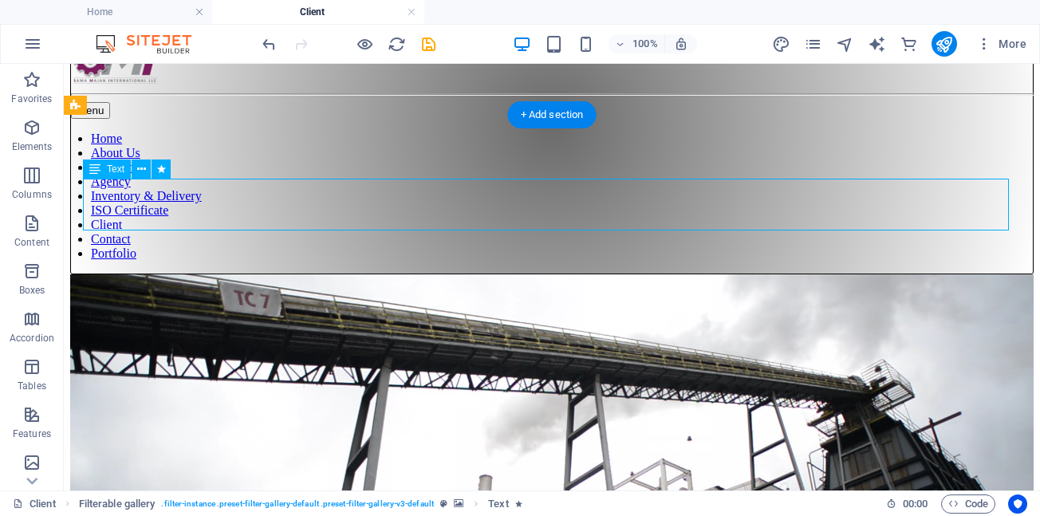
select select "px"
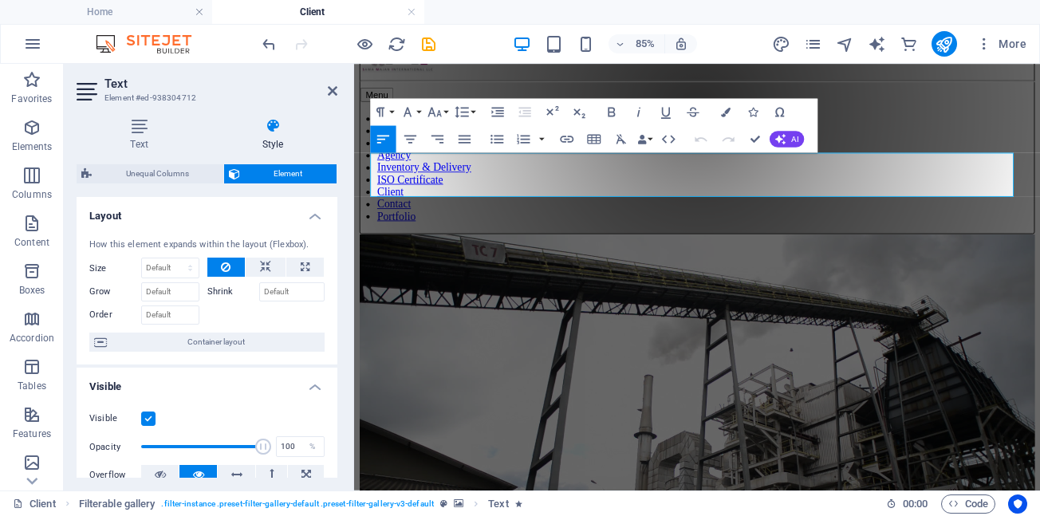
drag, startPoint x: 644, startPoint y: 199, endPoint x: 46, endPoint y: 201, distance: 597.5
click at [726, 112] on icon "button" at bounding box center [726, 112] width 10 height 10
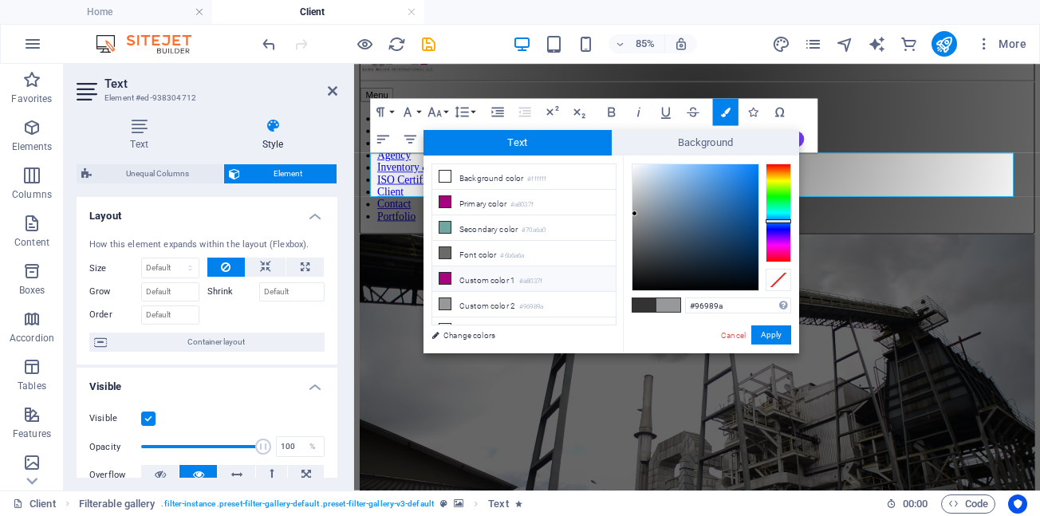
click at [444, 275] on icon at bounding box center [445, 278] width 11 height 11
type input "#a8037f"
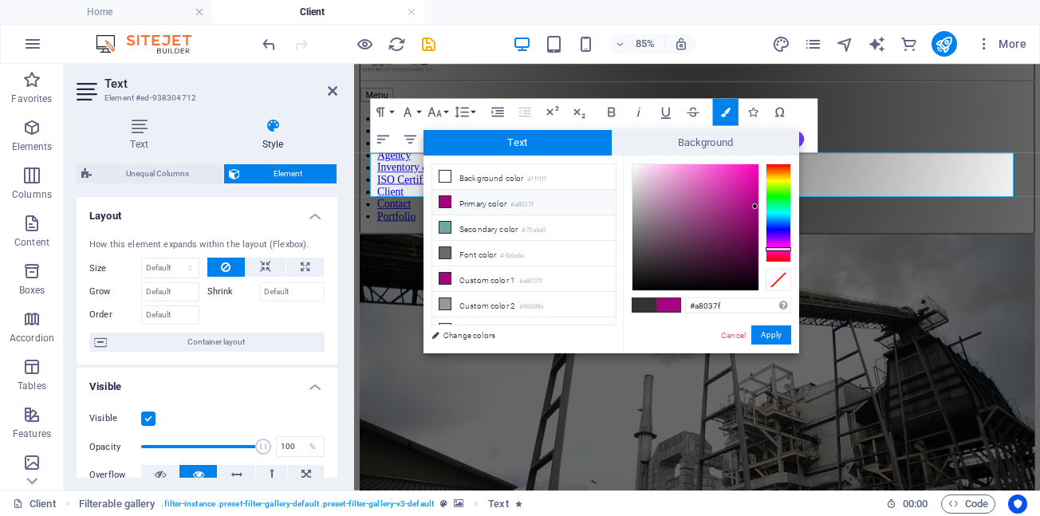
click at [662, 306] on span at bounding box center [669, 305] width 24 height 14
click at [771, 339] on button "Apply" at bounding box center [771, 334] width 40 height 19
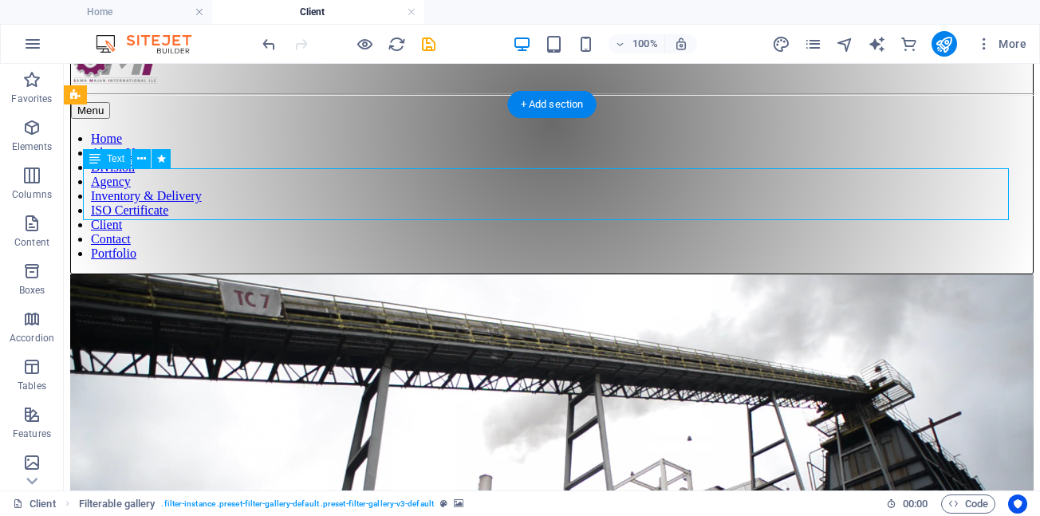
scroll to position [121, 0]
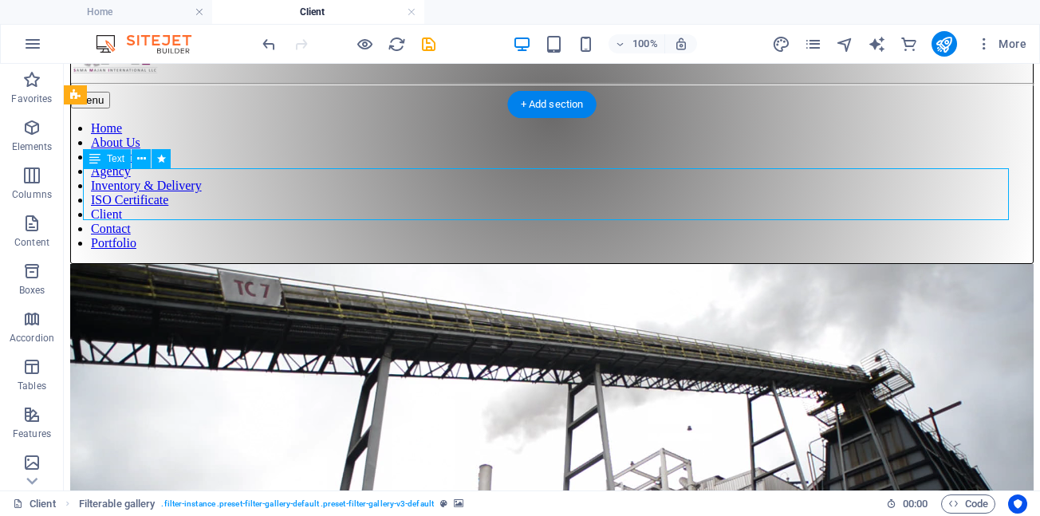
select select "px"
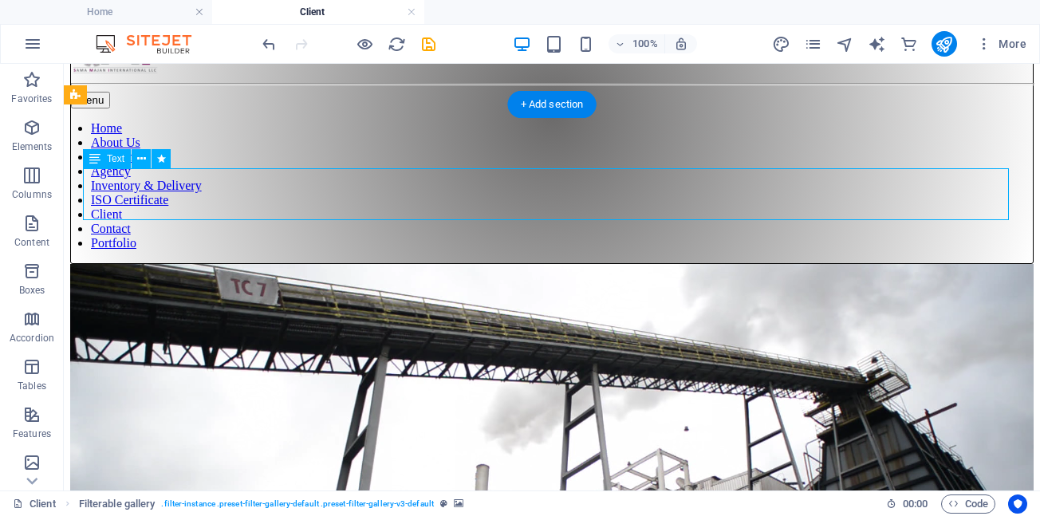
select select "px"
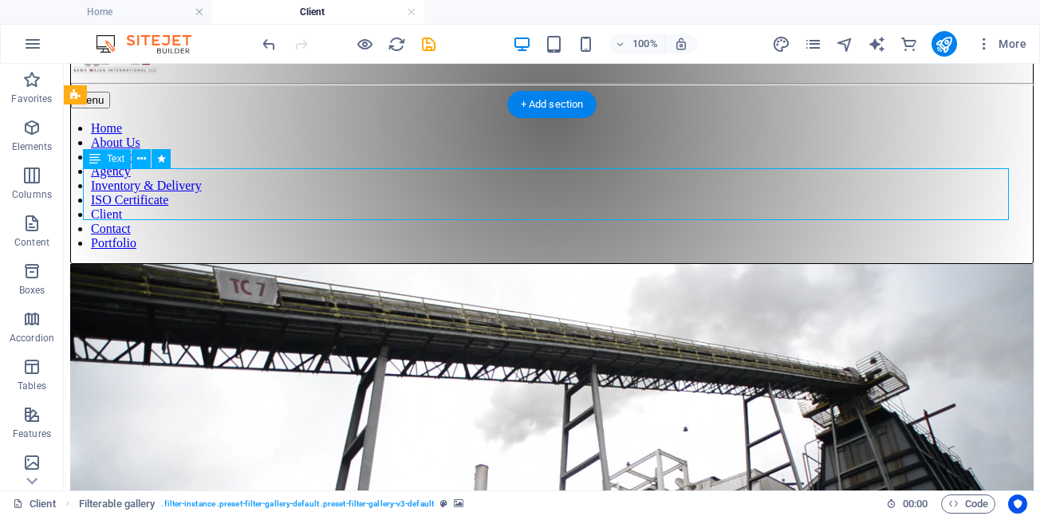
select select "px"
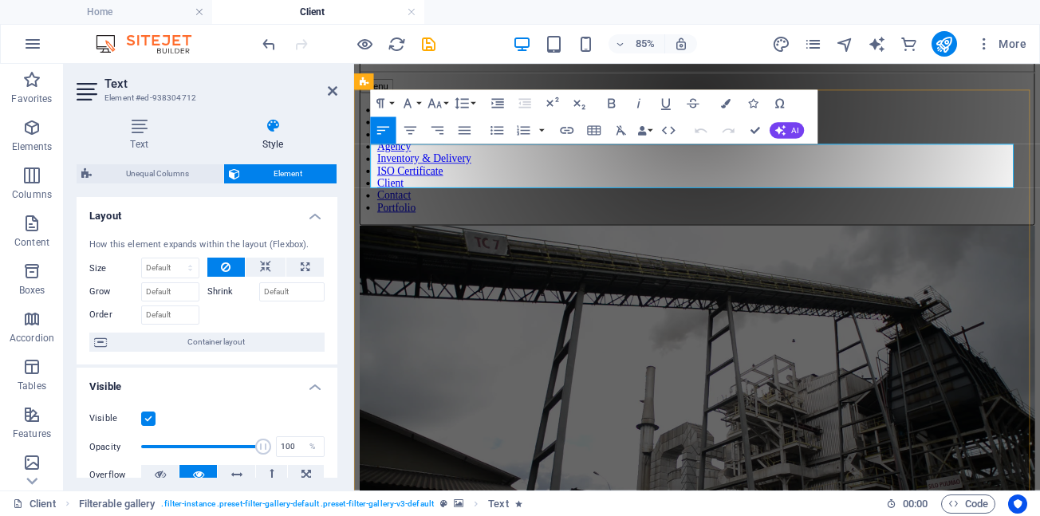
drag, startPoint x: 664, startPoint y: 187, endPoint x: 256, endPoint y: 189, distance: 407.6
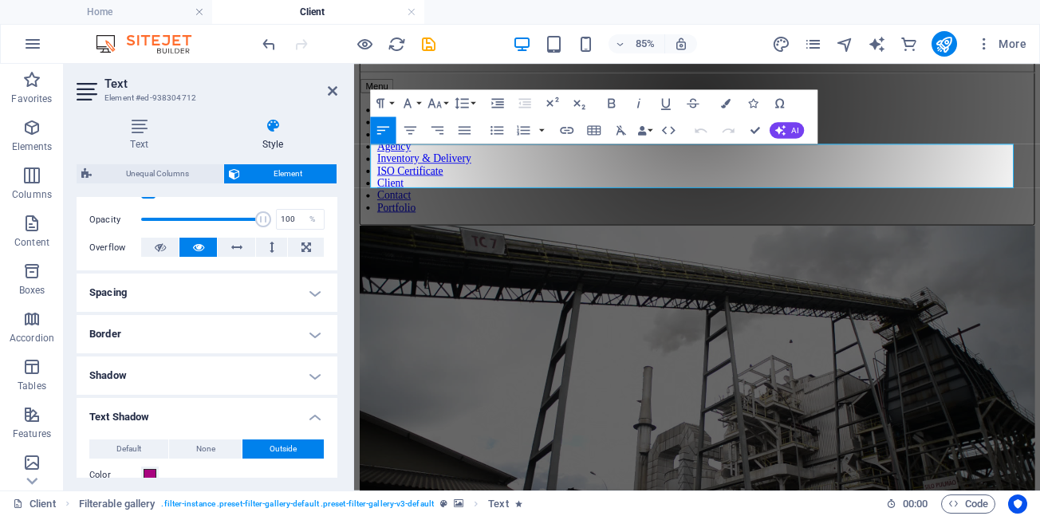
scroll to position [239, 0]
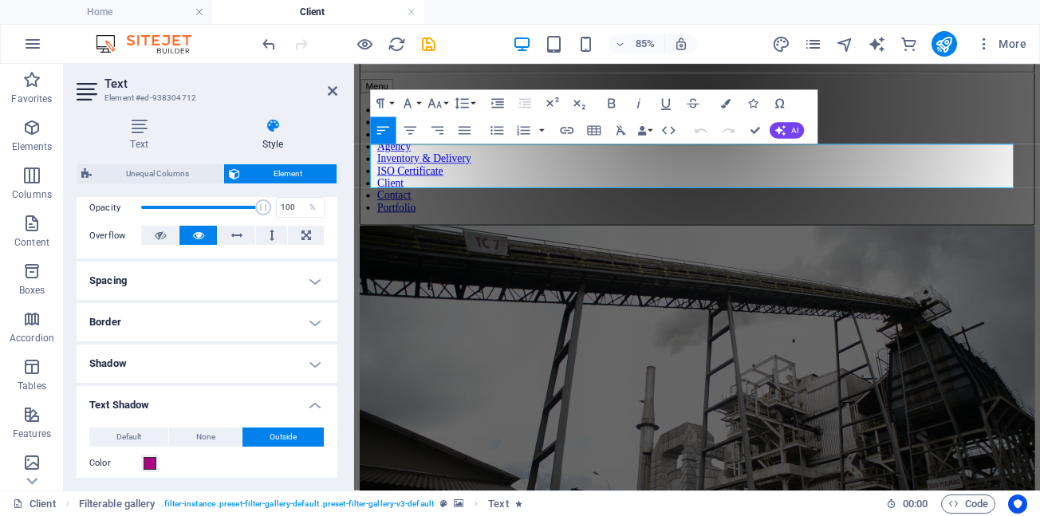
click at [309, 364] on h4 "Shadow" at bounding box center [207, 364] width 261 height 38
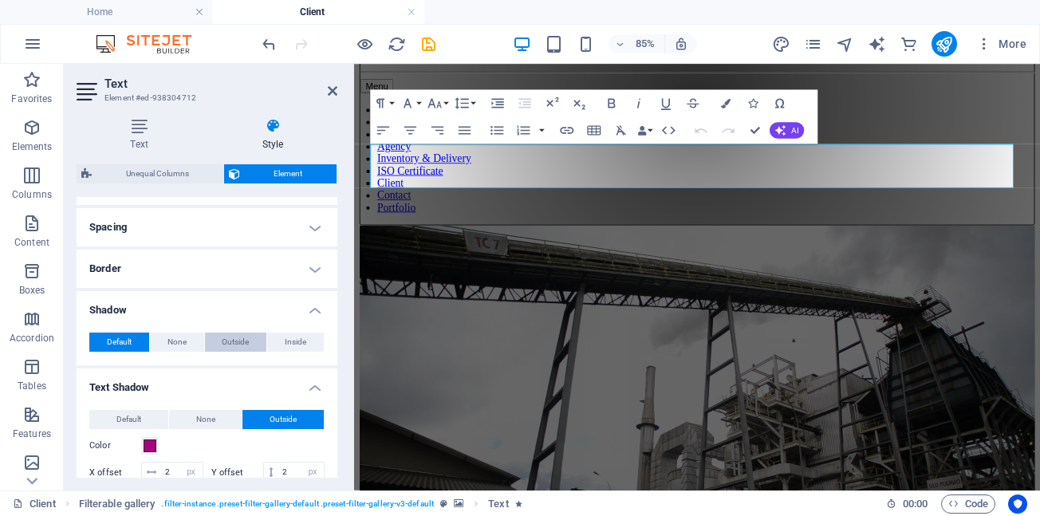
scroll to position [319, 0]
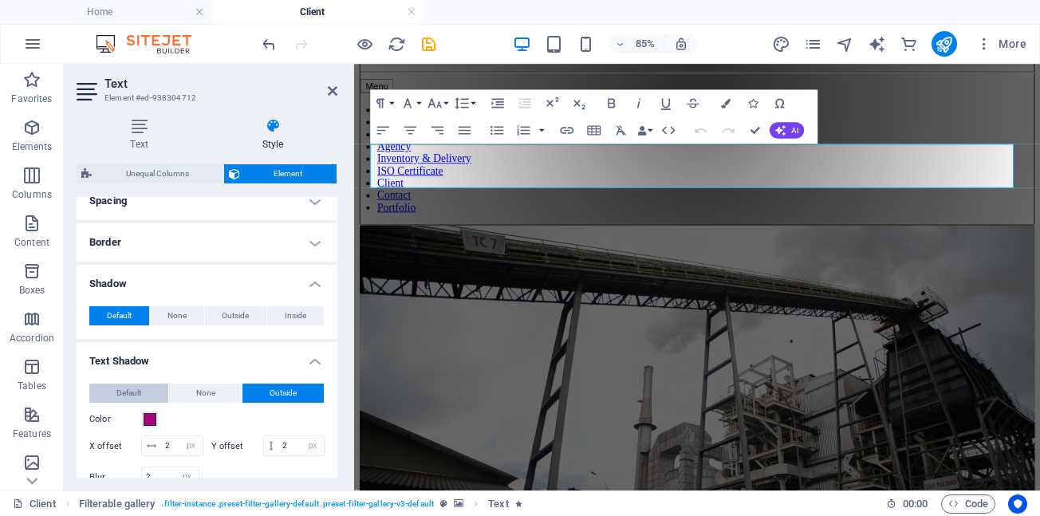
click at [142, 392] on button "Default" at bounding box center [128, 393] width 79 height 19
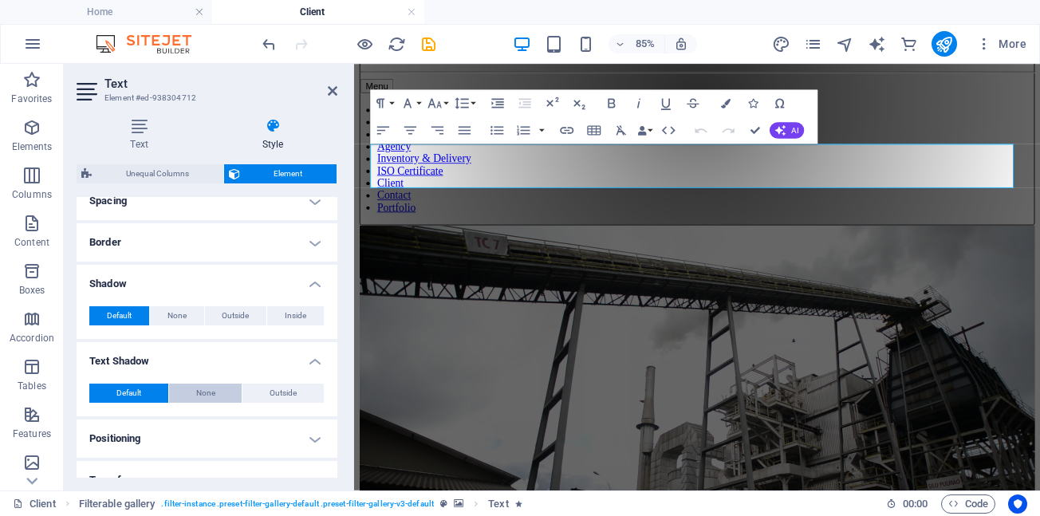
click at [199, 396] on span "None" at bounding box center [205, 393] width 19 height 19
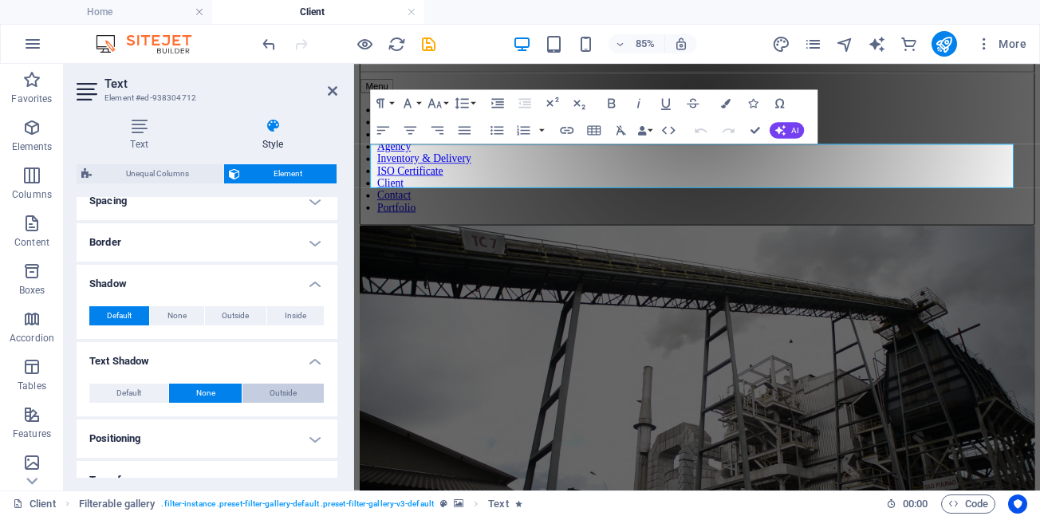
click at [281, 396] on span "Outside" at bounding box center [283, 393] width 27 height 19
type input "2"
type input "4"
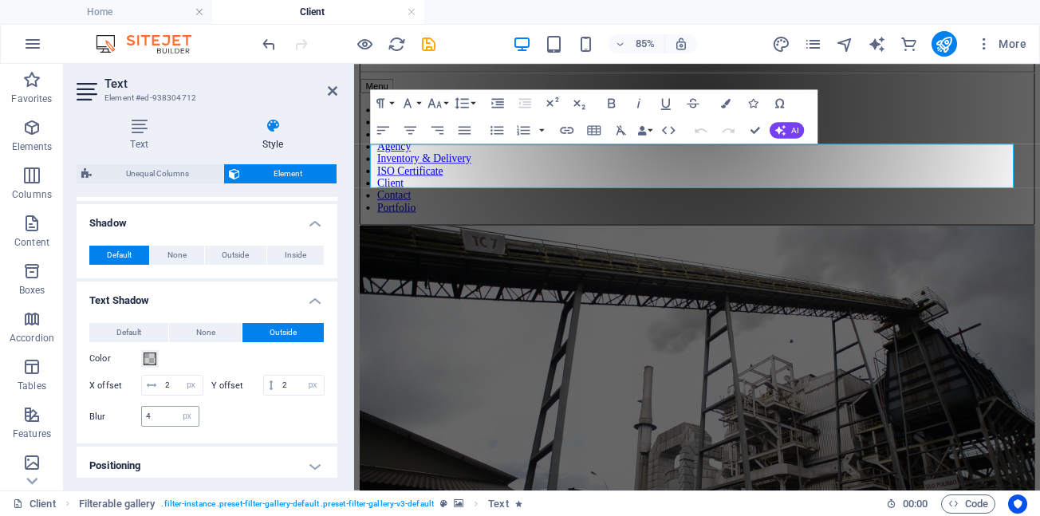
scroll to position [399, 0]
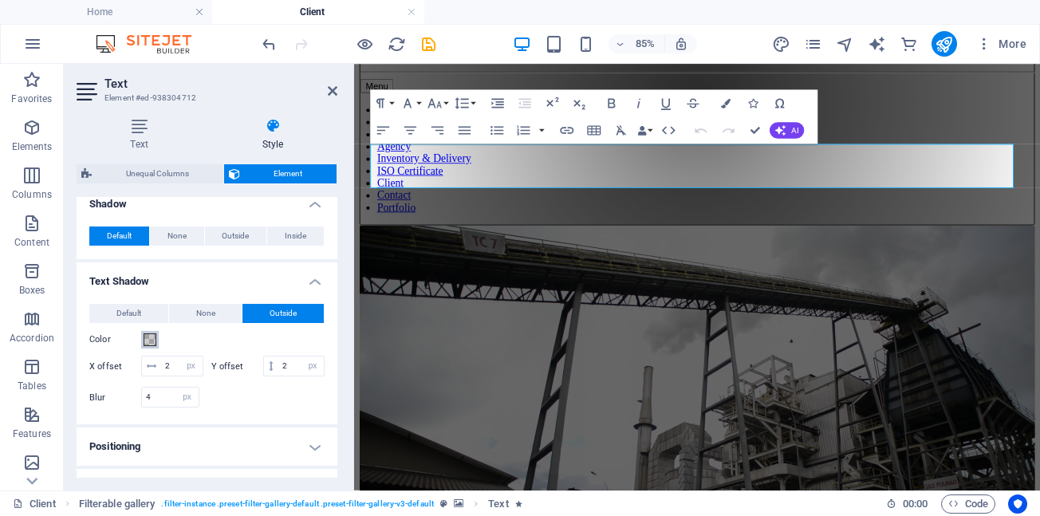
click at [146, 341] on span at bounding box center [150, 339] width 13 height 13
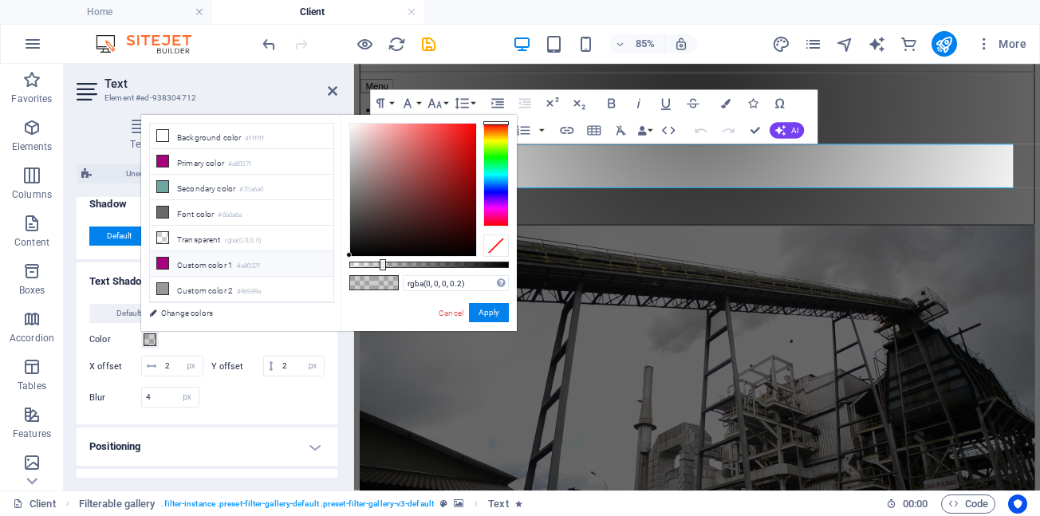
click at [161, 258] on icon at bounding box center [162, 263] width 11 height 11
type input "#a8037f"
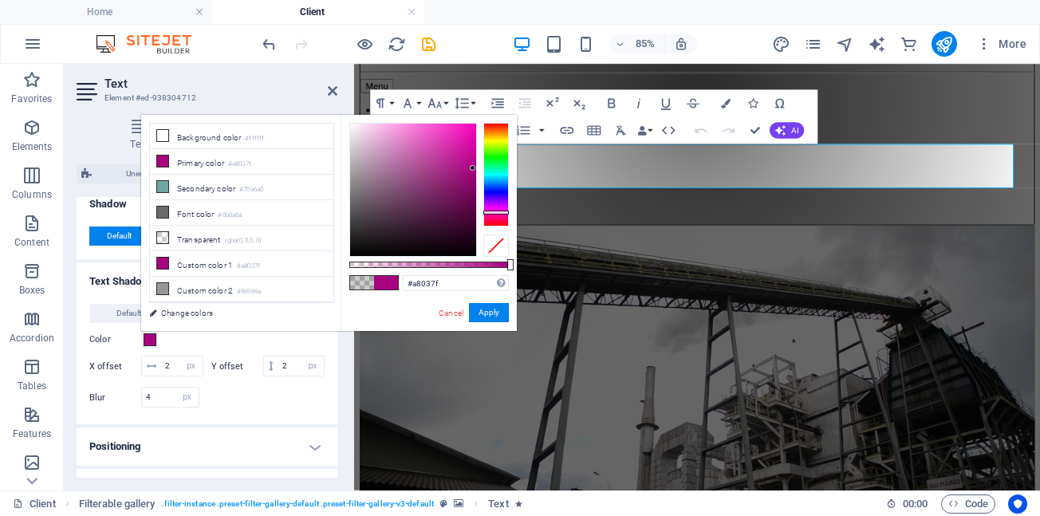
click at [385, 282] on span at bounding box center [386, 283] width 24 height 14
click at [483, 312] on button "Apply" at bounding box center [489, 312] width 40 height 19
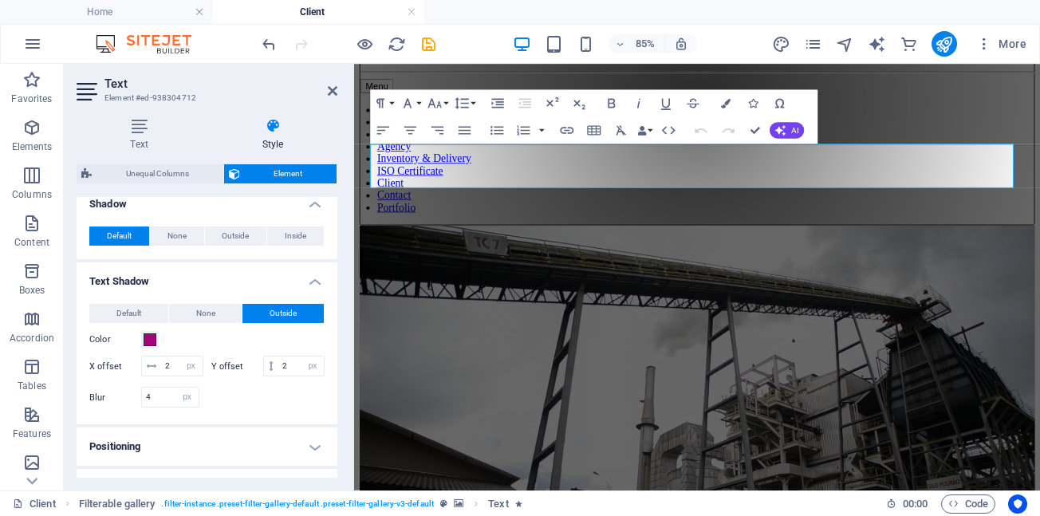
scroll to position [111, 0]
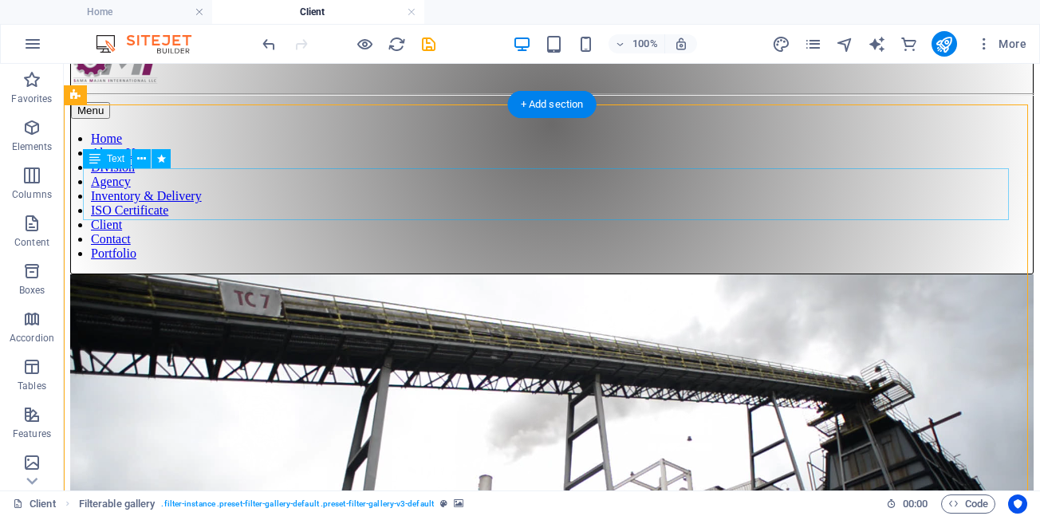
select select "px"
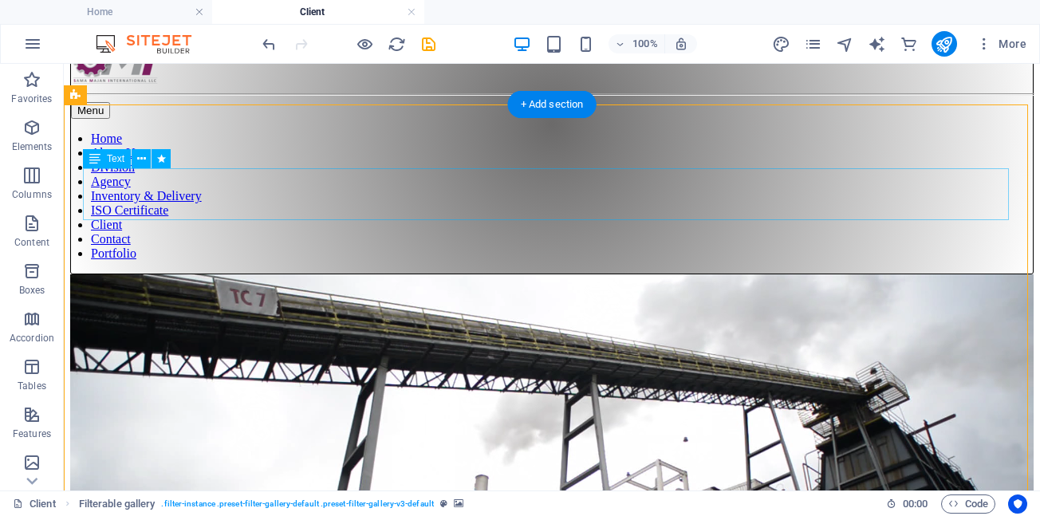
select select "px"
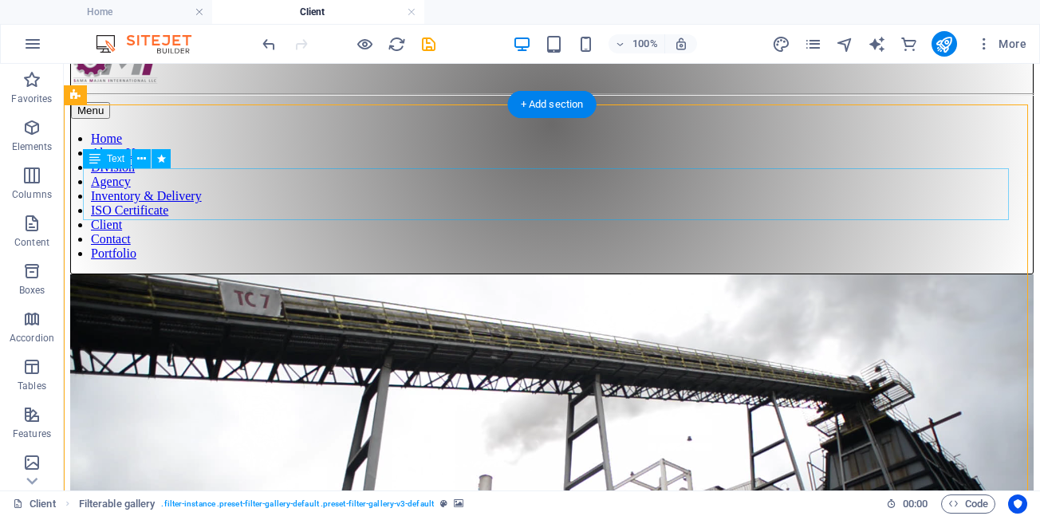
select select "px"
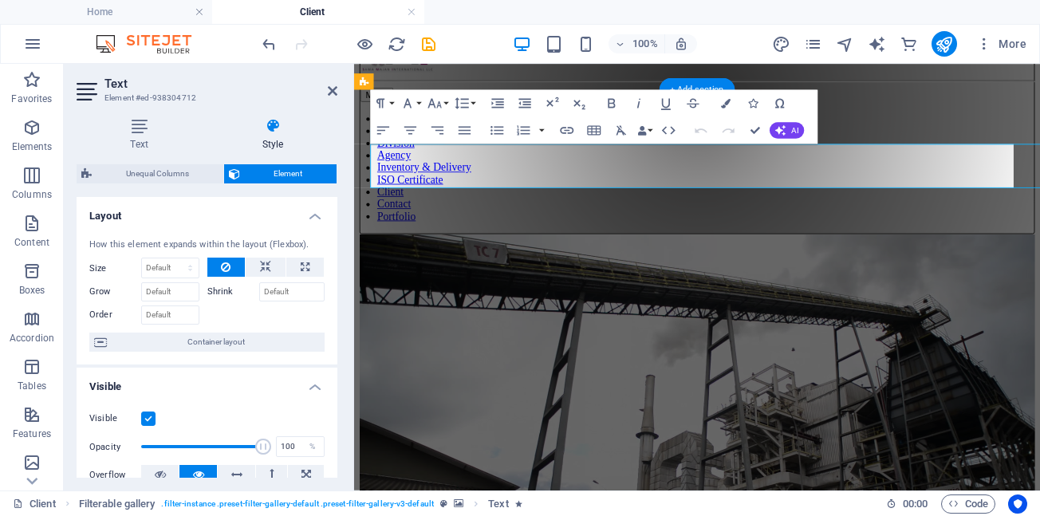
scroll to position [121, 0]
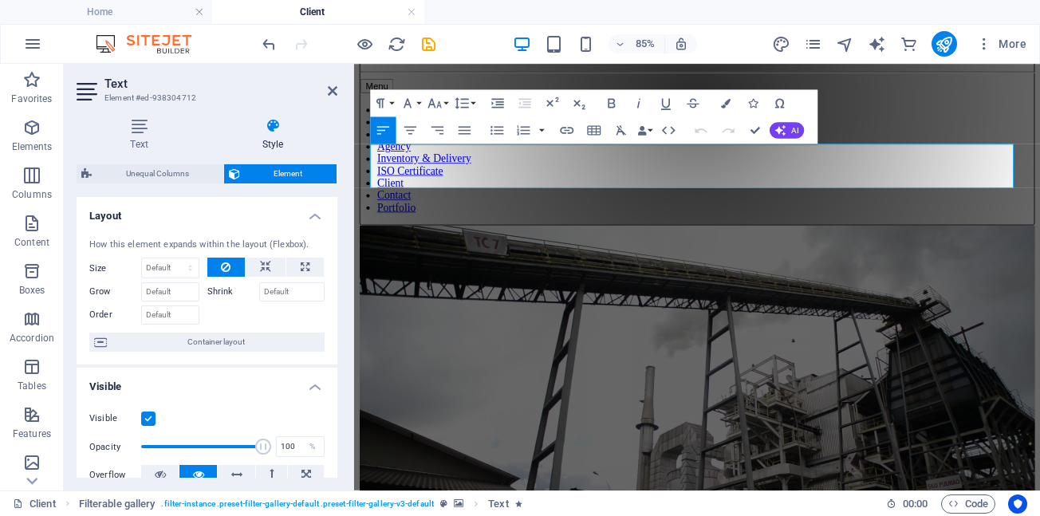
drag, startPoint x: 654, startPoint y: 183, endPoint x: 260, endPoint y: 195, distance: 394.3
click at [446, 101] on button "Font Size" at bounding box center [437, 102] width 26 height 27
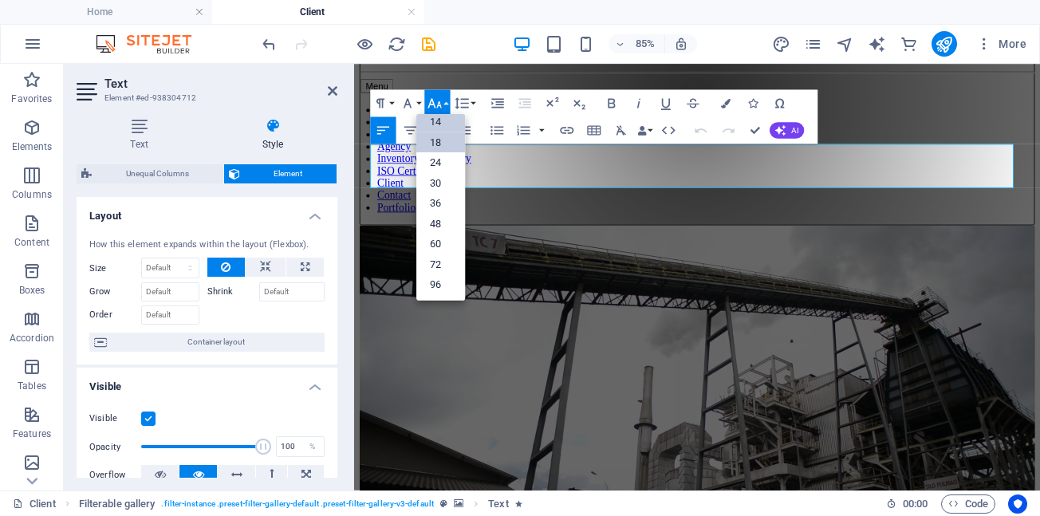
scroll to position [128, 0]
click at [436, 141] on link "18" at bounding box center [440, 142] width 49 height 21
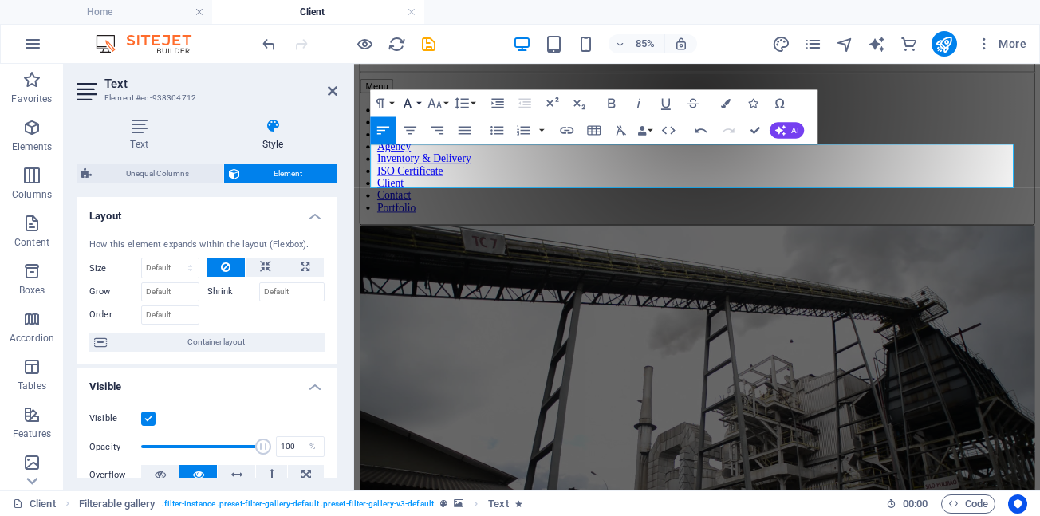
click at [420, 105] on button "Font Family" at bounding box center [410, 102] width 26 height 27
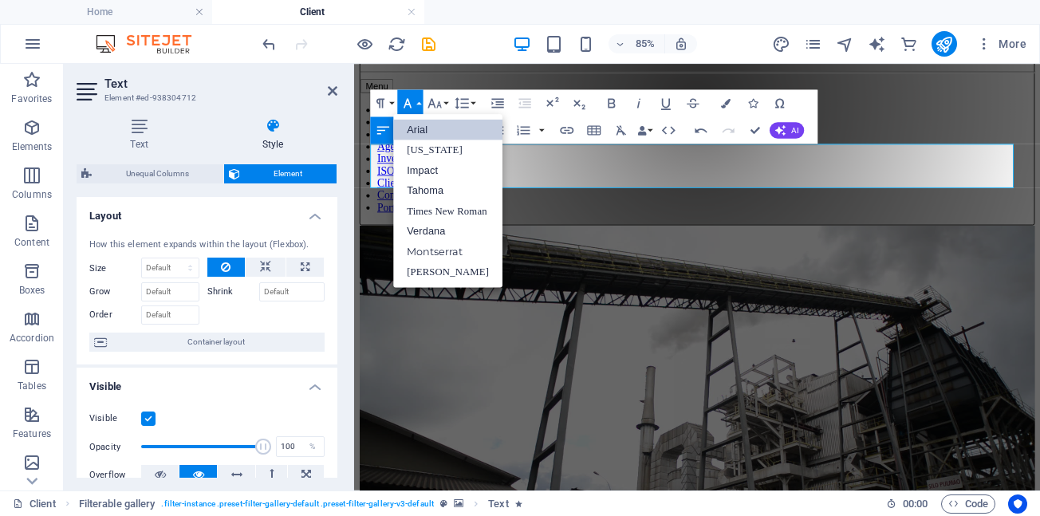
scroll to position [0, 0]
click at [416, 133] on link "Arial" at bounding box center [447, 130] width 109 height 21
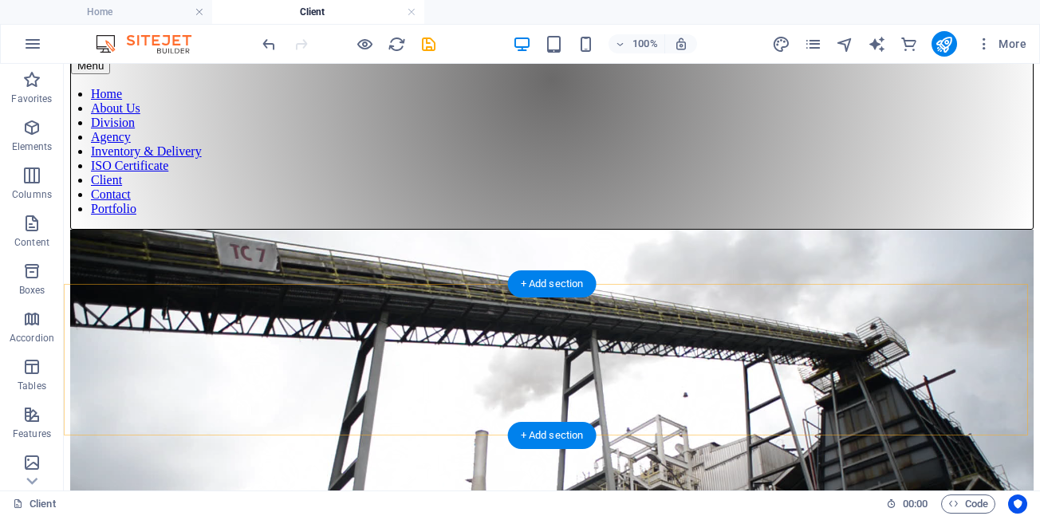
scroll to position [61, 0]
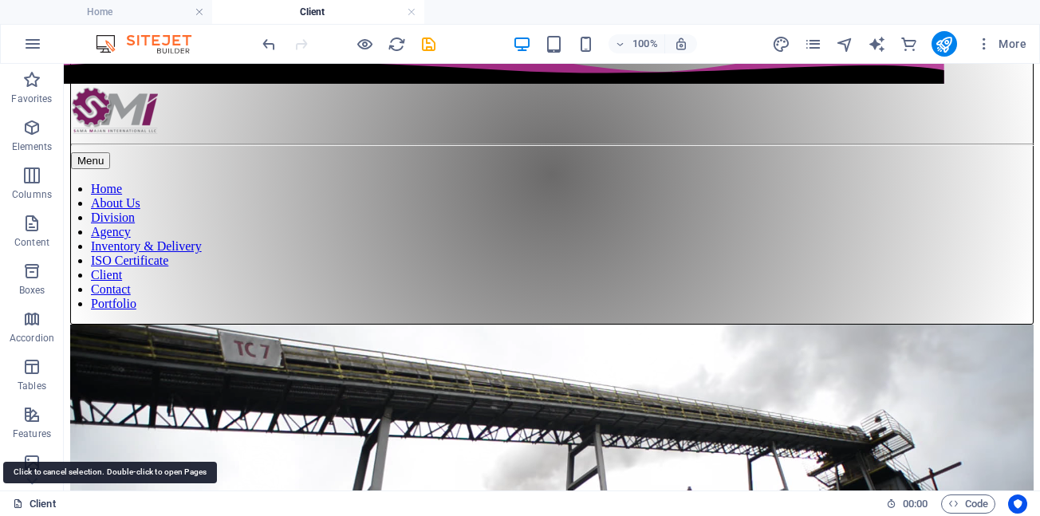
click at [37, 507] on link "Client" at bounding box center [34, 504] width 43 height 19
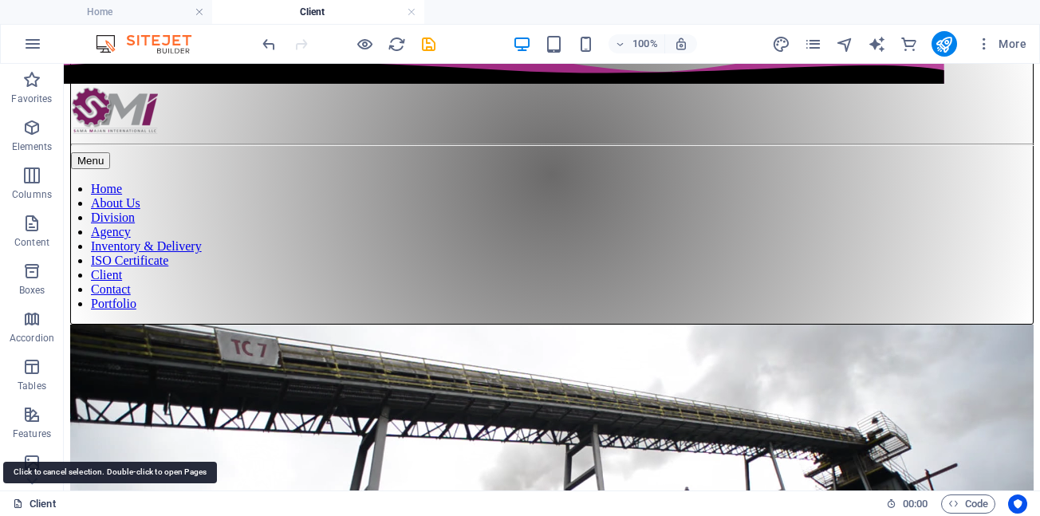
click at [37, 507] on link "Client" at bounding box center [34, 504] width 43 height 19
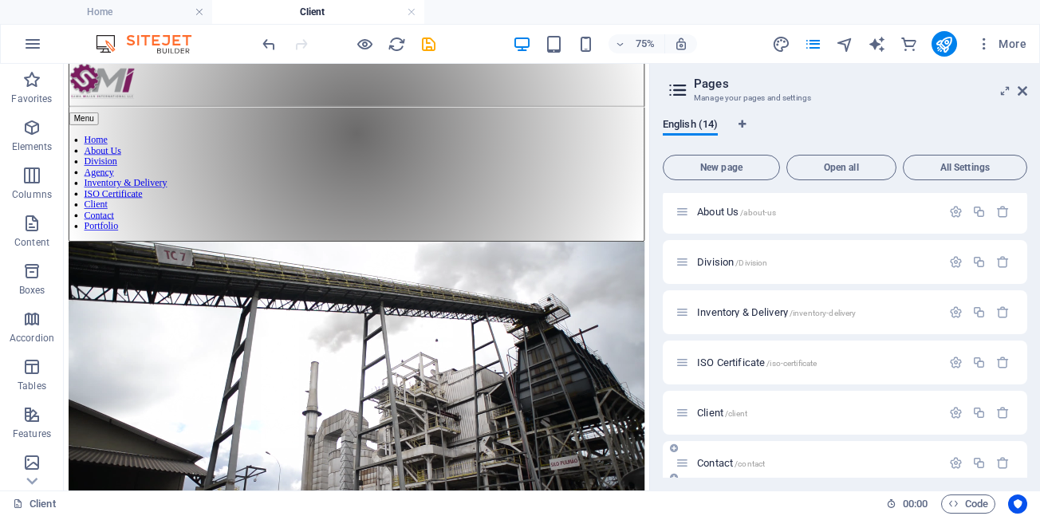
scroll to position [80, 0]
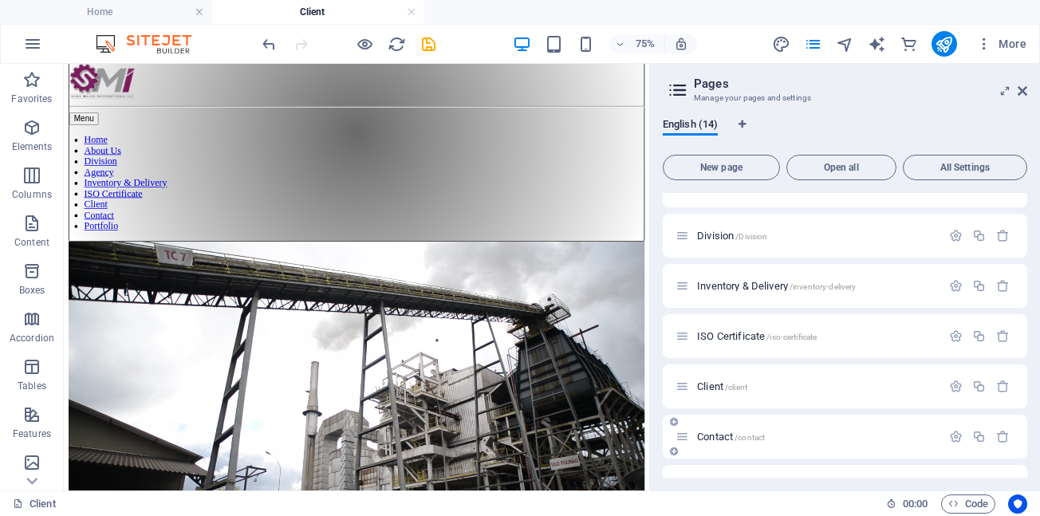
click at [724, 434] on span "Contact /contact" at bounding box center [731, 437] width 68 height 12
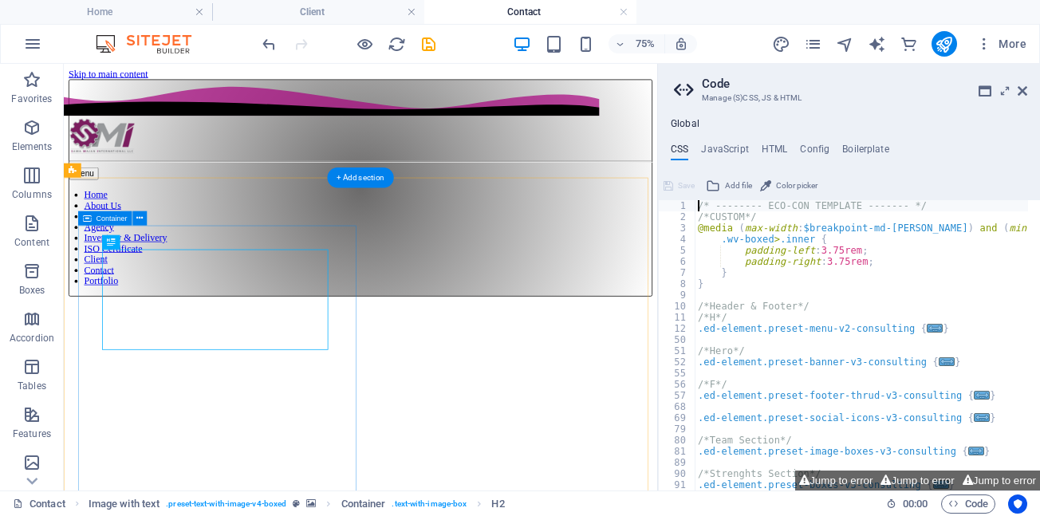
scroll to position [0, 0]
click at [1024, 92] on icon at bounding box center [1023, 91] width 10 height 13
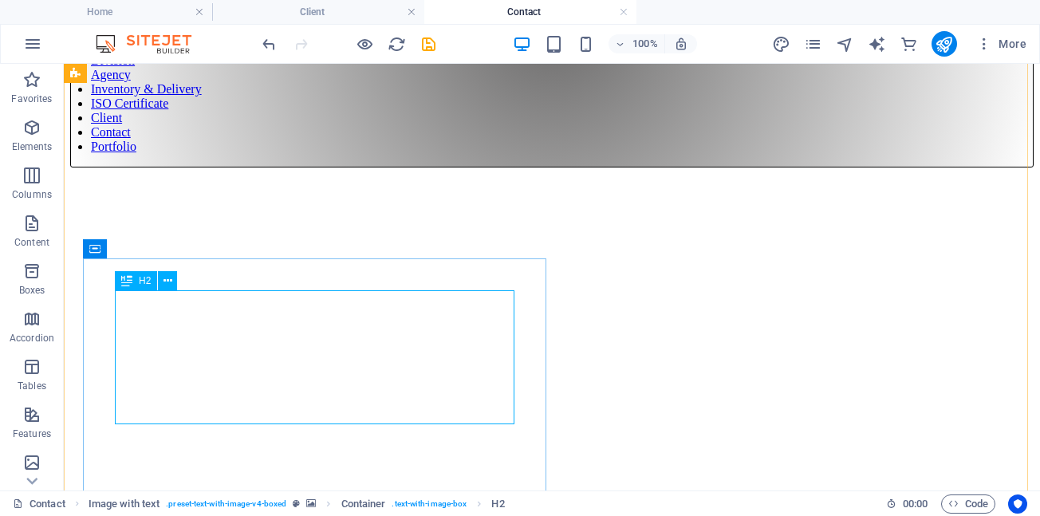
scroll to position [239, 0]
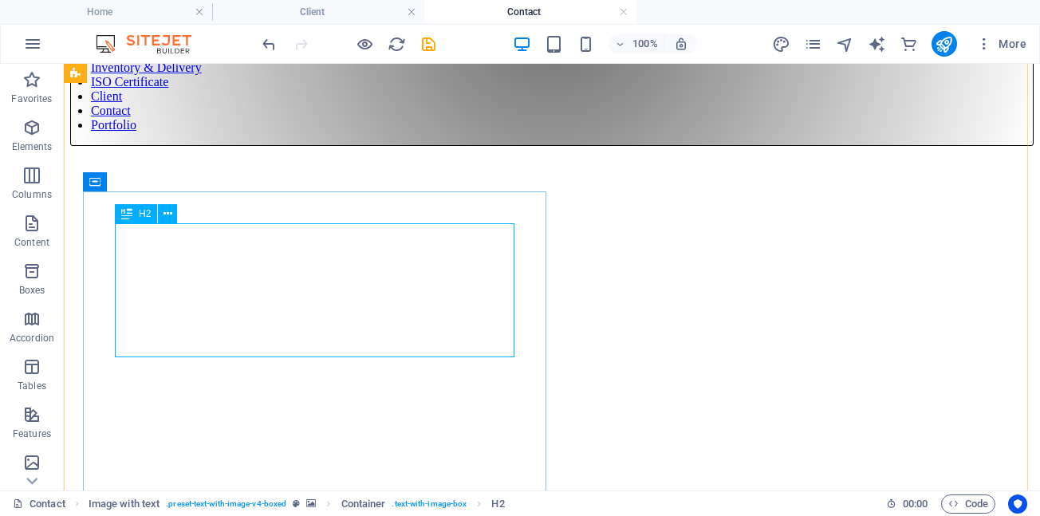
click at [142, 215] on span "H2" at bounding box center [145, 214] width 12 height 10
click at [165, 214] on icon at bounding box center [168, 214] width 9 height 17
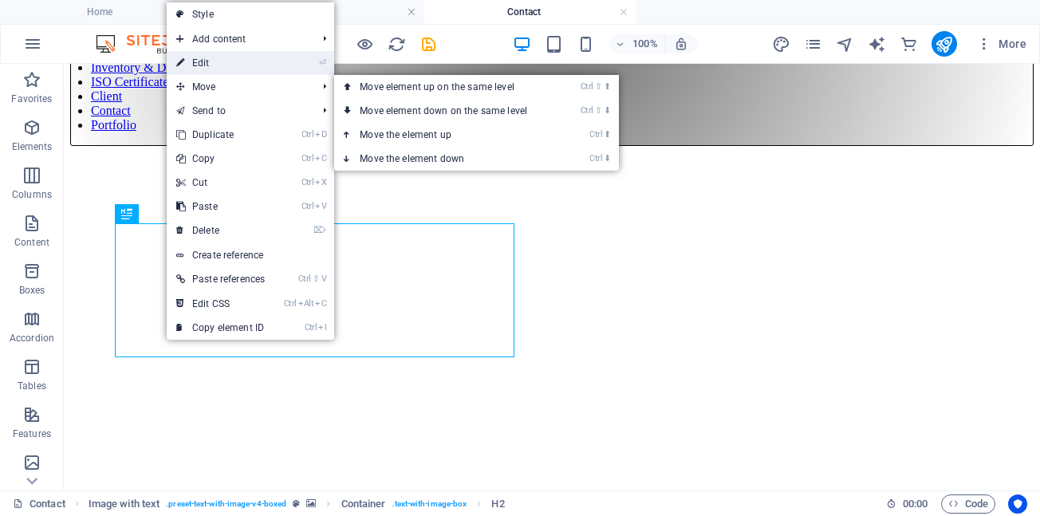
click at [209, 63] on link "⏎ Edit" at bounding box center [221, 63] width 108 height 24
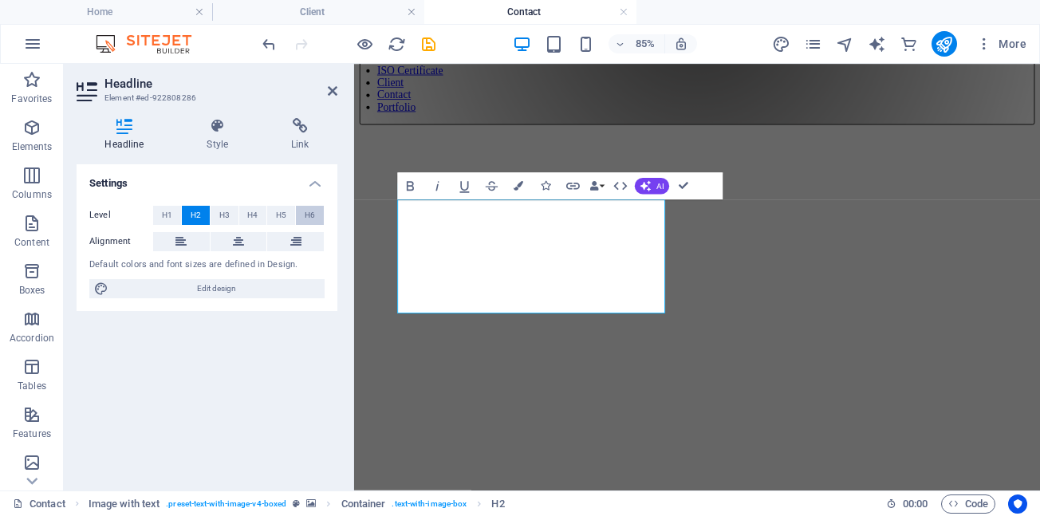
click at [311, 214] on span "H6" at bounding box center [310, 215] width 10 height 19
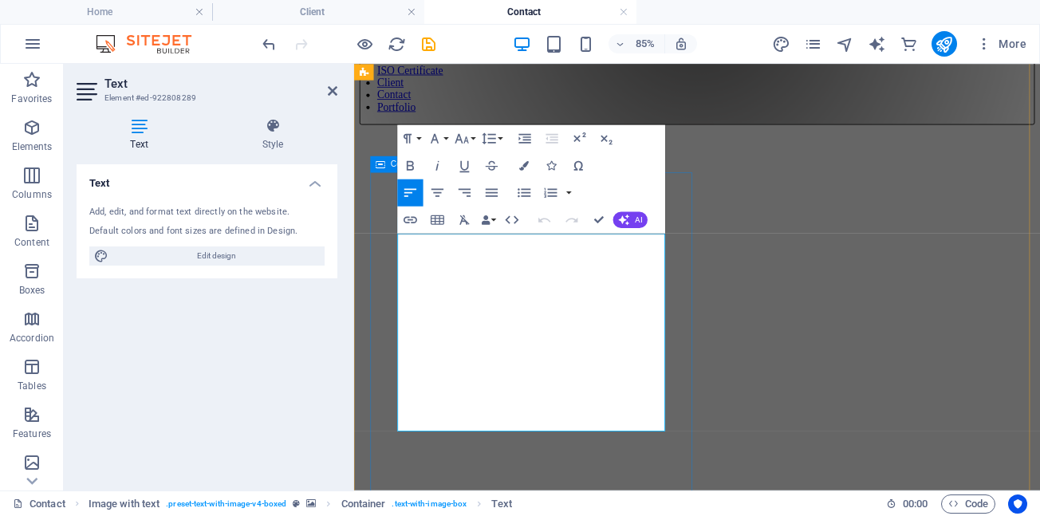
drag, startPoint x: 566, startPoint y: 281, endPoint x: 374, endPoint y: 286, distance: 191.5
click at [476, 138] on button "Font Size" at bounding box center [465, 138] width 26 height 27
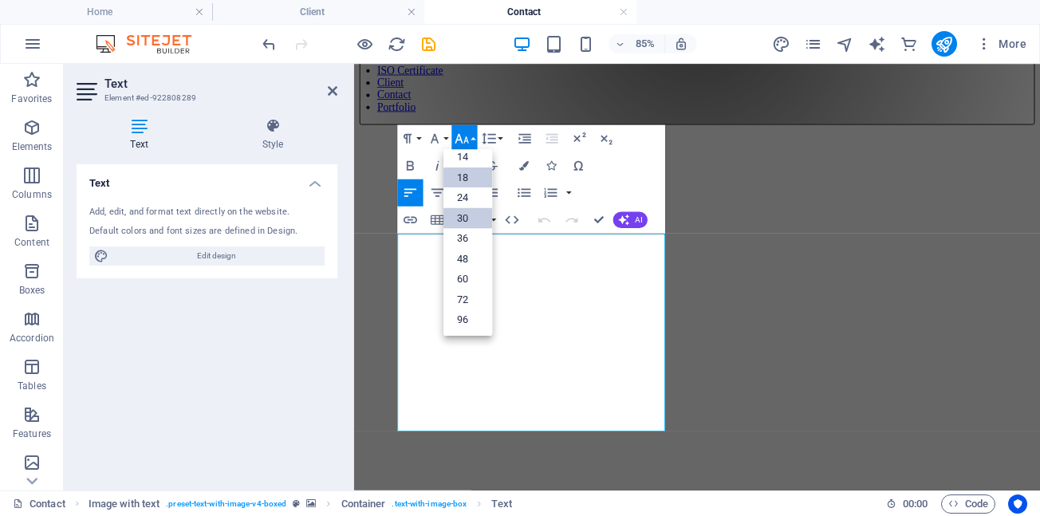
scroll to position [128, 0]
click at [467, 160] on link "14" at bounding box center [468, 158] width 49 height 21
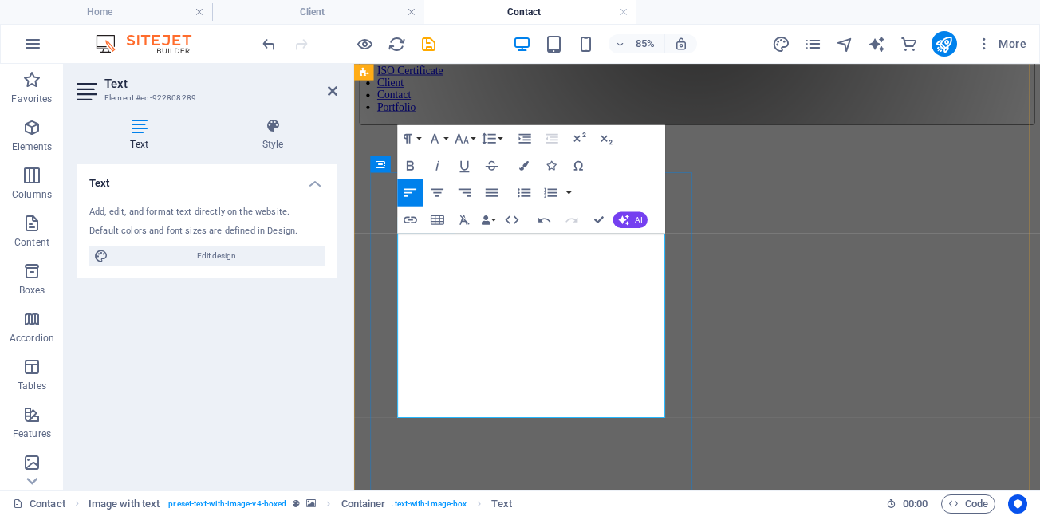
drag, startPoint x: 658, startPoint y: 307, endPoint x: 369, endPoint y: 307, distance: 288.8
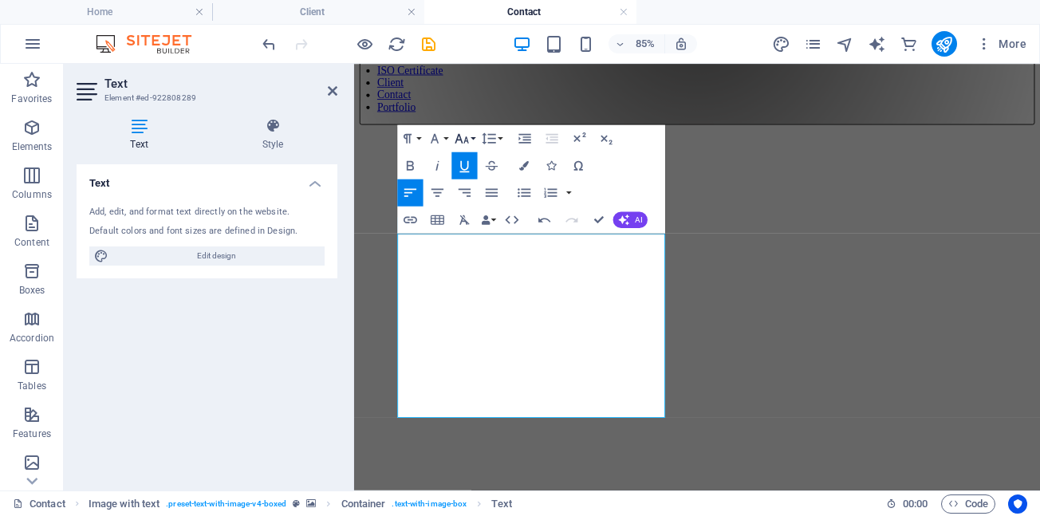
click at [473, 138] on button "Font Size" at bounding box center [465, 138] width 26 height 27
click at [465, 159] on link "14" at bounding box center [468, 158] width 49 height 21
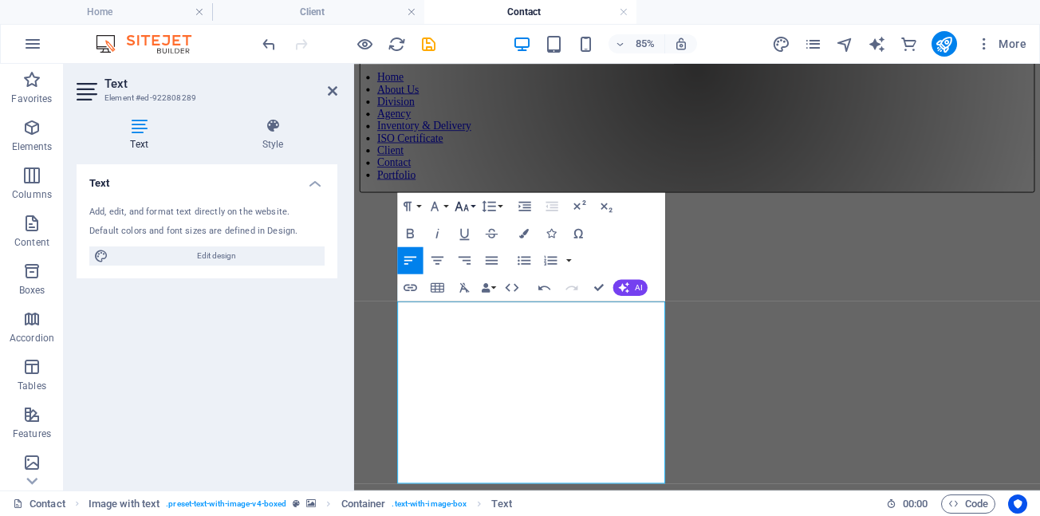
click at [475, 204] on button "Font Size" at bounding box center [465, 206] width 26 height 27
click at [465, 228] on link "14" at bounding box center [468, 225] width 49 height 21
click at [448, 205] on button "Font Family" at bounding box center [437, 206] width 26 height 27
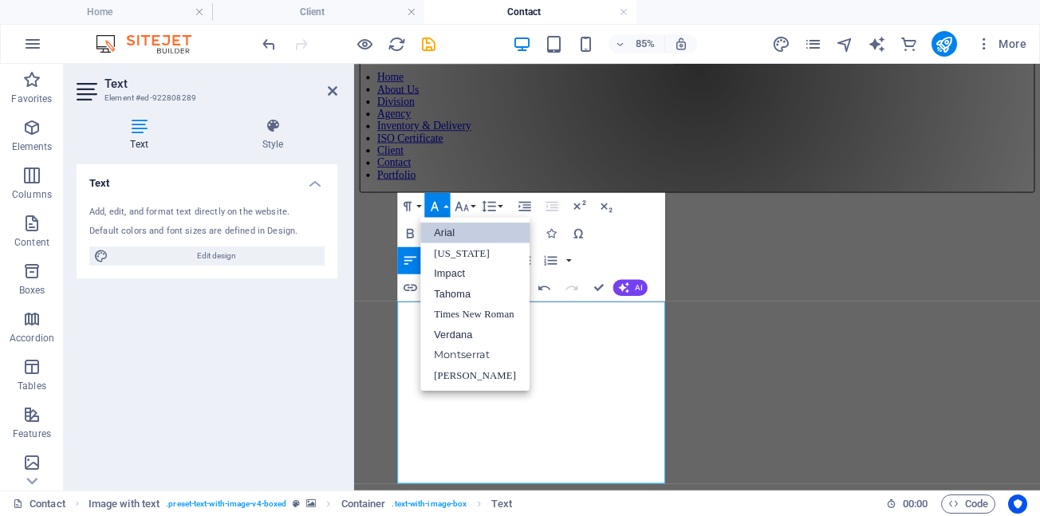
scroll to position [0, 0]
click at [456, 229] on link "Arial" at bounding box center [474, 233] width 109 height 21
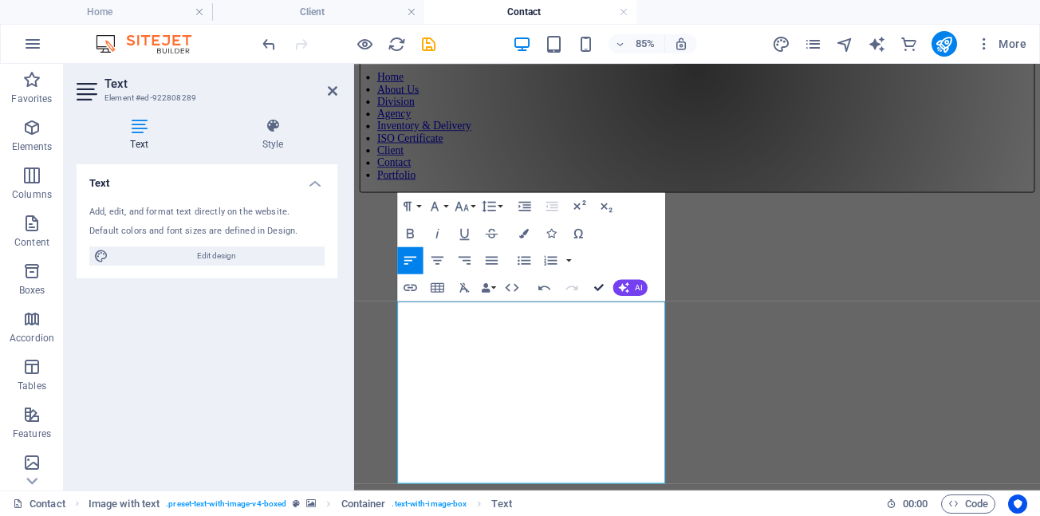
drag, startPoint x: 598, startPoint y: 289, endPoint x: 530, endPoint y: 240, distance: 83.5
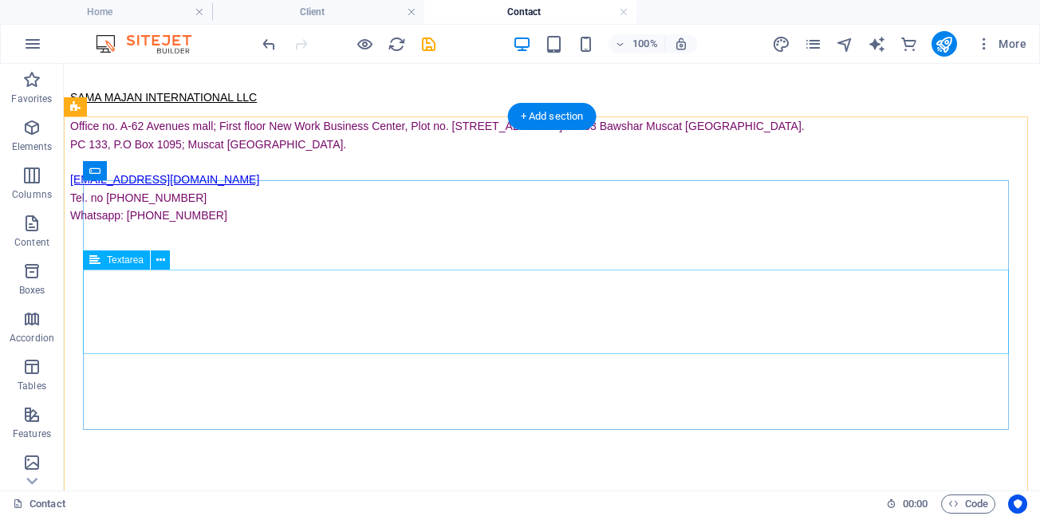
scroll to position [1197, 0]
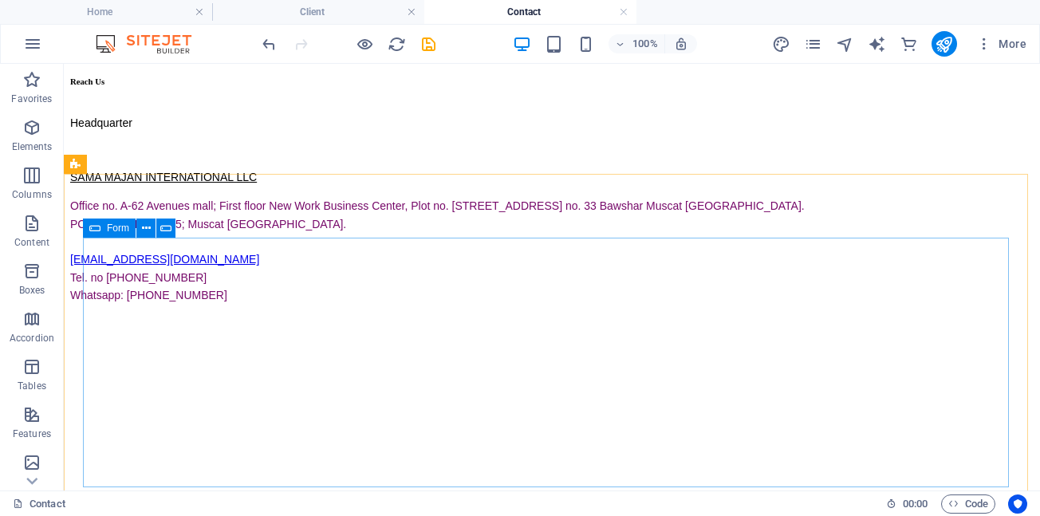
click at [102, 227] on div "Form" at bounding box center [109, 228] width 53 height 19
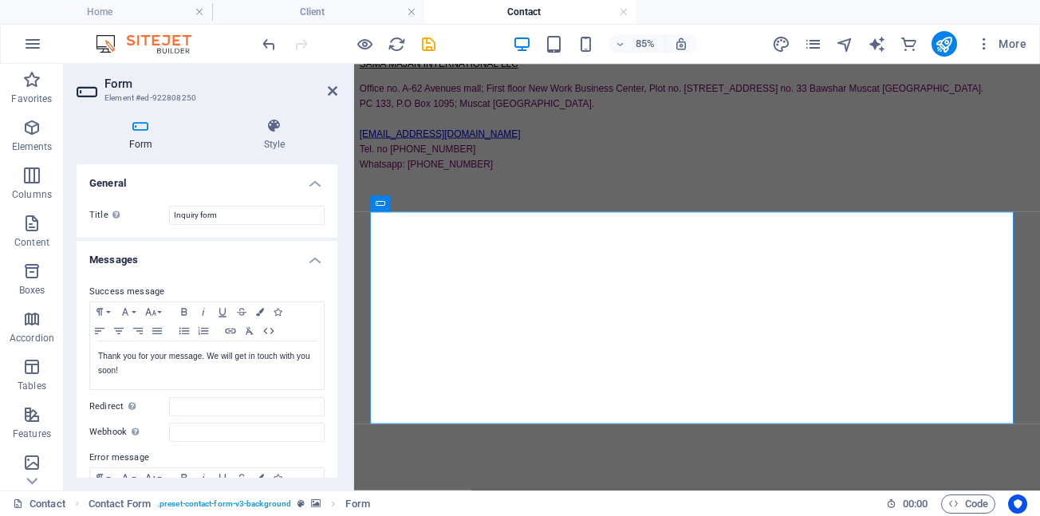
scroll to position [1094, 0]
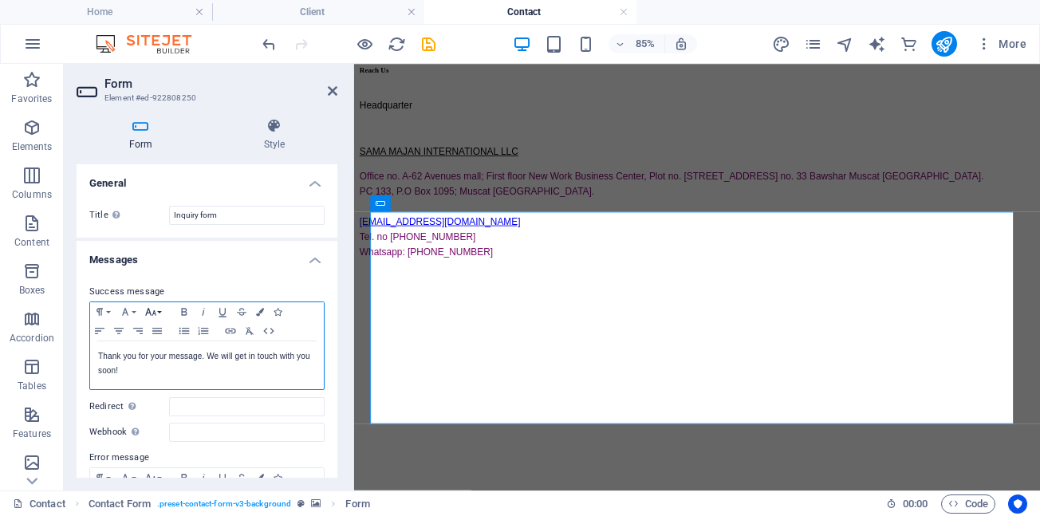
click at [159, 313] on button "Font Size" at bounding box center [154, 311] width 26 height 19
click at [170, 217] on link "14" at bounding box center [169, 221] width 57 height 24
click at [132, 311] on button "Font Family" at bounding box center [129, 311] width 26 height 19
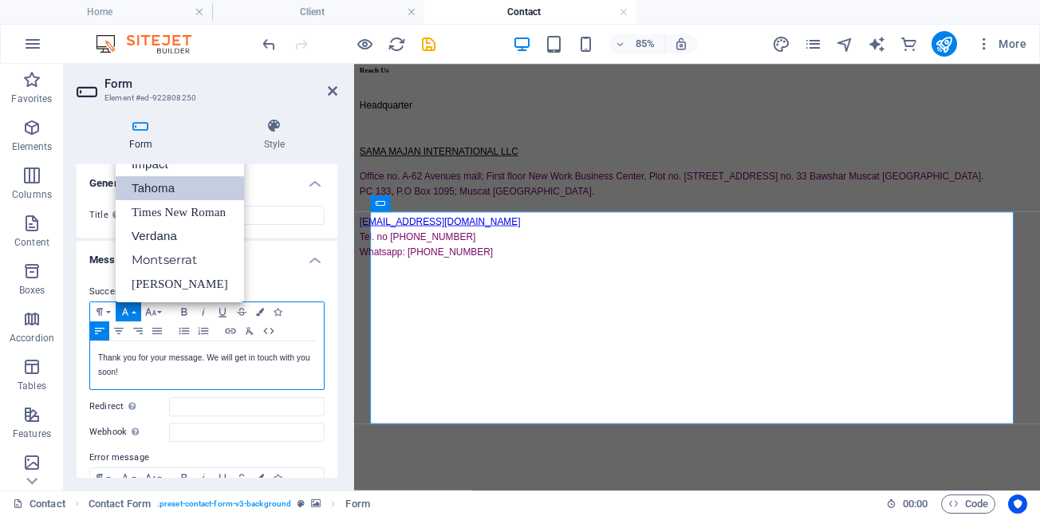
click at [156, 187] on link "Tahoma" at bounding box center [180, 188] width 128 height 24
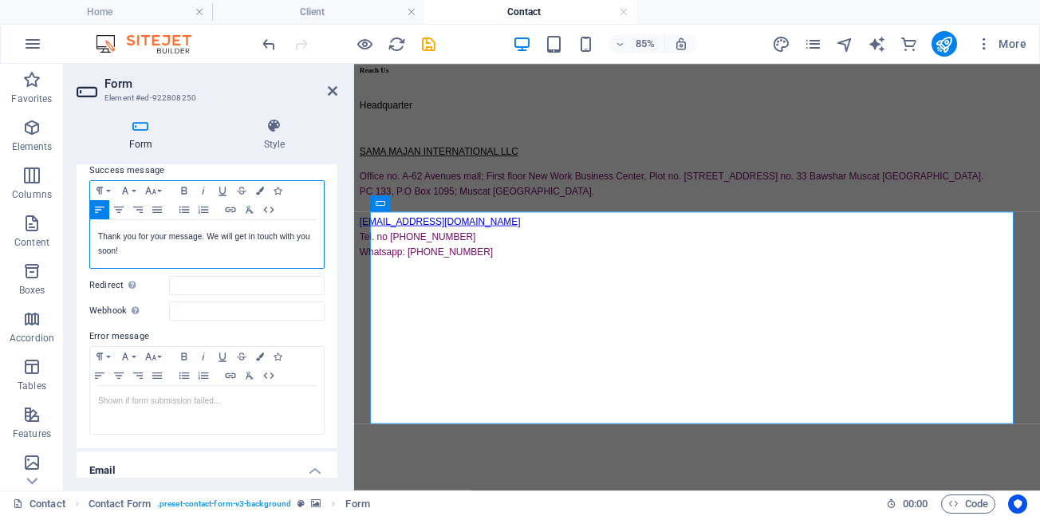
scroll to position [101, 0]
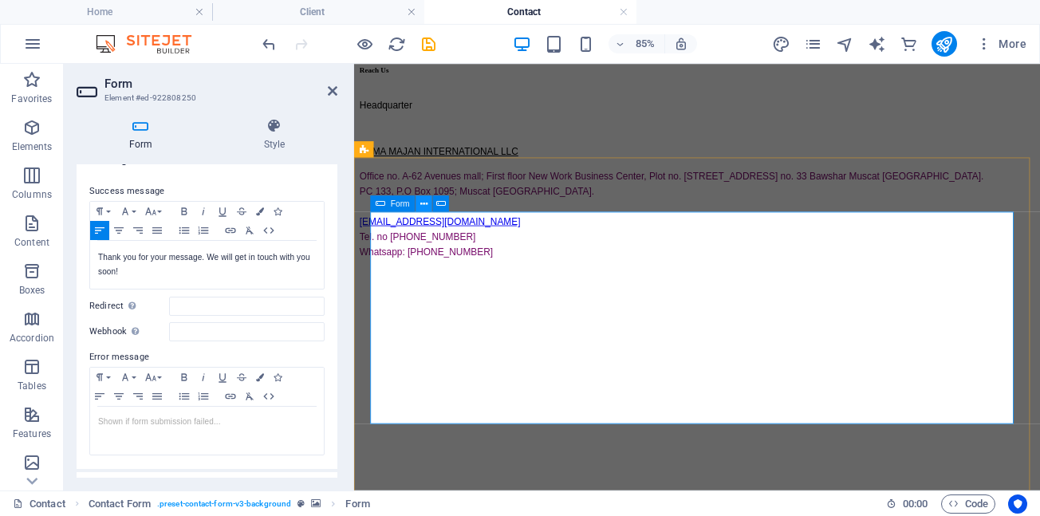
click at [421, 204] on icon at bounding box center [423, 203] width 7 height 14
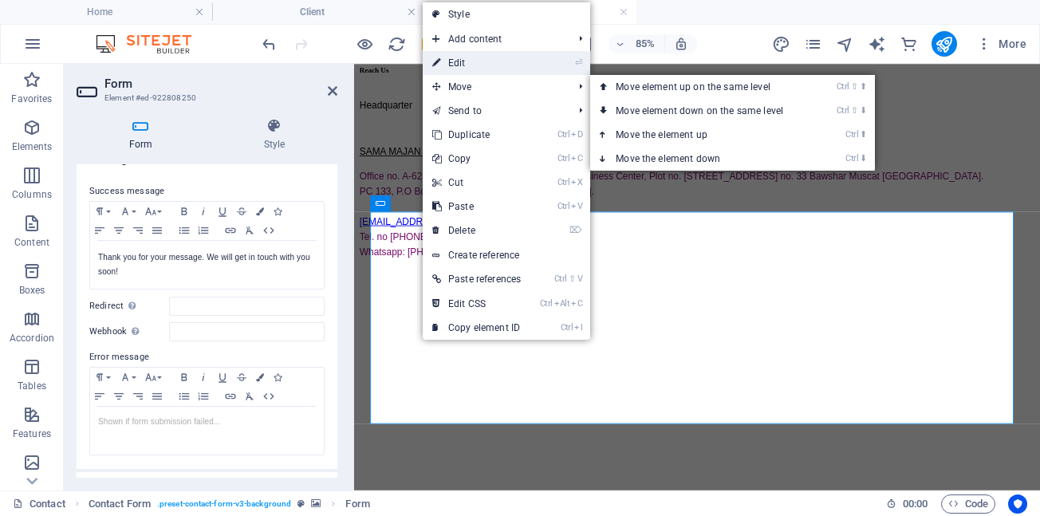
click at [464, 65] on link "⏎ Edit" at bounding box center [477, 63] width 108 height 24
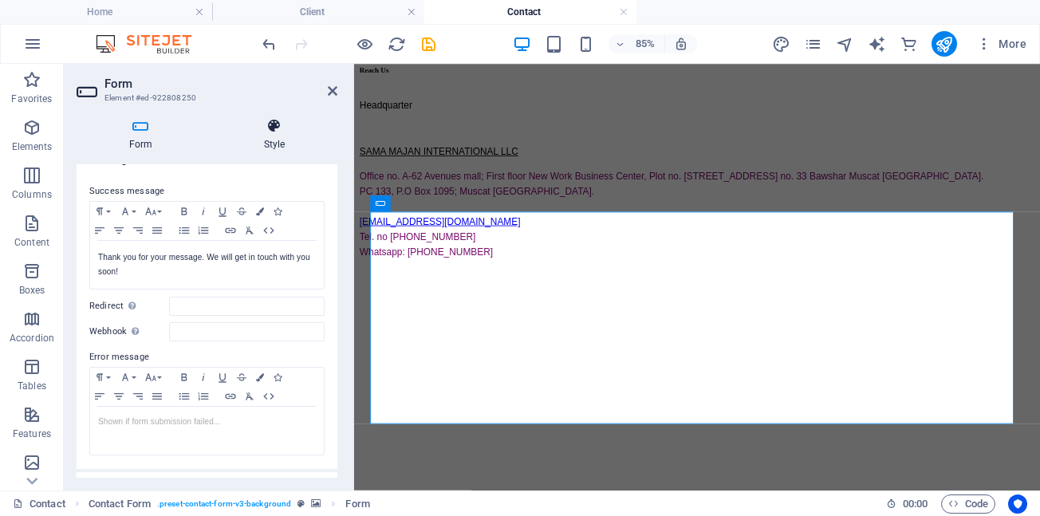
click at [278, 128] on icon at bounding box center [274, 126] width 126 height 16
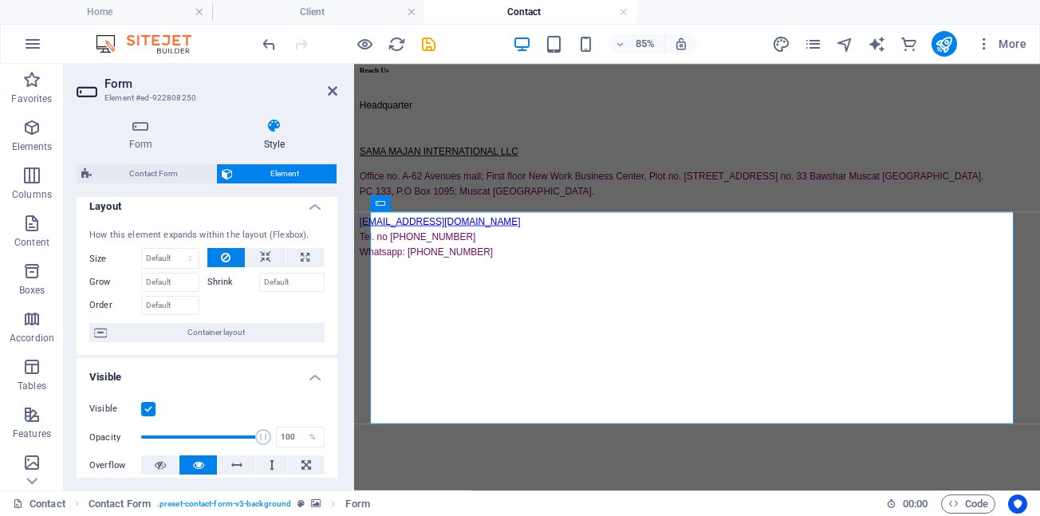
scroll to position [0, 0]
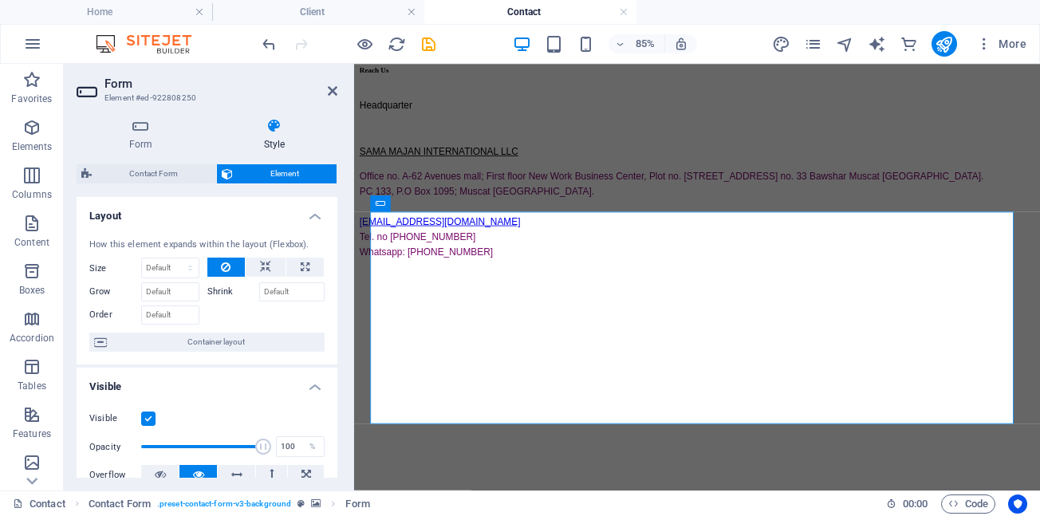
click at [270, 128] on icon at bounding box center [274, 126] width 126 height 16
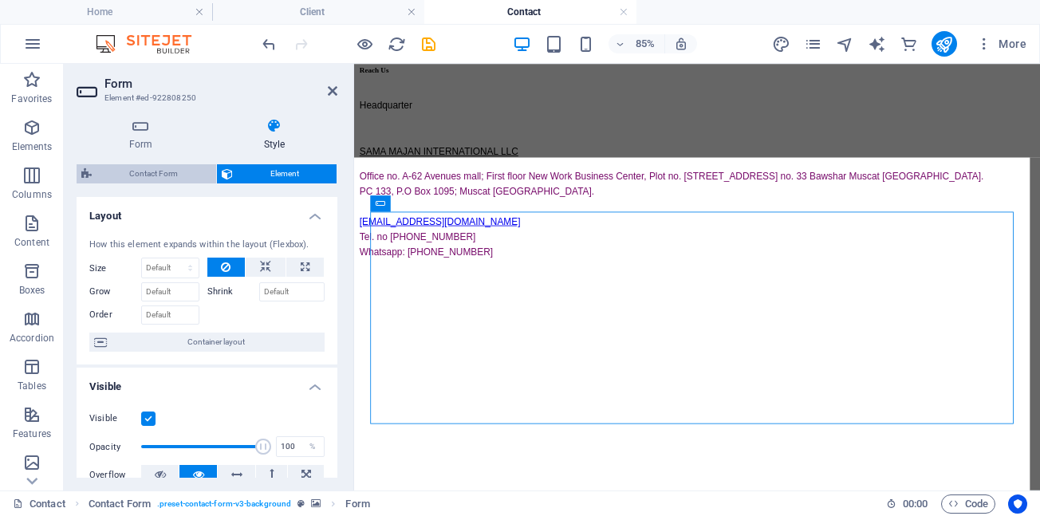
click at [186, 172] on span "Contact Form" at bounding box center [154, 173] width 115 height 19
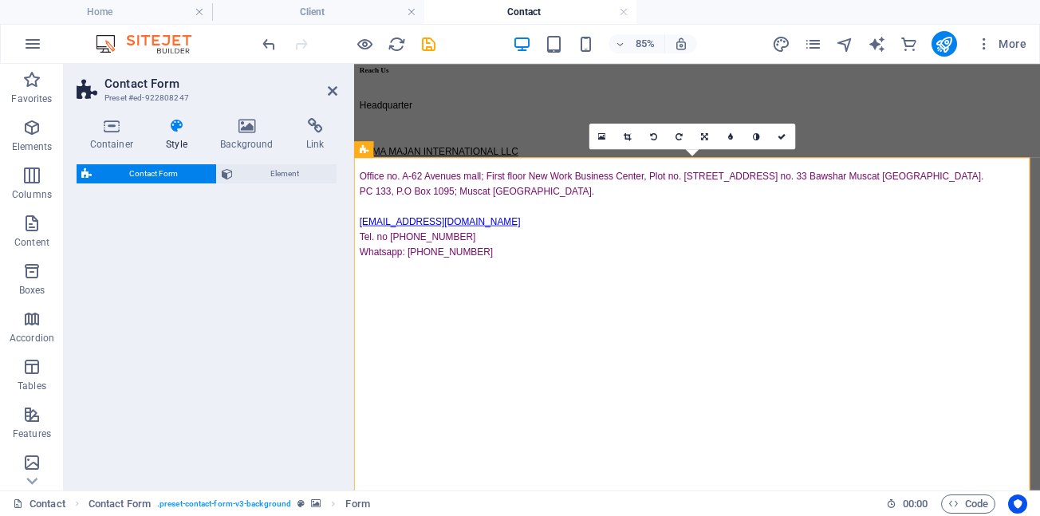
select select "rem"
select select "preset-contact-form-v3-background"
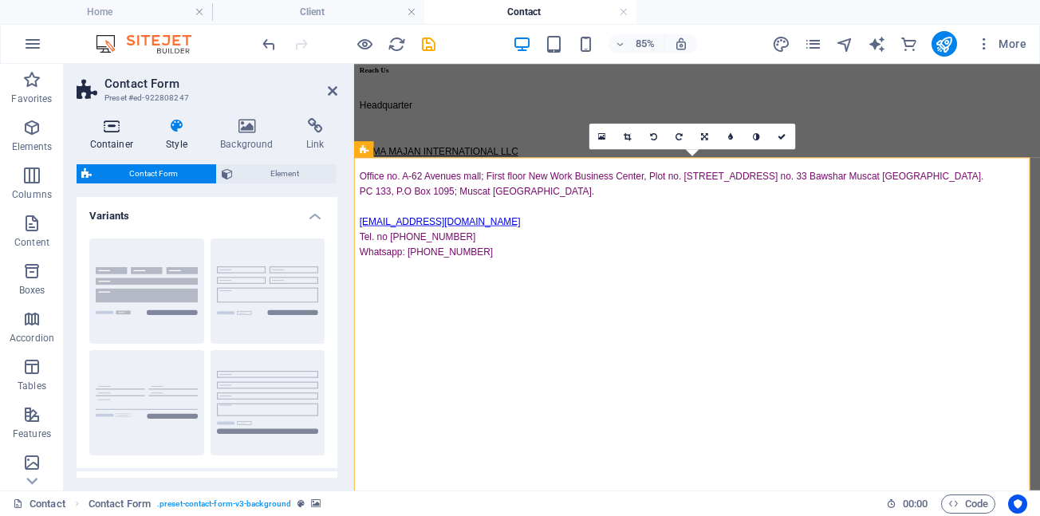
click at [113, 129] on icon at bounding box center [112, 126] width 70 height 16
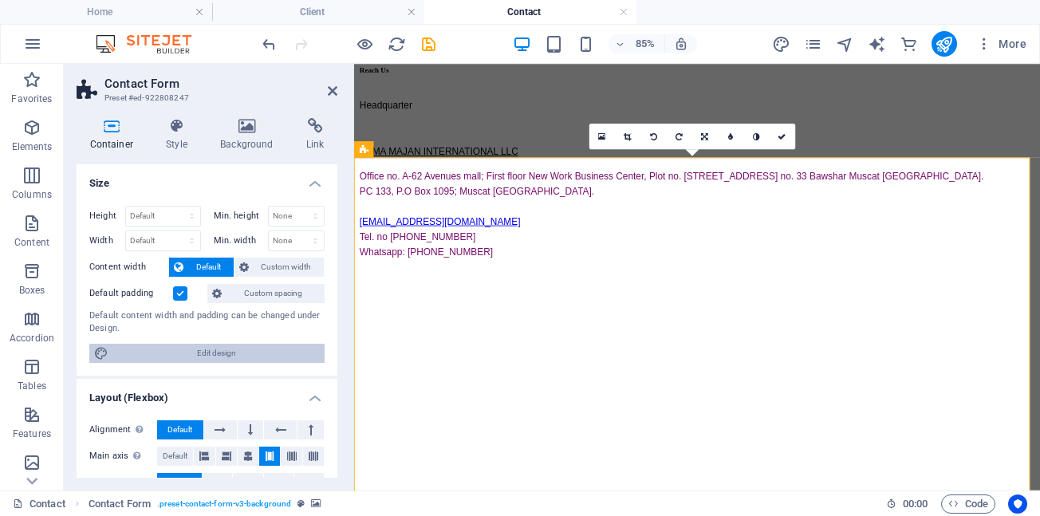
click at [207, 357] on span "Edit design" at bounding box center [216, 353] width 207 height 19
select select "px"
select select "500"
select select "px"
select select "rem"
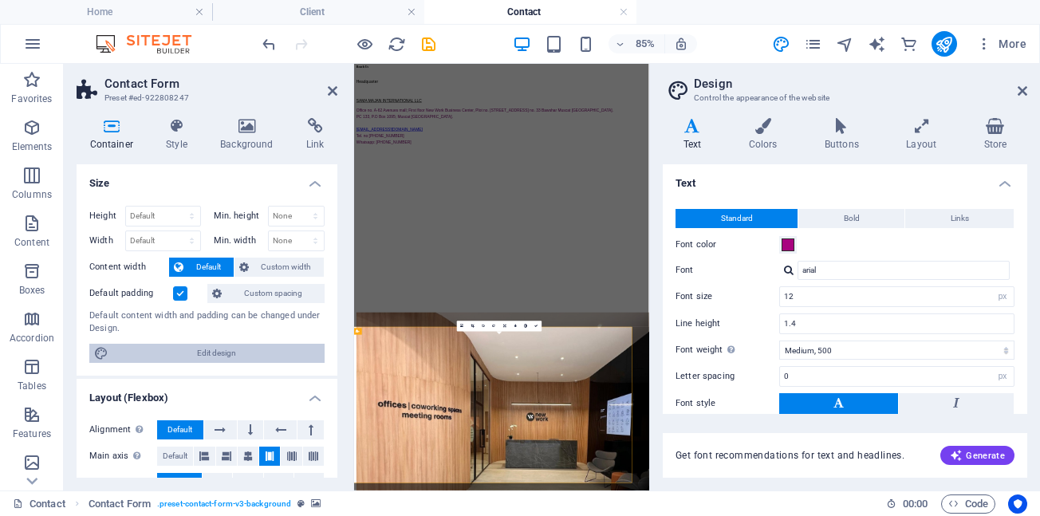
scroll to position [452, 0]
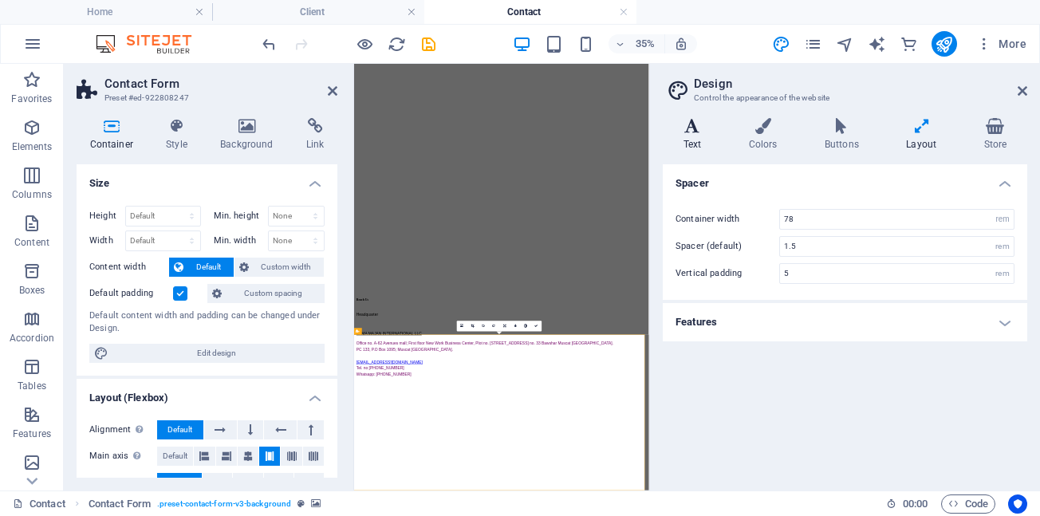
click at [693, 132] on icon at bounding box center [692, 126] width 59 height 16
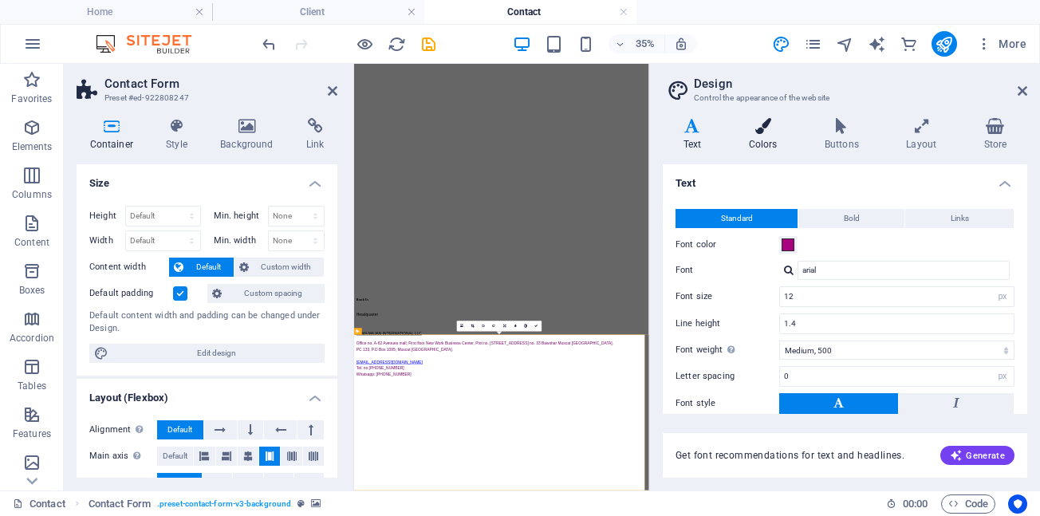
click at [759, 144] on h4 "Colors" at bounding box center [766, 135] width 76 height 34
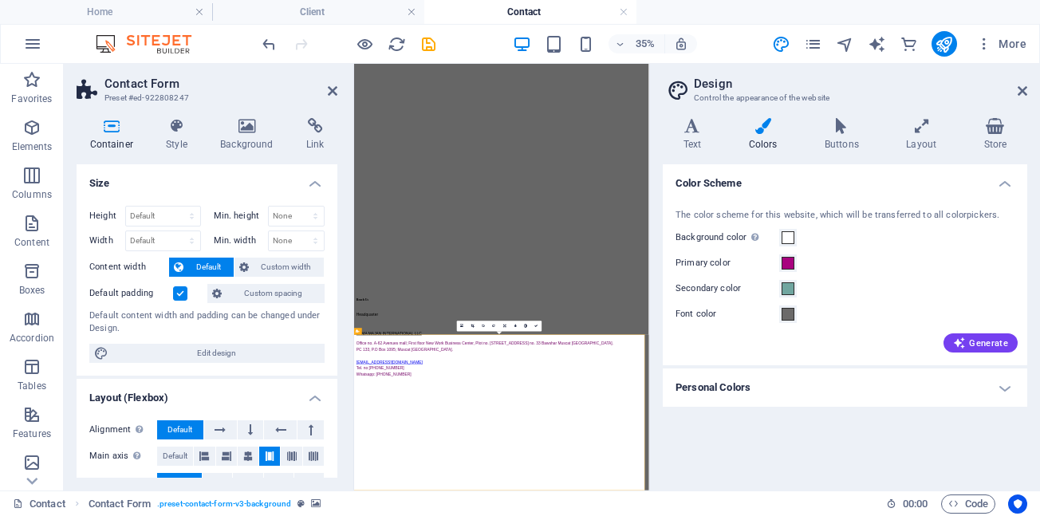
click at [761, 146] on h4 "Colors" at bounding box center [766, 135] width 76 height 34
click at [913, 140] on h4 "Layout" at bounding box center [924, 135] width 77 height 34
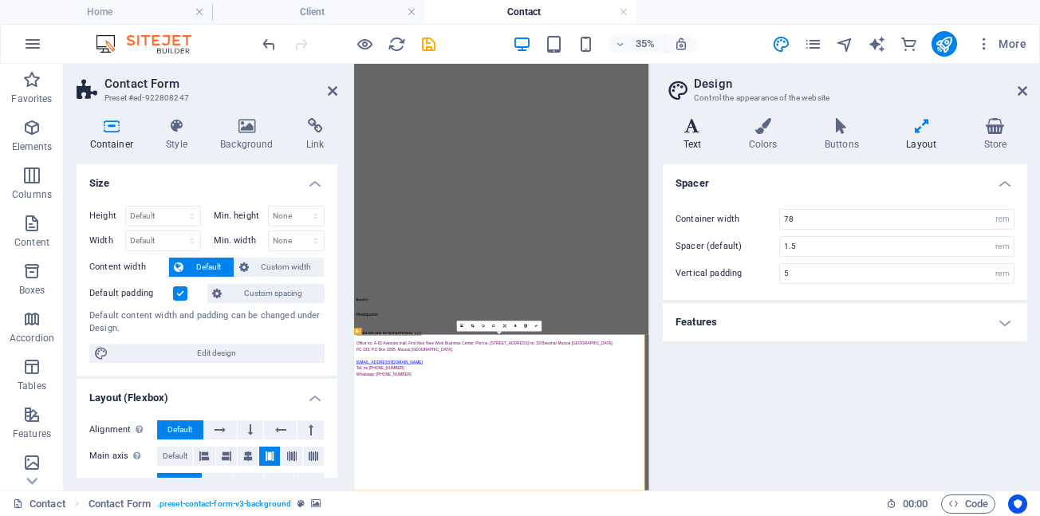
click at [697, 140] on h4 "Text" at bounding box center [695, 135] width 65 height 34
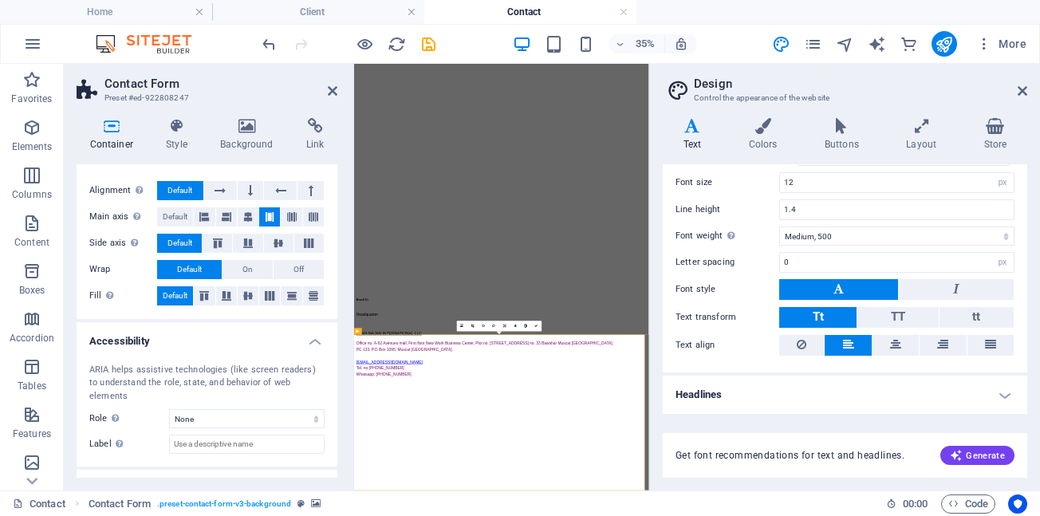
scroll to position [80, 0]
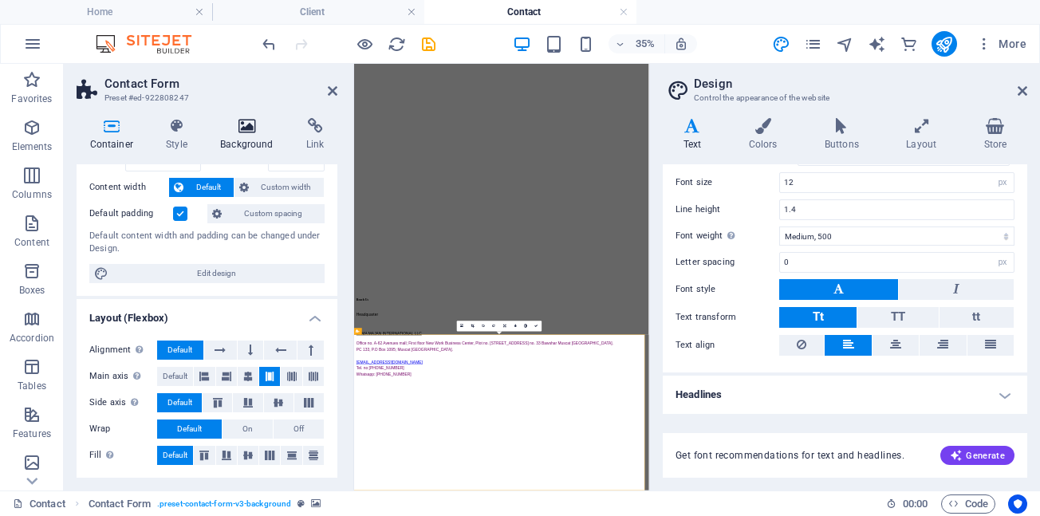
click at [243, 137] on h4 "Background" at bounding box center [250, 135] width 86 height 34
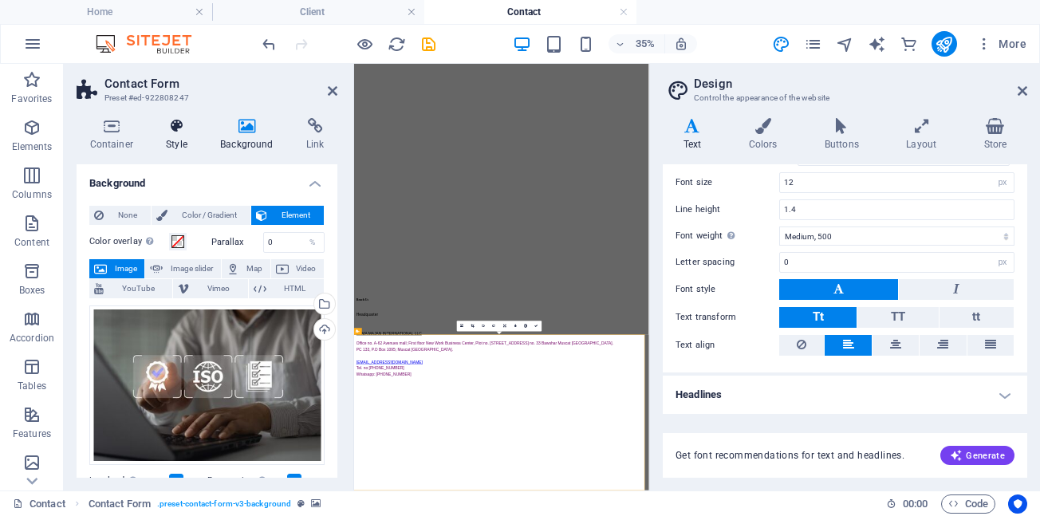
click at [177, 136] on h4 "Style" at bounding box center [180, 135] width 54 height 34
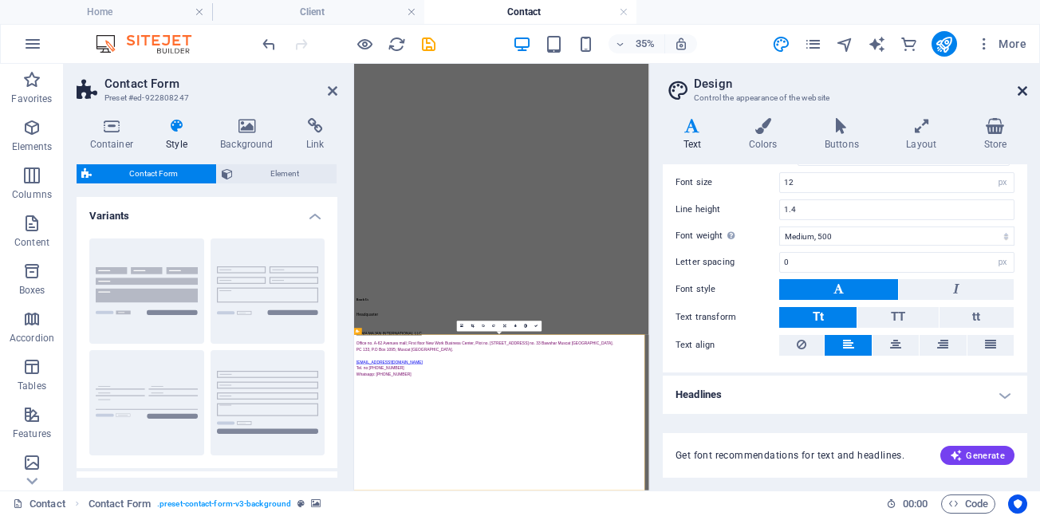
click at [1024, 90] on icon at bounding box center [1023, 91] width 10 height 13
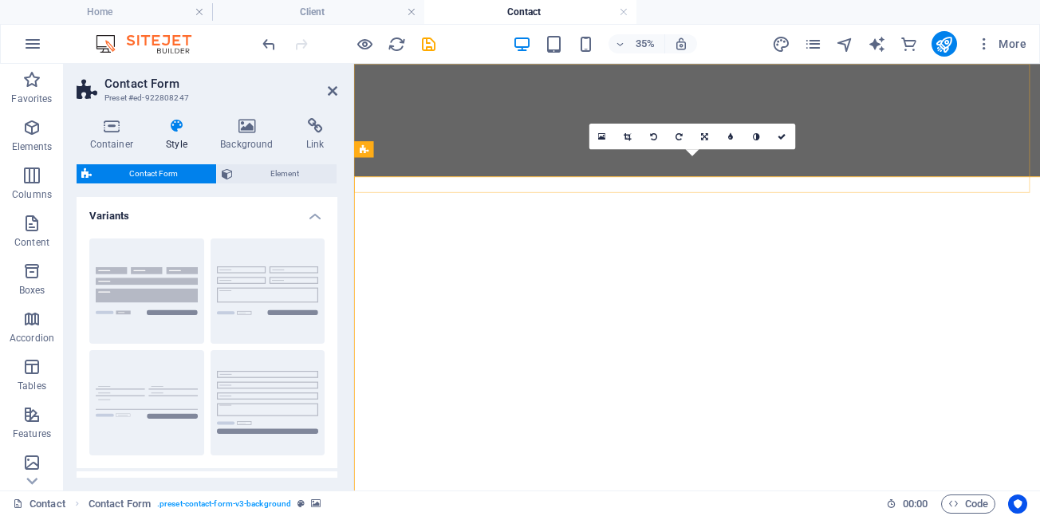
scroll to position [1094, 0]
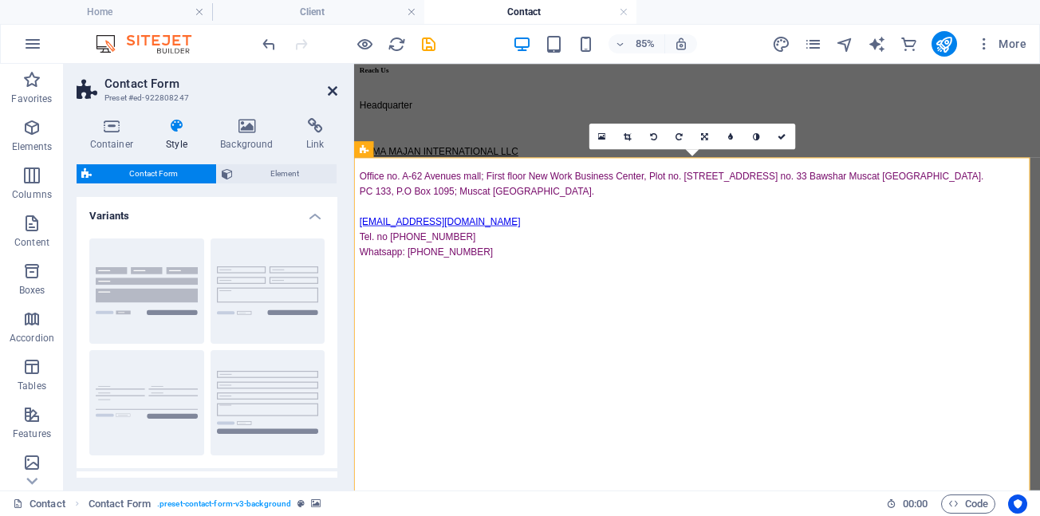
click at [331, 91] on icon at bounding box center [333, 91] width 10 height 13
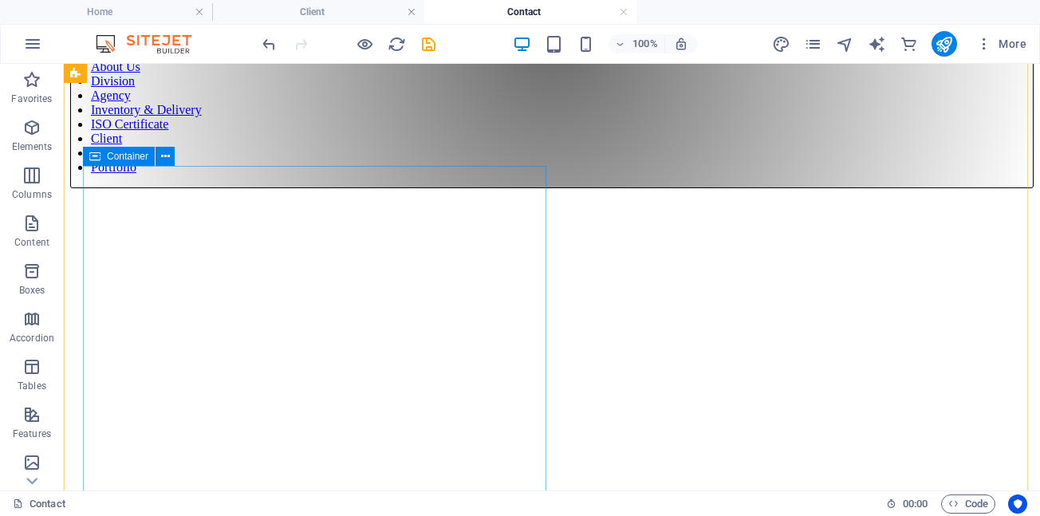
scroll to position [80, 0]
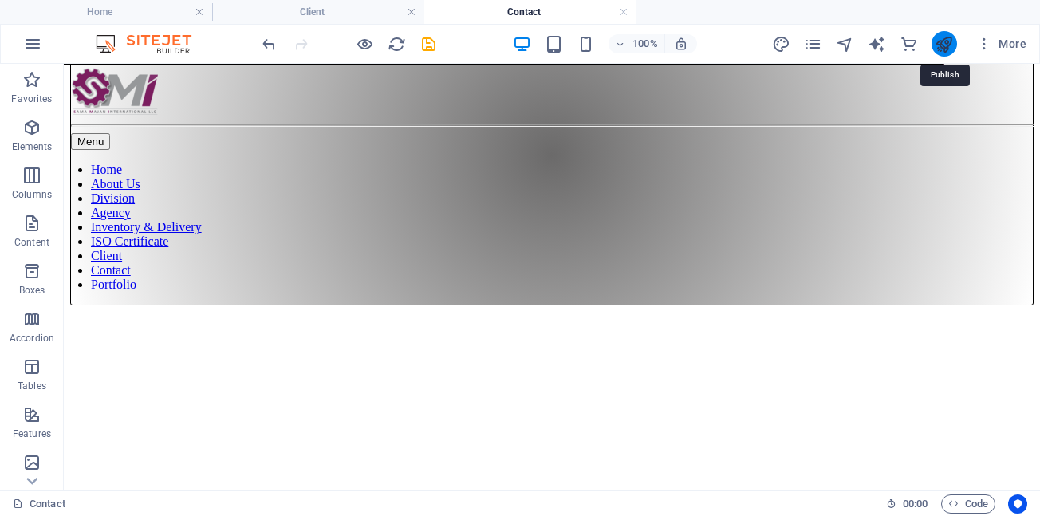
drag, startPoint x: 944, startPoint y: 45, endPoint x: 866, endPoint y: 18, distance: 83.0
click at [944, 45] on icon "publish" at bounding box center [944, 44] width 18 height 18
checkbox input "false"
